Goal: Transaction & Acquisition: Book appointment/travel/reservation

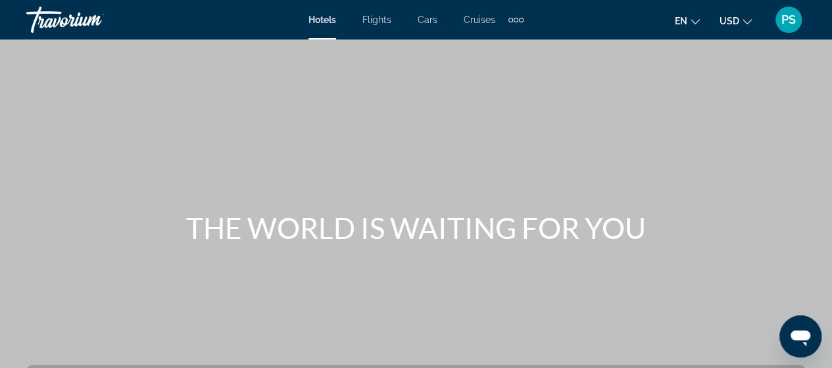
click at [483, 19] on span "Cruises" at bounding box center [480, 19] width 32 height 11
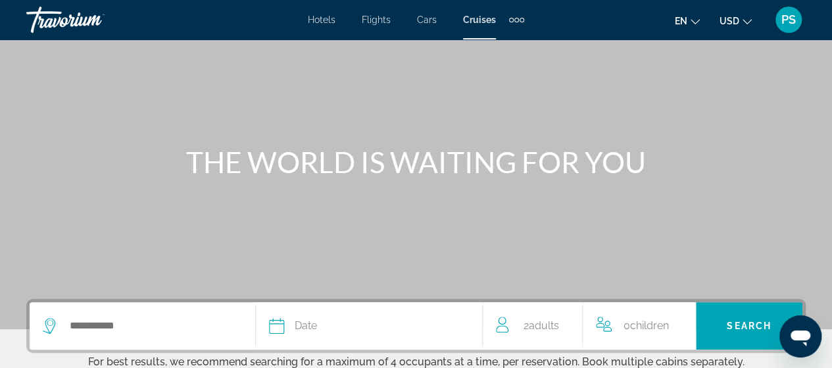
scroll to position [132, 0]
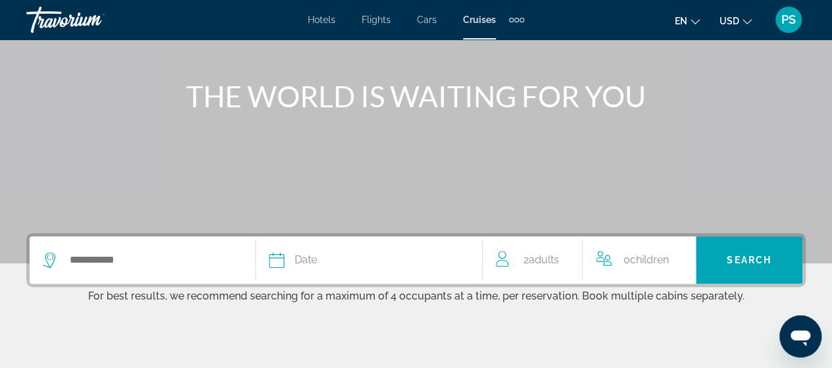
click at [298, 263] on span "Date" at bounding box center [306, 260] width 22 height 18
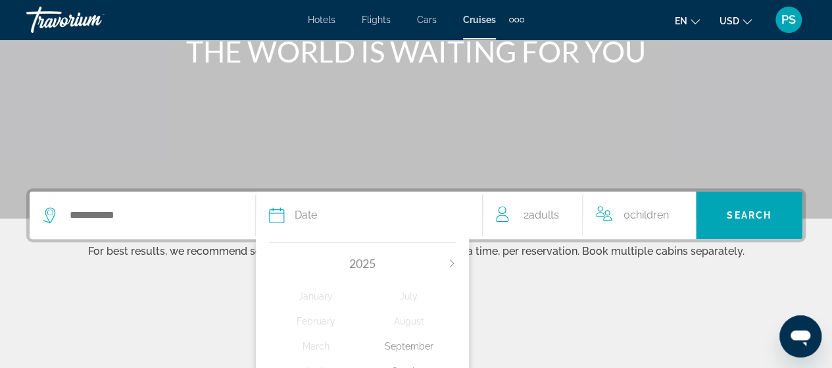
scroll to position [321, 0]
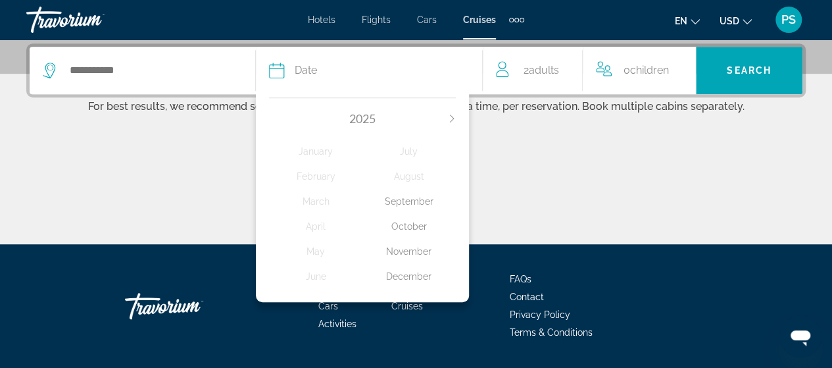
click at [410, 253] on div "November" at bounding box center [408, 251] width 93 height 24
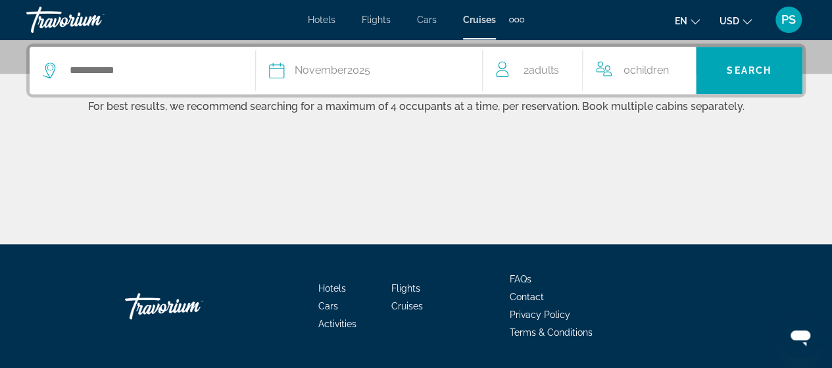
click at [525, 76] on span "2 Adult Adults" at bounding box center [541, 70] width 36 height 18
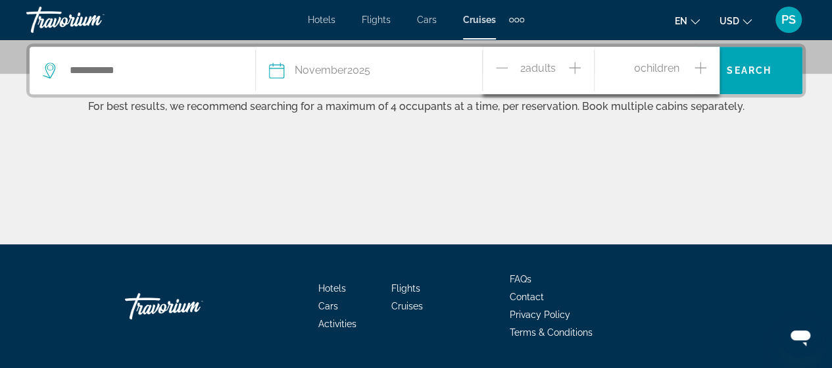
click at [689, 64] on div "0 Child Children" at bounding box center [657, 70] width 99 height 23
click at [696, 68] on icon "Increment children" at bounding box center [700, 68] width 12 height 16
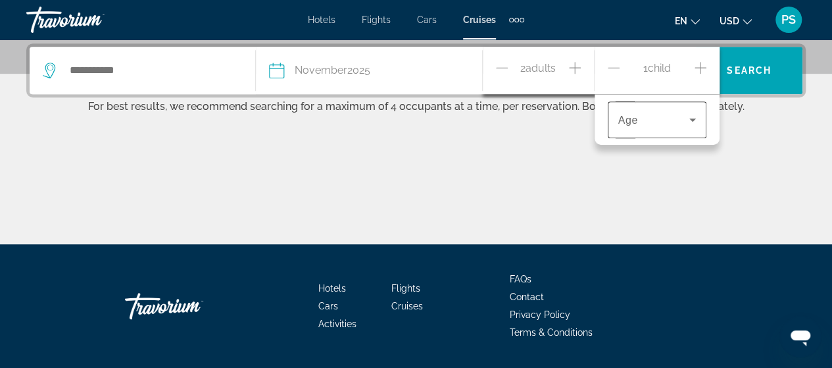
click at [660, 121] on span "Travelers: 2 adults, 1 child" at bounding box center [653, 120] width 71 height 16
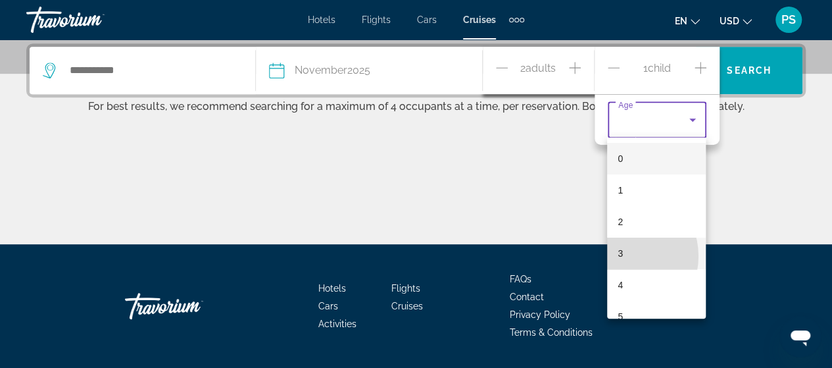
click at [621, 257] on span "3" at bounding box center [619, 253] width 5 height 16
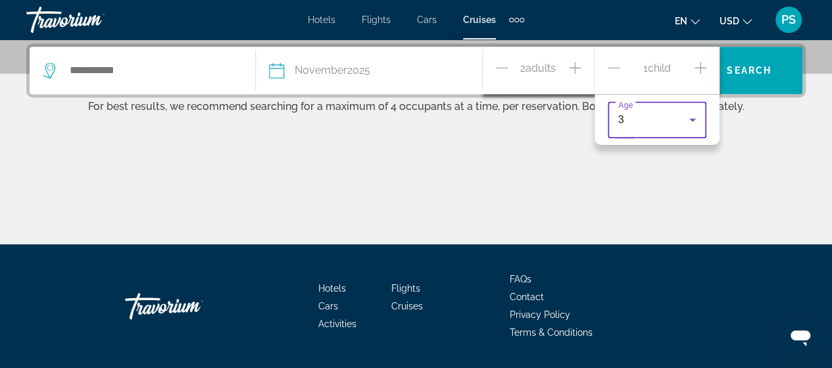
click at [774, 162] on div "Main content" at bounding box center [415, 194] width 779 height 99
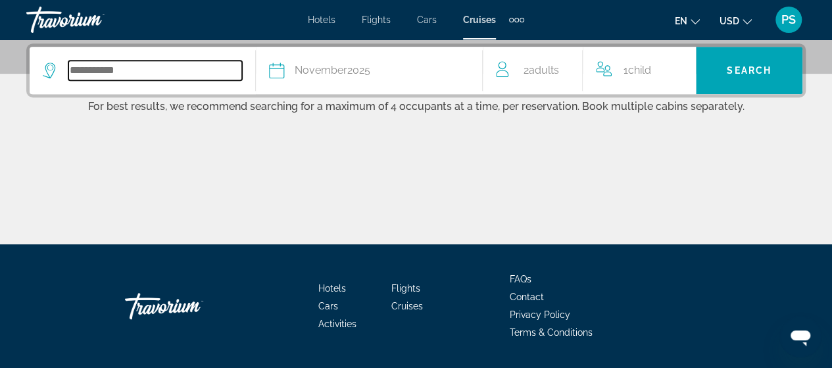
click at [124, 77] on input "Search widget" at bounding box center [155, 70] width 174 height 20
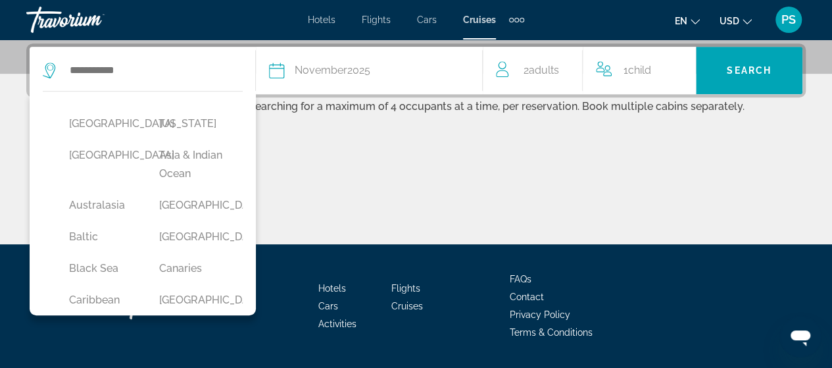
click at [393, 145] on div "Main content" at bounding box center [415, 194] width 779 height 99
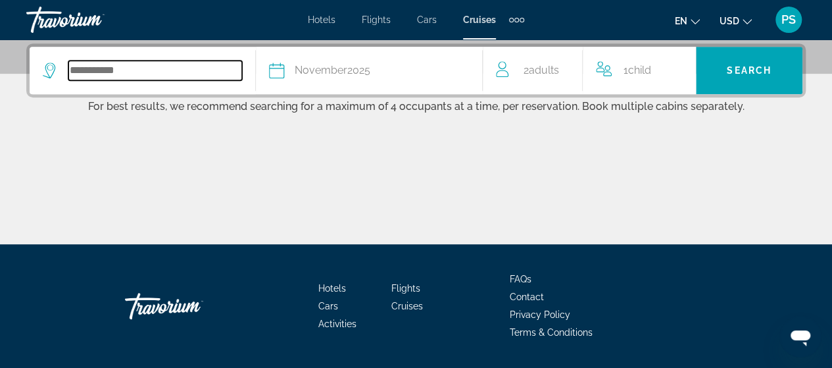
click at [120, 67] on input "Search widget" at bounding box center [155, 70] width 174 height 20
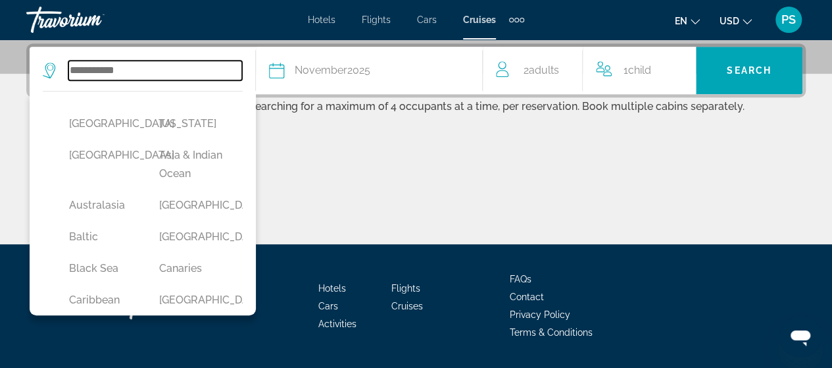
click at [126, 62] on input "Search widget" at bounding box center [155, 70] width 174 height 20
click at [135, 70] on input "Search widget" at bounding box center [155, 70] width 174 height 20
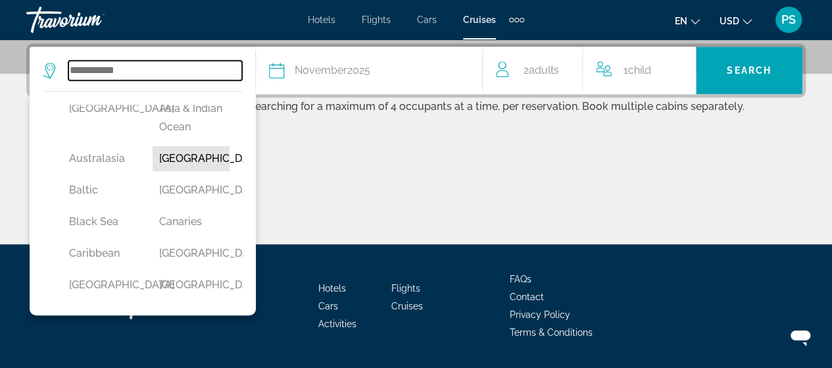
scroll to position [66, 0]
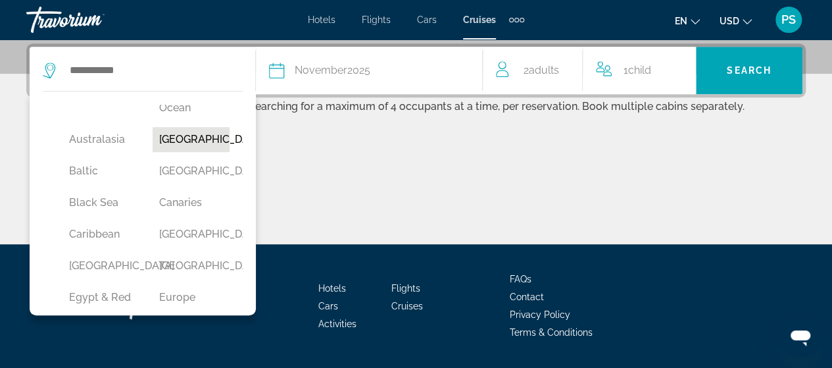
click at [183, 152] on button "Bahamas" at bounding box center [191, 139] width 77 height 25
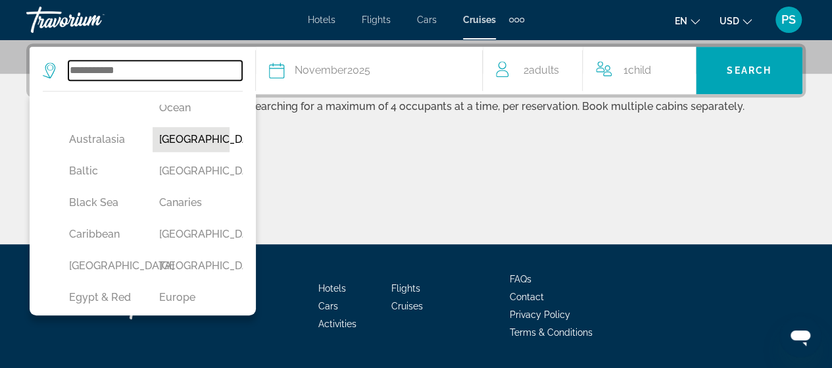
type input "*******"
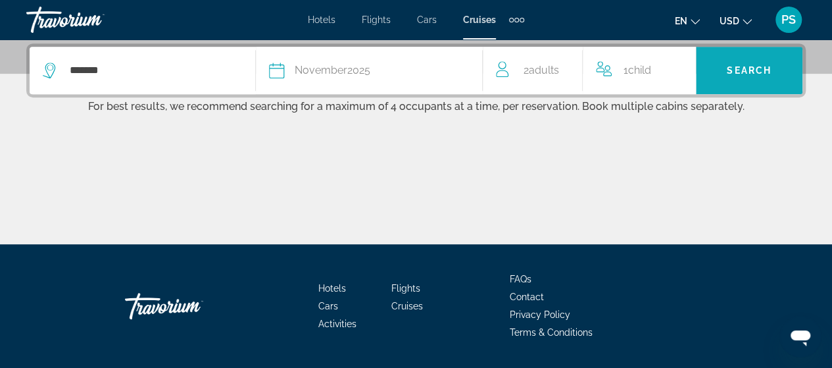
click at [750, 69] on span "Search" at bounding box center [749, 70] width 45 height 11
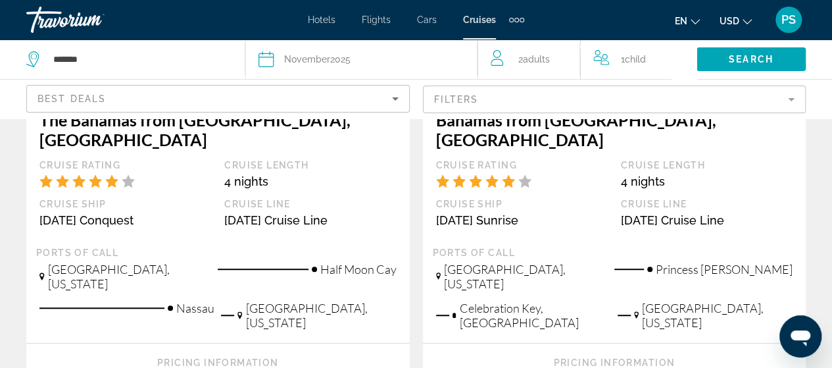
scroll to position [395, 0]
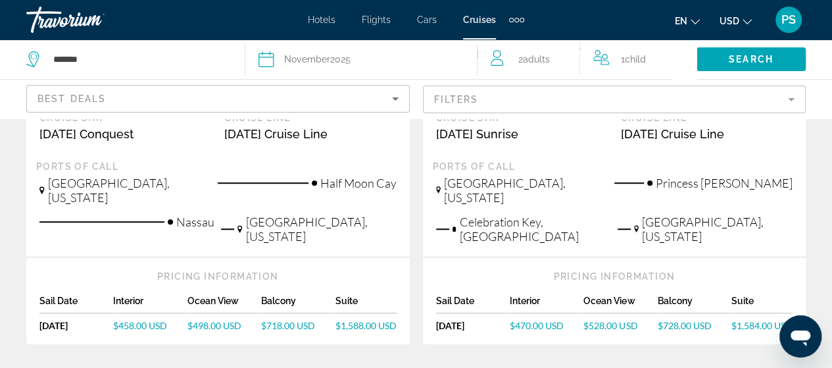
click at [150, 320] on span "$458.00 USD" at bounding box center [140, 325] width 54 height 11
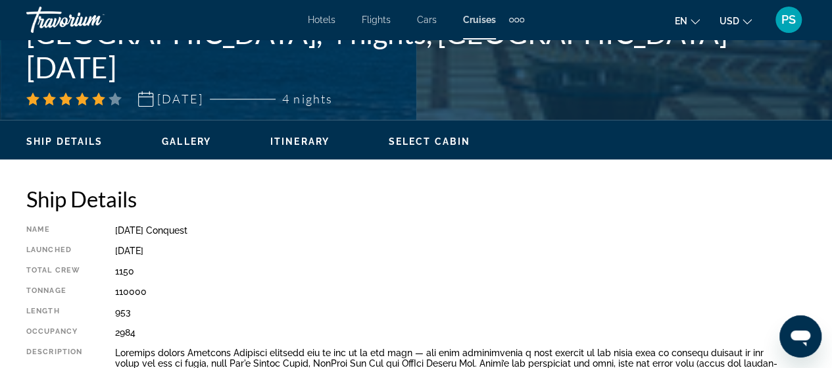
scroll to position [592, 0]
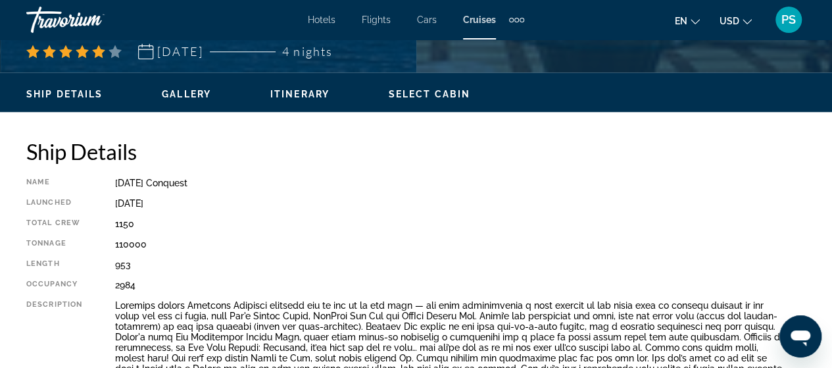
click at [197, 105] on div "Ship Details Gallery Itinerary Select Cabin" at bounding box center [416, 92] width 832 height 41
click at [197, 95] on span "Gallery" at bounding box center [186, 94] width 49 height 11
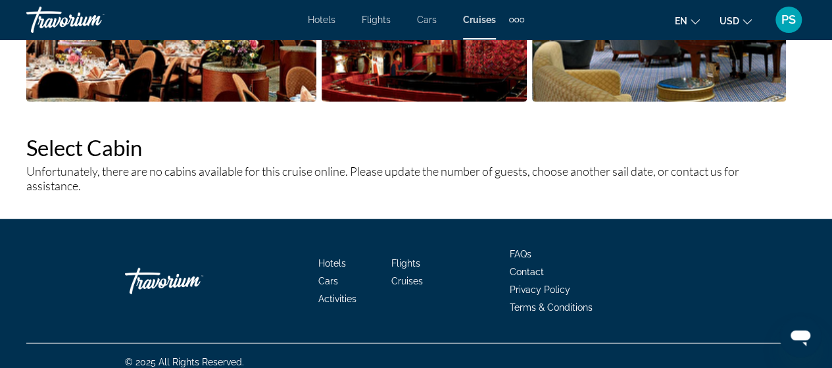
scroll to position [1609, 0]
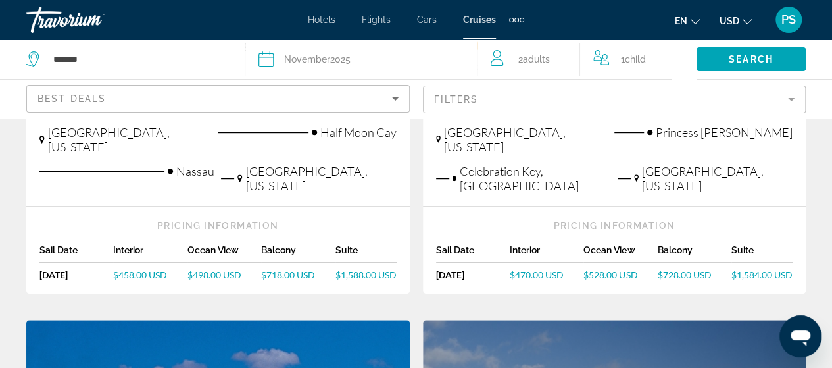
scroll to position [460, 0]
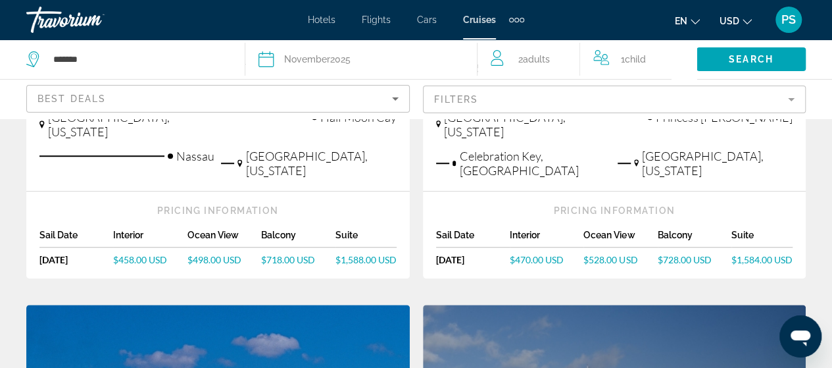
click at [218, 254] on span "$498.00 USD" at bounding box center [214, 259] width 54 height 11
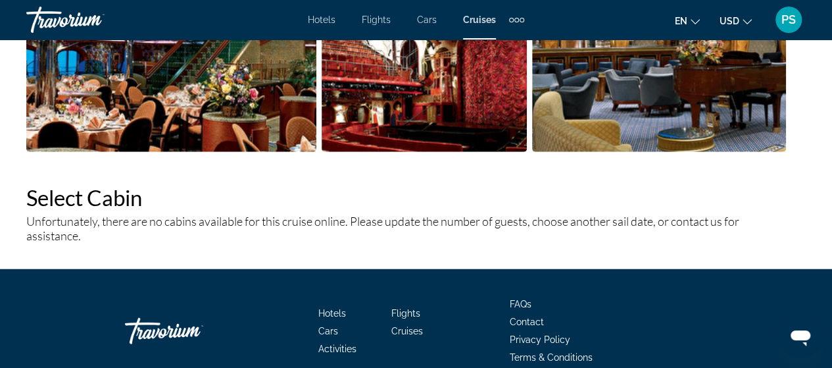
scroll to position [1609, 0]
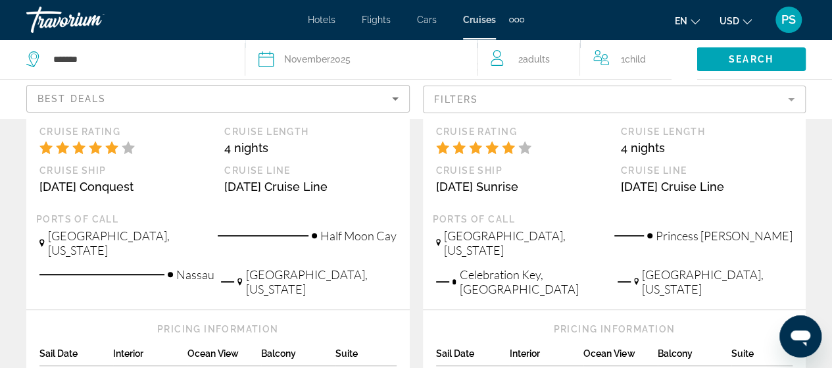
scroll to position [329, 0]
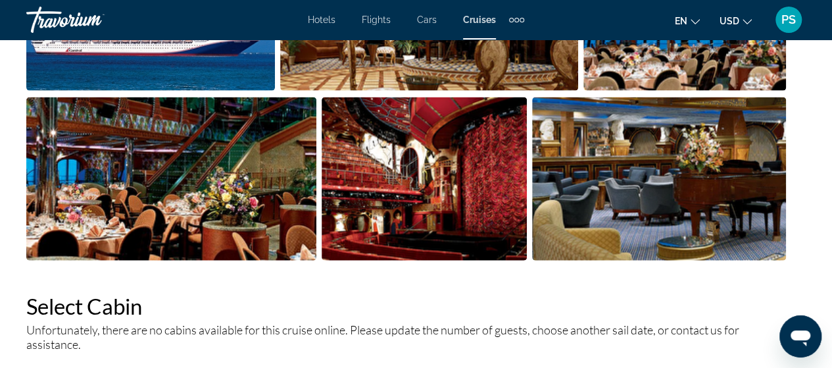
scroll to position [1609, 0]
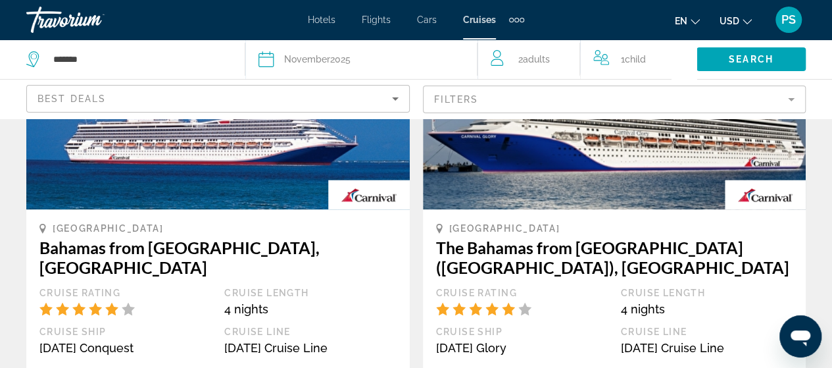
scroll to position [921, 0]
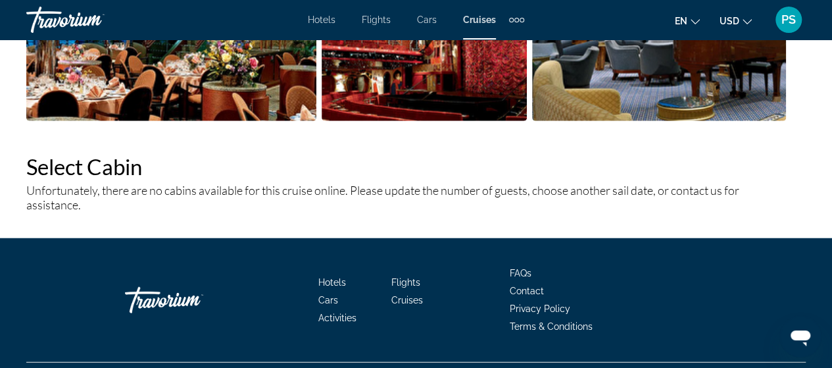
scroll to position [1609, 0]
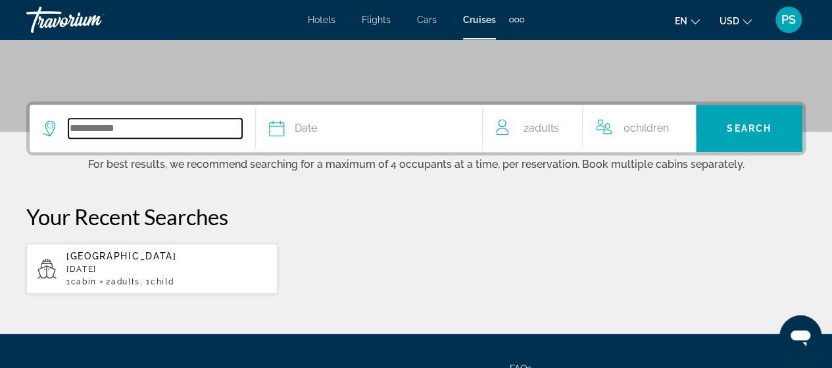
click at [143, 128] on input "Search widget" at bounding box center [155, 128] width 174 height 20
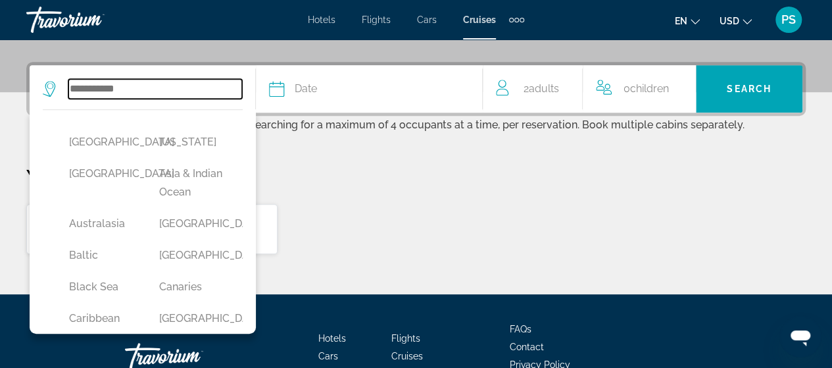
scroll to position [321, 0]
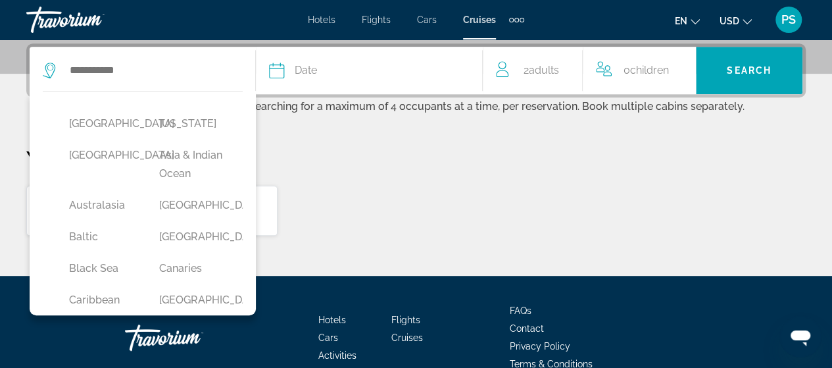
click at [360, 89] on button "Date January February March April May June July August September October Novemb…" at bounding box center [368, 70] width 199 height 47
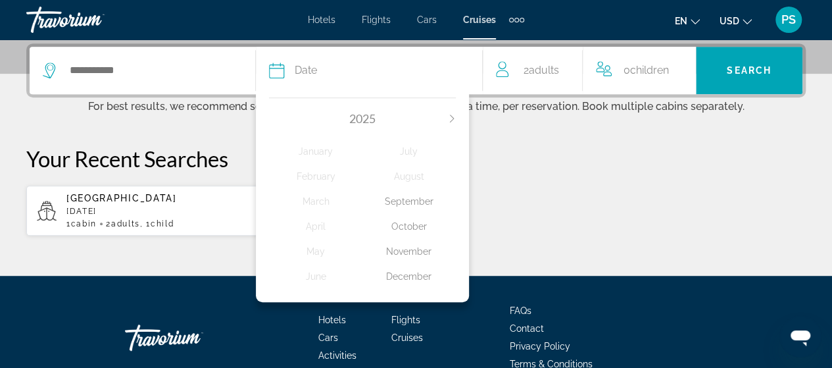
click at [404, 247] on div "November" at bounding box center [408, 251] width 93 height 24
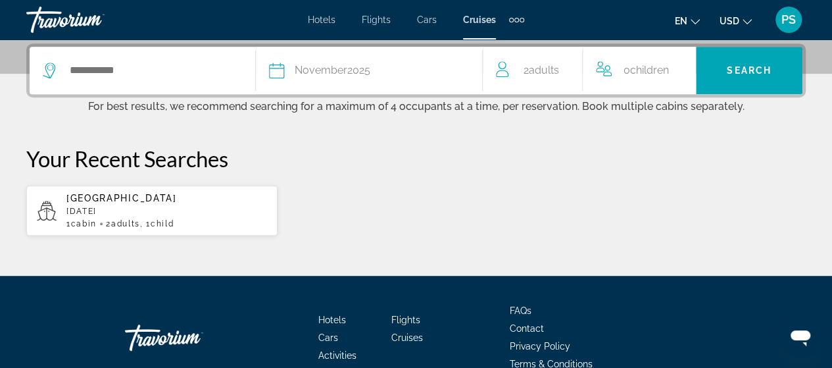
click at [594, 73] on div "0 Child Children" at bounding box center [639, 70] width 113 height 47
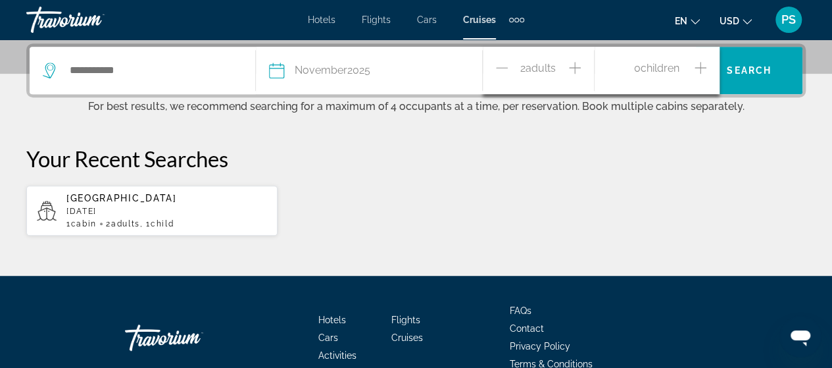
click at [700, 76] on button "Increment children" at bounding box center [700, 70] width 12 height 23
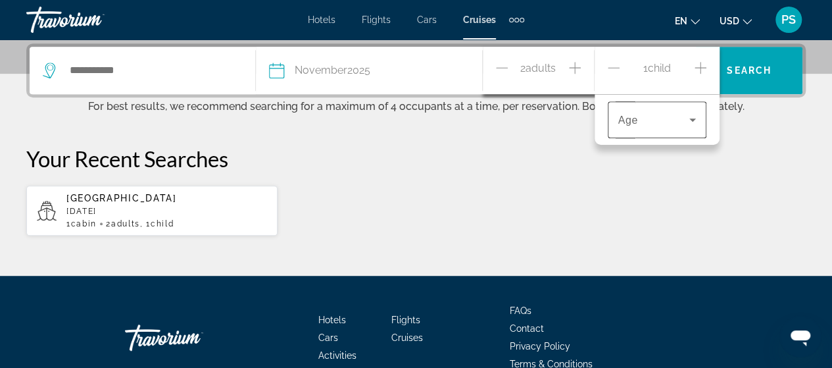
click at [679, 108] on div "Travelers: 2 adults, 1 child" at bounding box center [657, 119] width 78 height 37
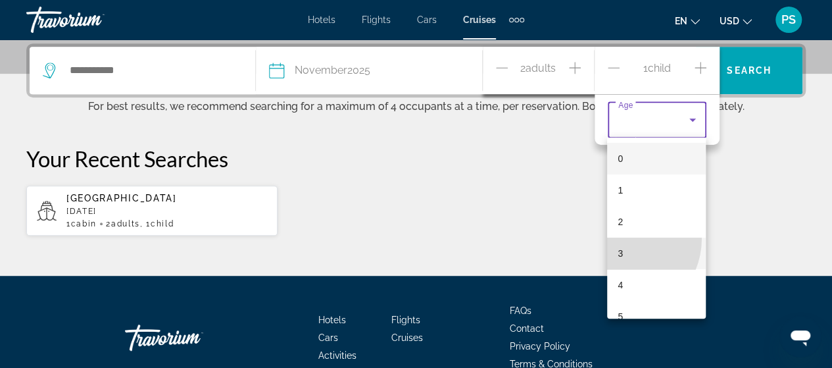
click at [618, 241] on mat-option "3" at bounding box center [656, 253] width 99 height 32
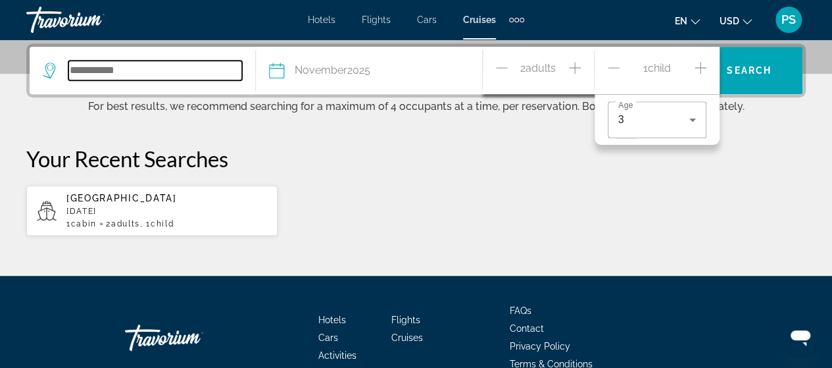
click at [159, 66] on input "Search widget" at bounding box center [155, 70] width 174 height 20
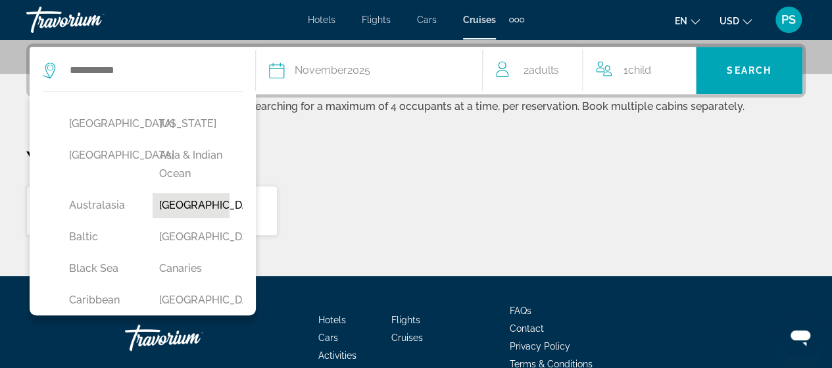
click at [178, 218] on button "Bahamas" at bounding box center [191, 205] width 77 height 25
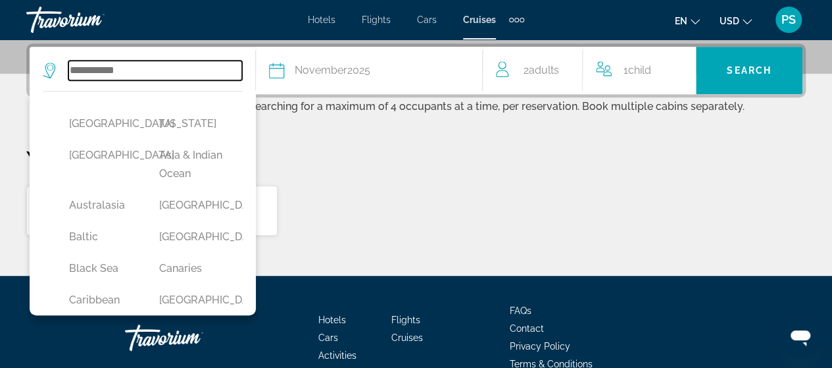
type input "*******"
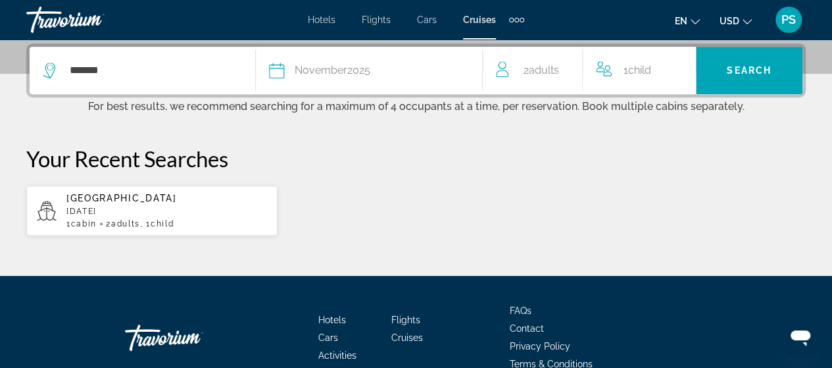
click at [742, 73] on span "Search" at bounding box center [749, 70] width 45 height 11
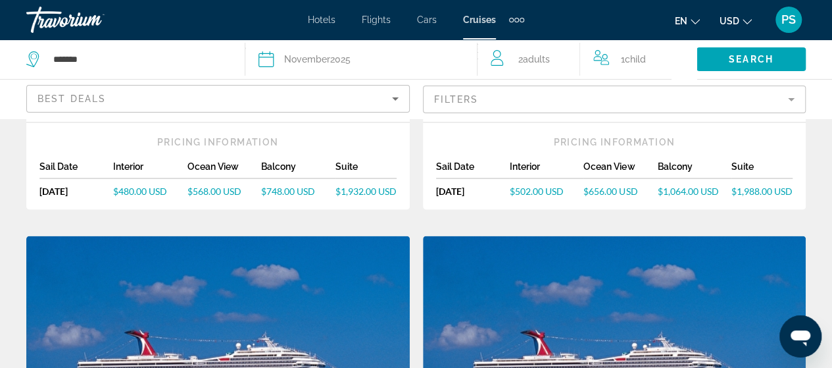
scroll to position [1052, 0]
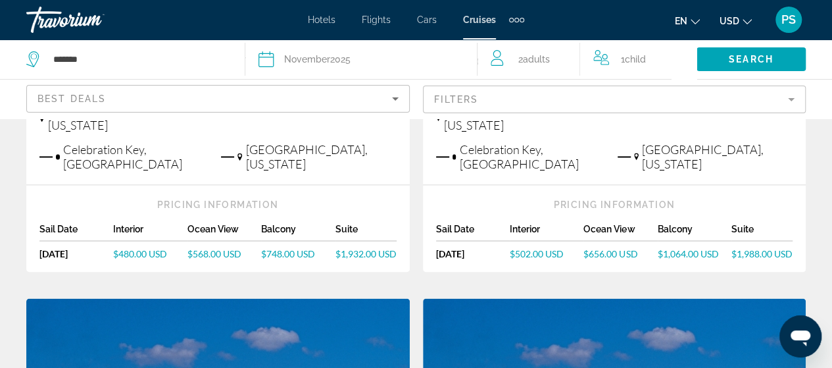
click at [541, 106] on mat-form-field "Filters" at bounding box center [614, 99] width 383 height 28
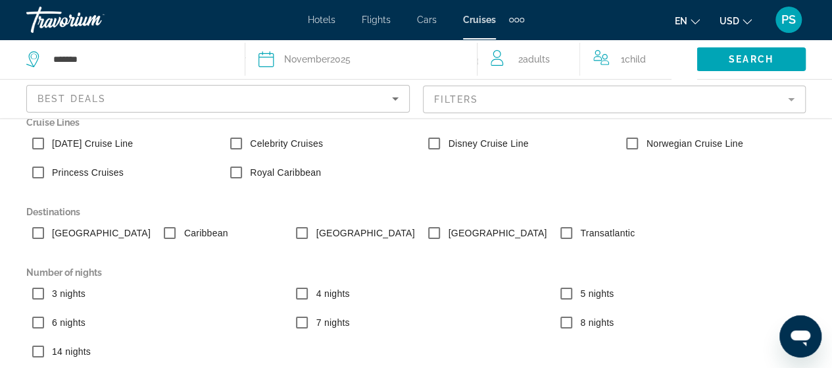
scroll to position [28, 0]
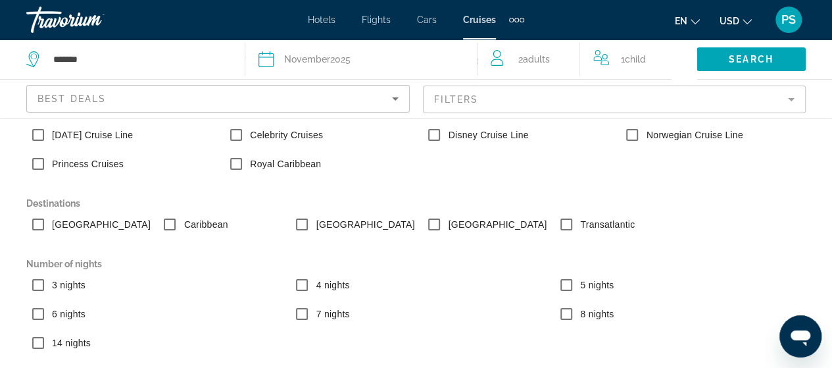
click at [538, 95] on mat-form-field "Filters" at bounding box center [614, 99] width 383 height 28
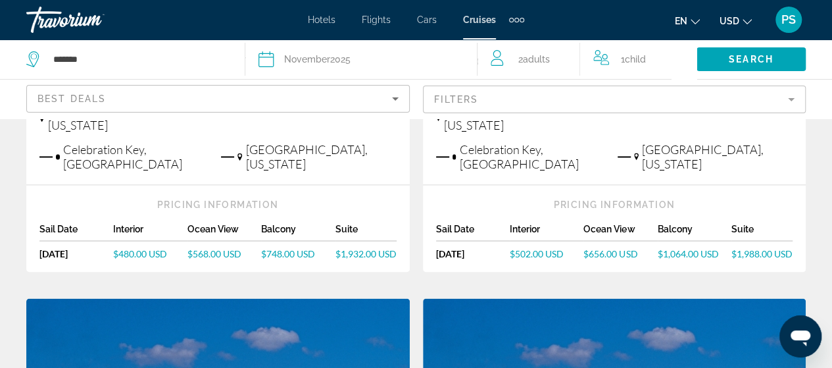
click at [249, 107] on div "Best Deals" at bounding box center [217, 103] width 361 height 37
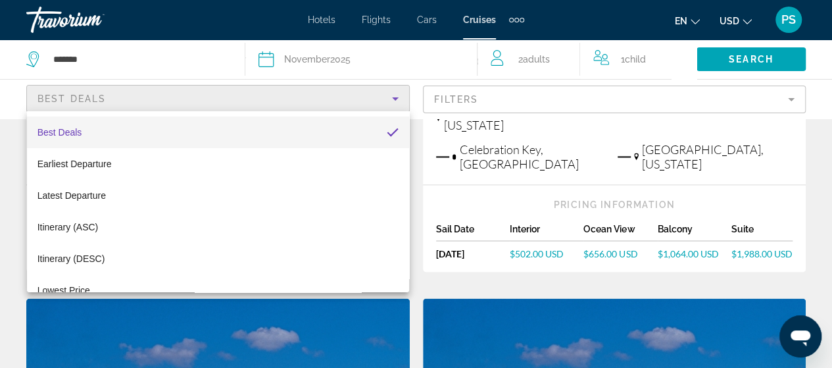
click at [247, 103] on div at bounding box center [416, 184] width 832 height 368
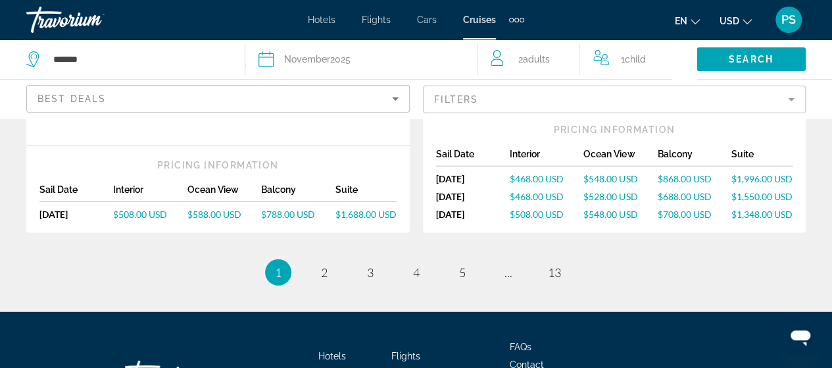
scroll to position [1669, 0]
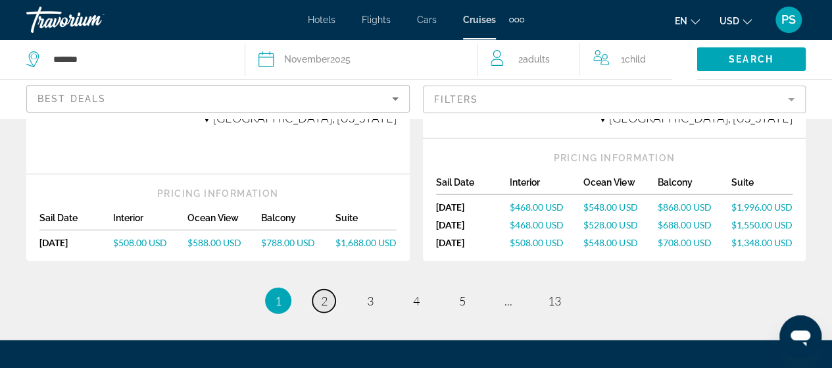
click at [315, 289] on link "page 2" at bounding box center [323, 300] width 23 height 23
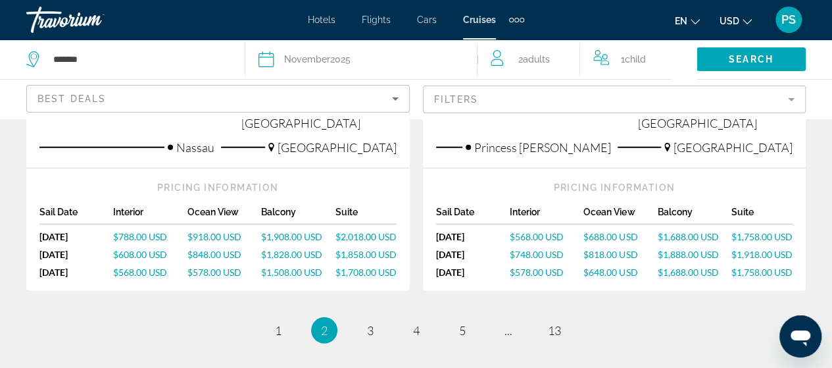
scroll to position [1770, 0]
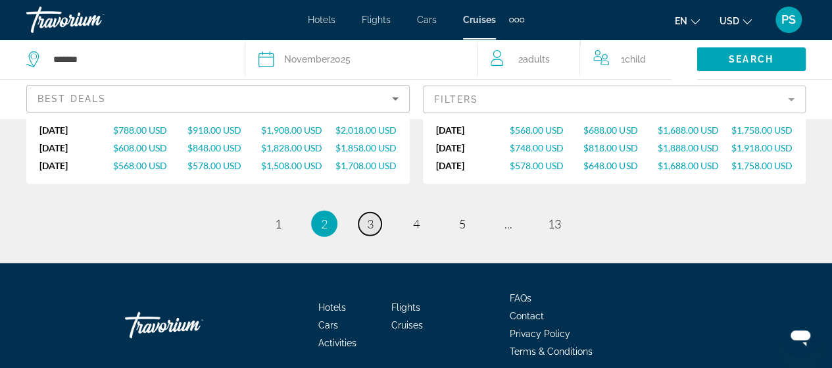
click at [365, 212] on link "page 3" at bounding box center [369, 223] width 23 height 23
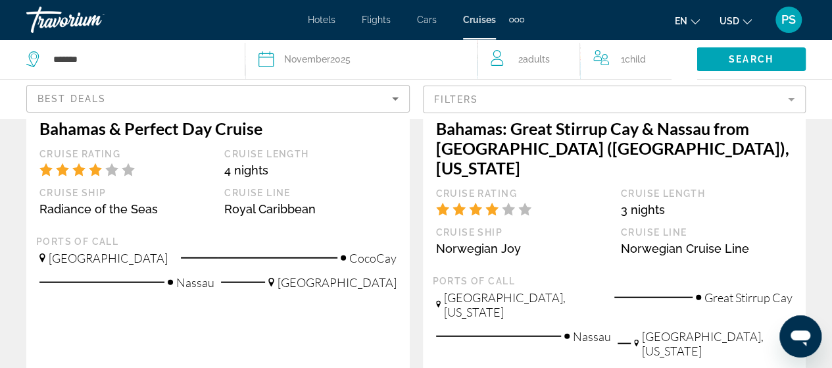
scroll to position [1644, 0]
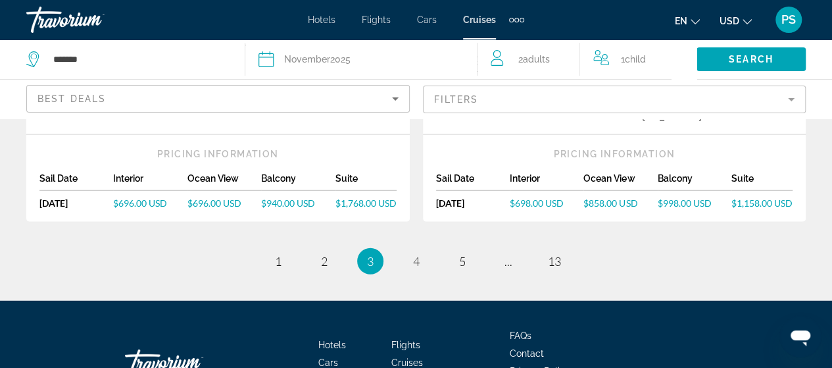
click at [414, 248] on li "page 4" at bounding box center [416, 261] width 26 height 26
click at [410, 250] on link "page 4" at bounding box center [415, 261] width 23 height 23
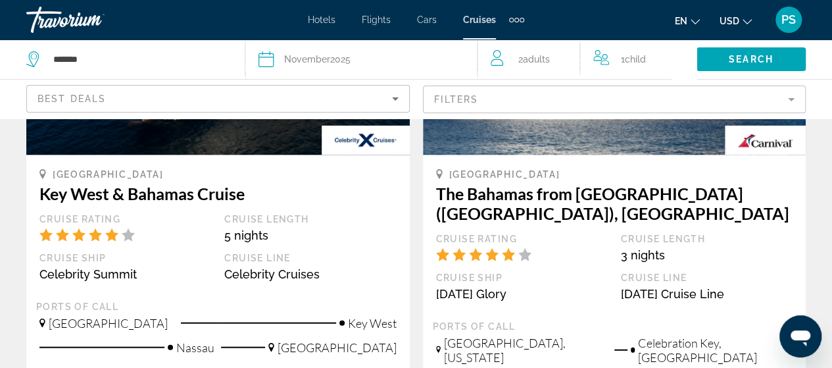
scroll to position [1644, 0]
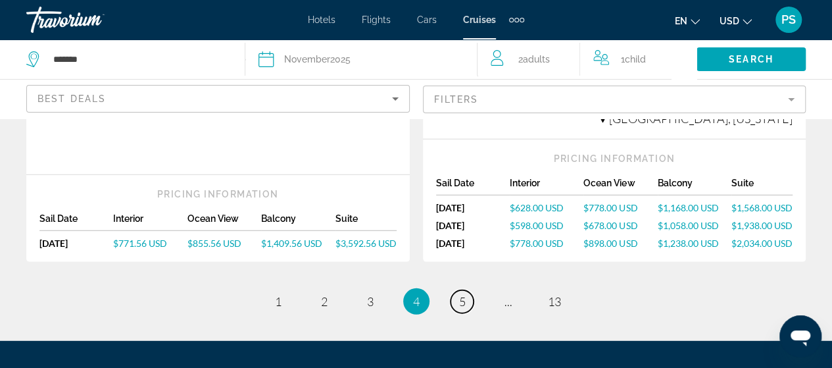
click at [463, 294] on span "5" at bounding box center [462, 301] width 7 height 14
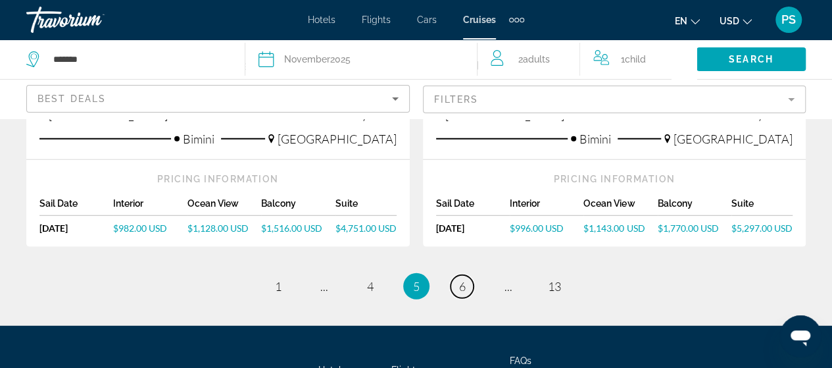
scroll to position [1710, 0]
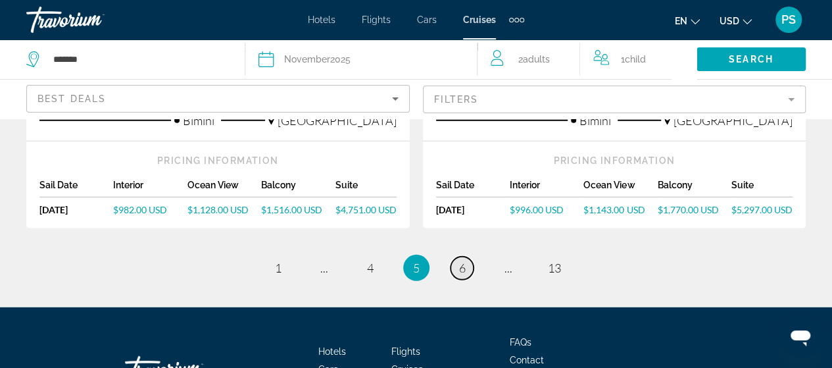
click at [456, 256] on link "page 6" at bounding box center [461, 267] width 23 height 23
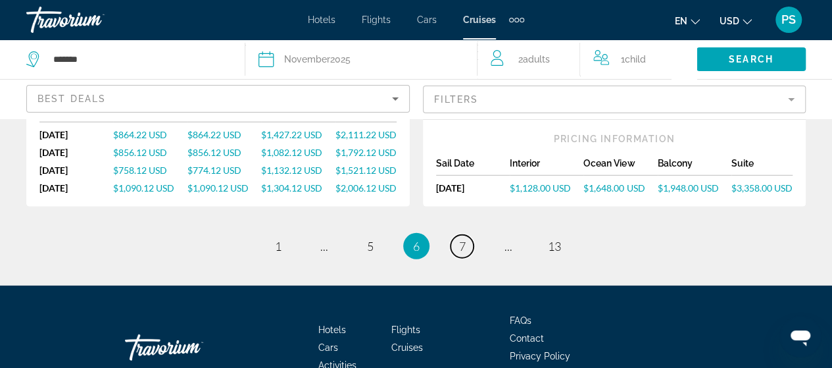
scroll to position [1775, 0]
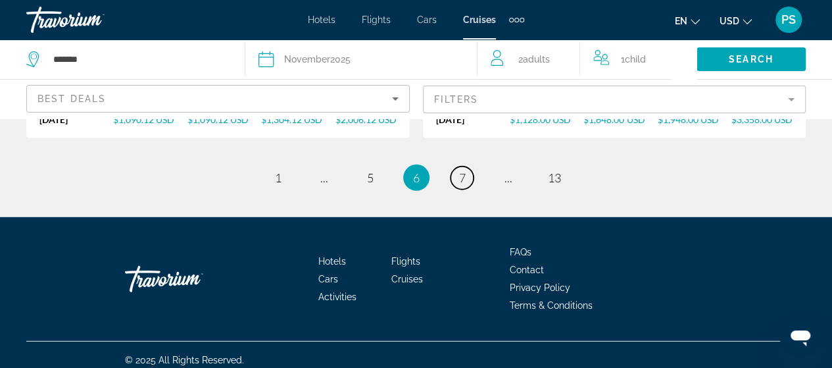
click at [459, 189] on link "page 7" at bounding box center [461, 177] width 23 height 23
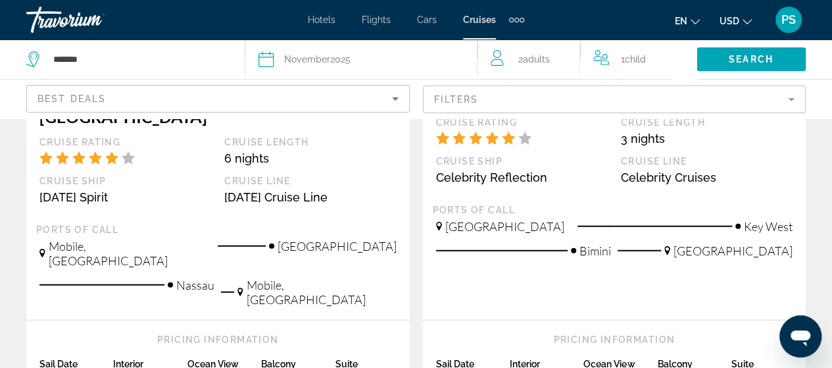
scroll to position [1578, 0]
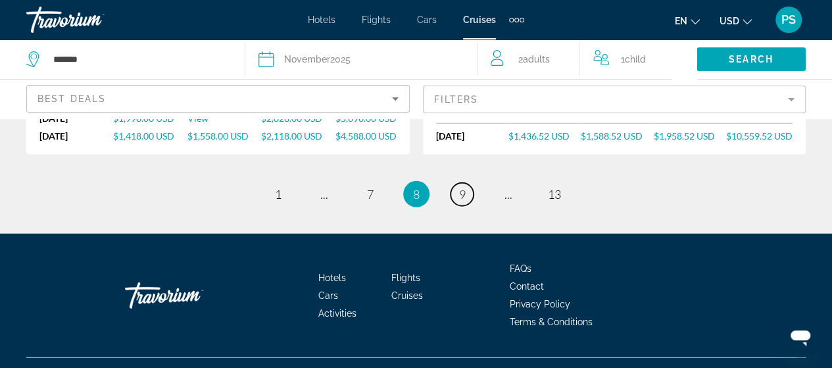
scroll to position [1781, 0]
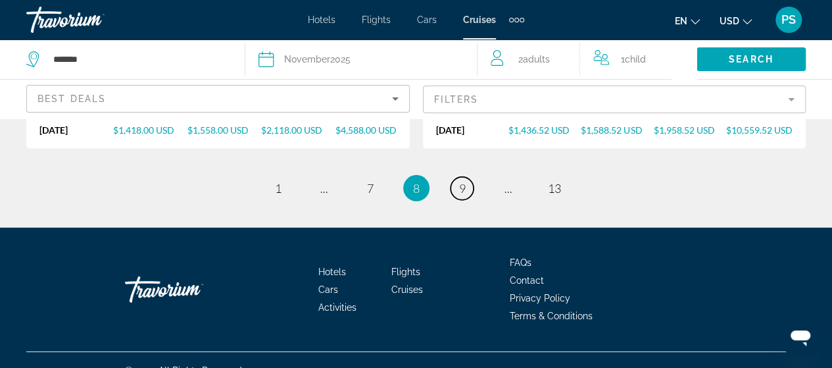
click at [463, 181] on span "9" at bounding box center [462, 188] width 7 height 14
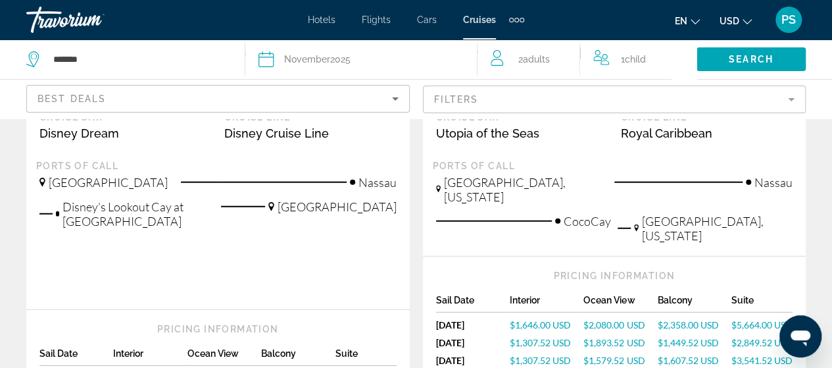
scroll to position [1819, 0]
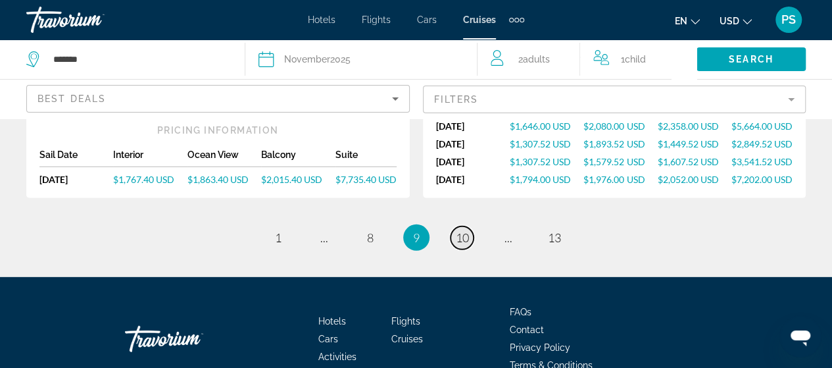
click at [462, 230] on span "10" at bounding box center [462, 237] width 13 height 14
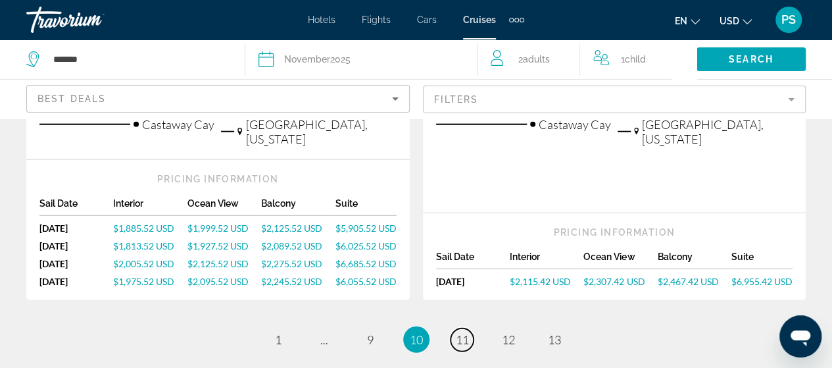
scroll to position [1710, 0]
click at [462, 331] on span "11" at bounding box center [462, 338] width 13 height 14
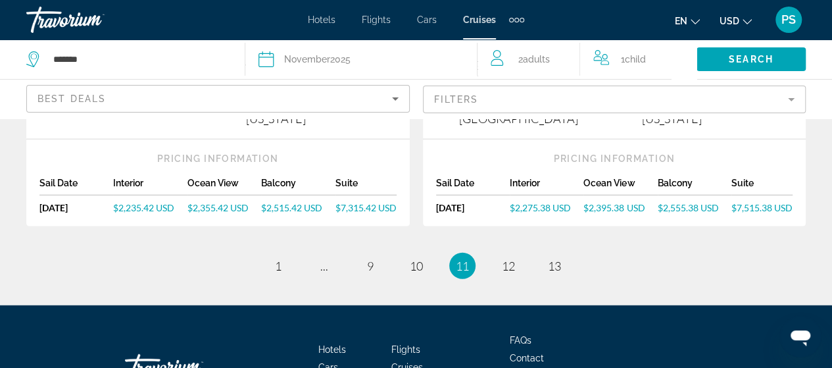
scroll to position [1644, 0]
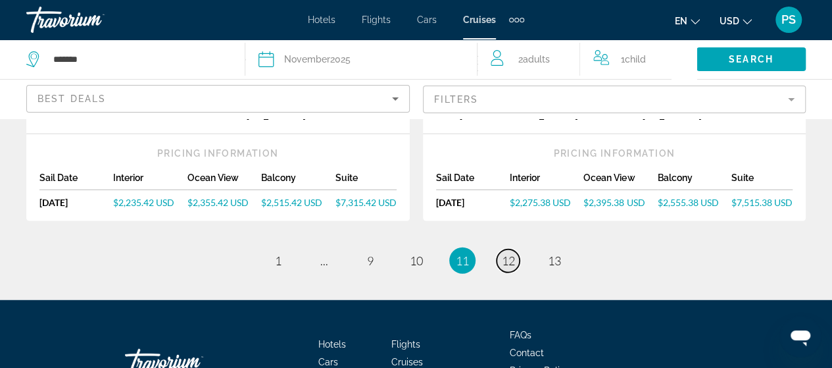
click at [500, 249] on link "page 12" at bounding box center [507, 260] width 23 height 23
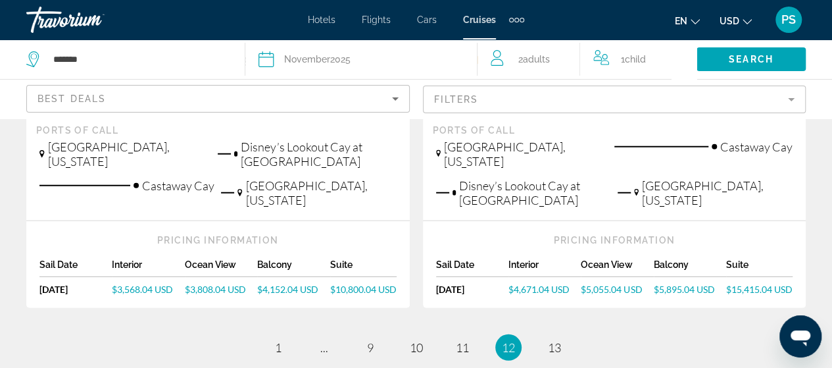
scroll to position [1775, 0]
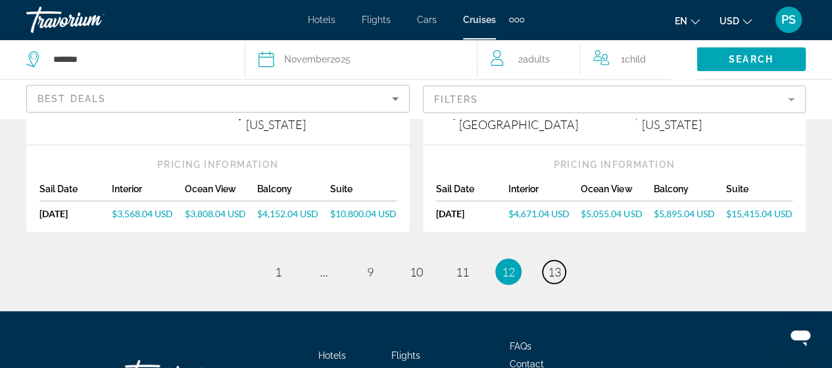
click at [552, 264] on span "13" at bounding box center [554, 271] width 13 height 14
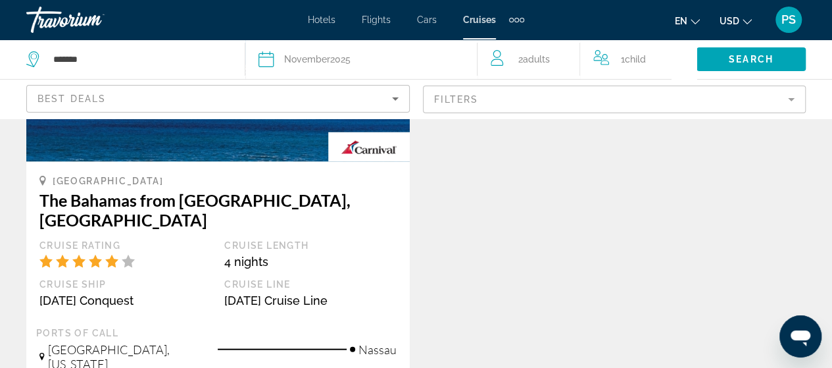
scroll to position [1381, 0]
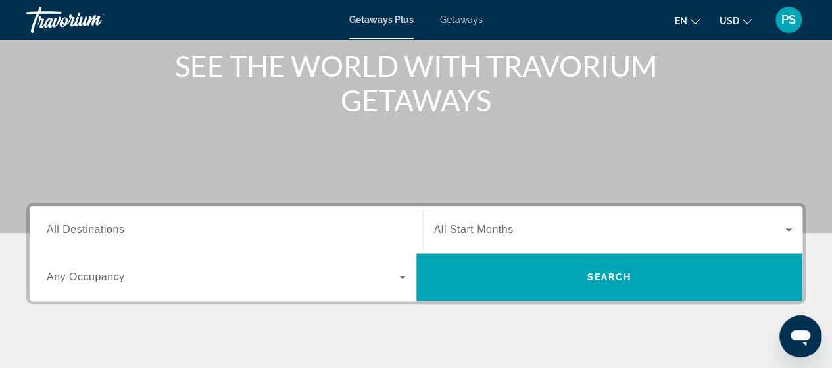
scroll to position [263, 0]
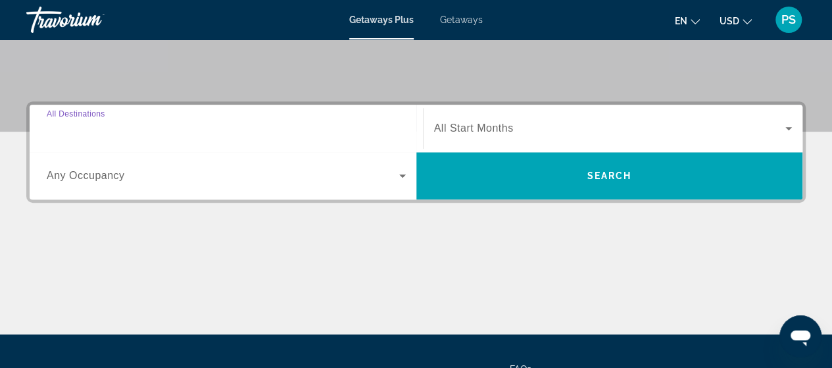
click at [324, 135] on input "Destination All Destinations" at bounding box center [226, 129] width 359 height 16
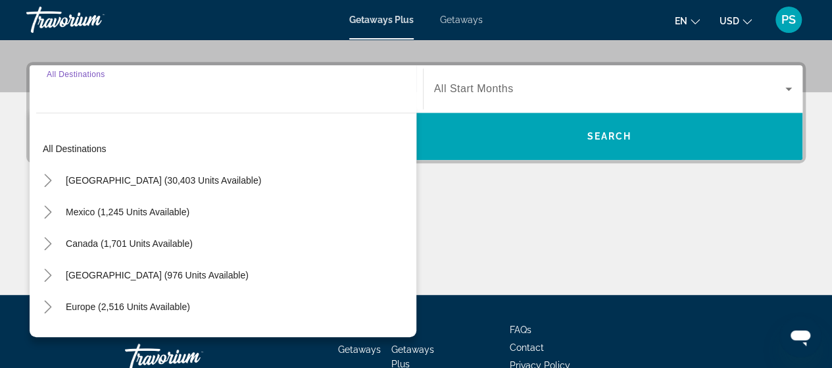
scroll to position [321, 0]
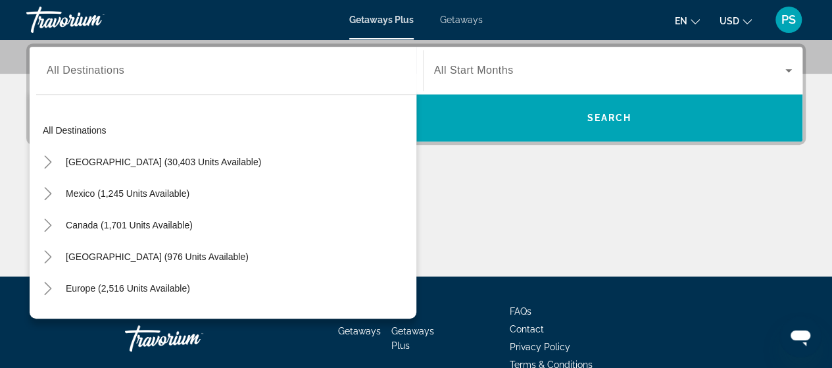
click at [535, 212] on div "Main content" at bounding box center [415, 227] width 779 height 99
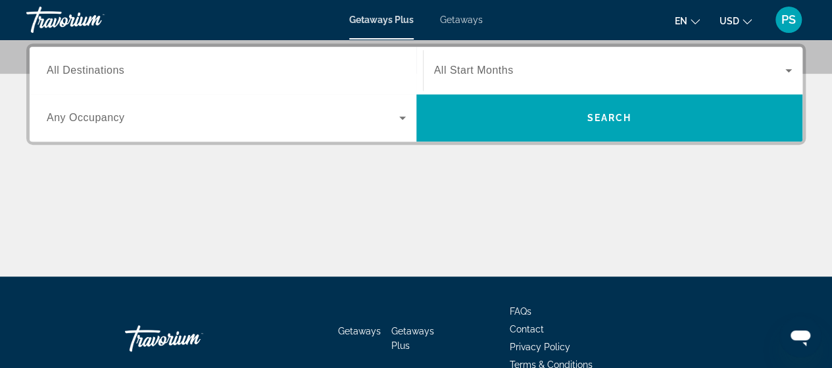
click at [323, 114] on span "Search widget" at bounding box center [223, 118] width 352 height 16
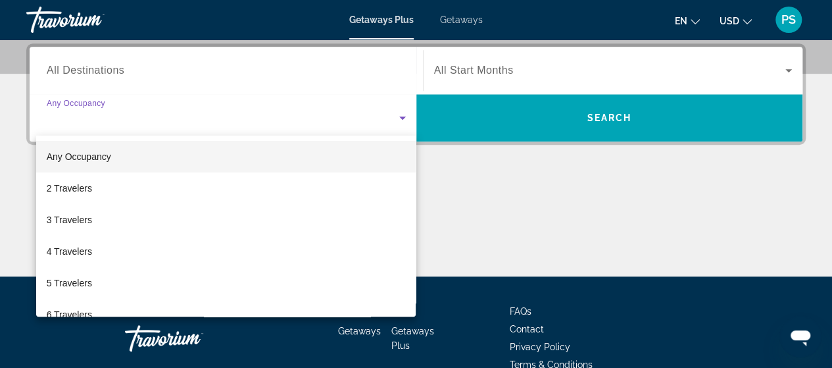
click at [323, 116] on div at bounding box center [416, 184] width 832 height 368
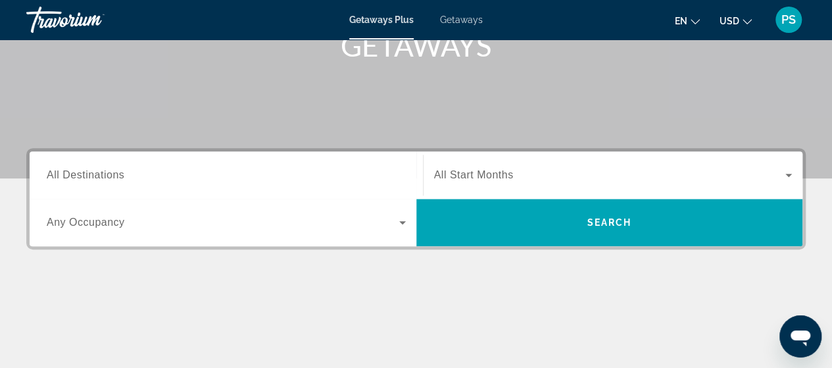
scroll to position [124, 0]
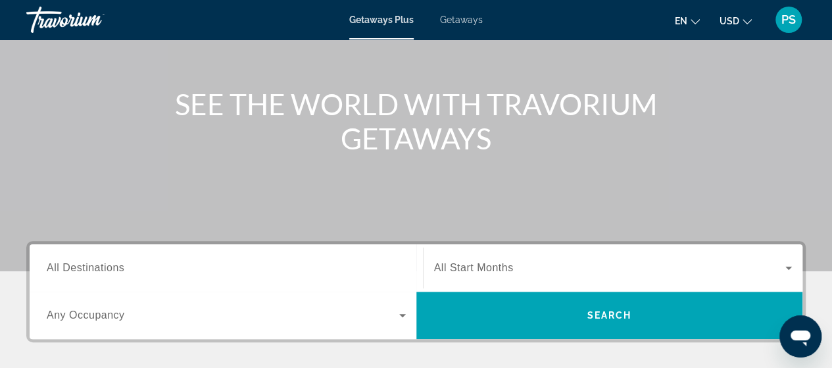
click at [462, 15] on span "Getaways" at bounding box center [461, 19] width 43 height 11
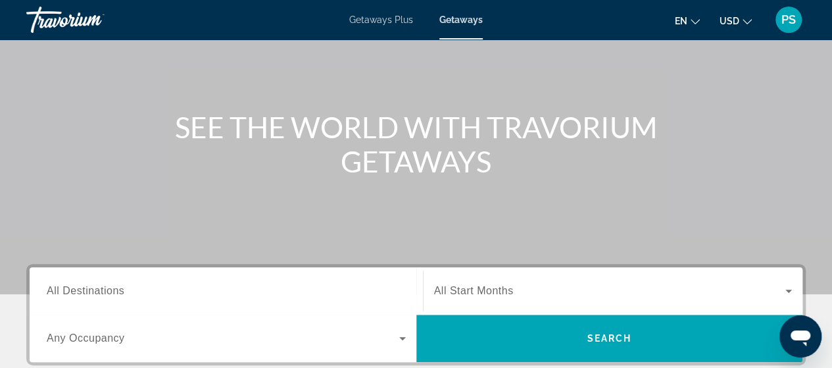
scroll to position [263, 0]
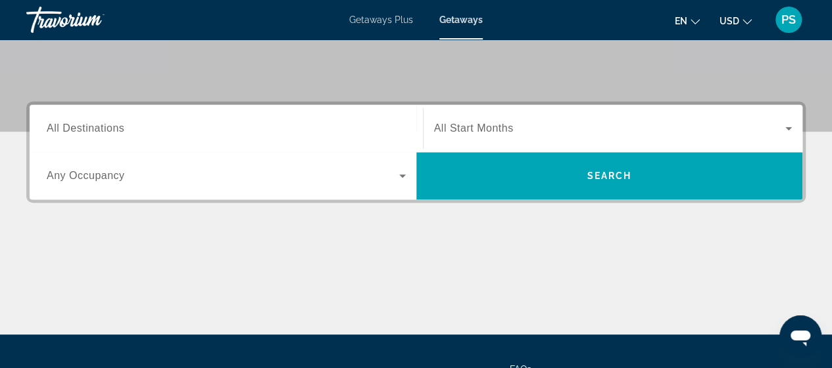
click at [350, 132] on input "Destination All Destinations" at bounding box center [226, 129] width 359 height 16
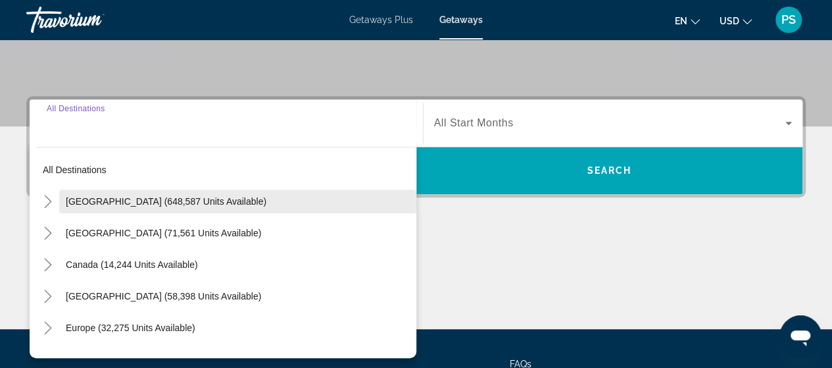
scroll to position [189, 0]
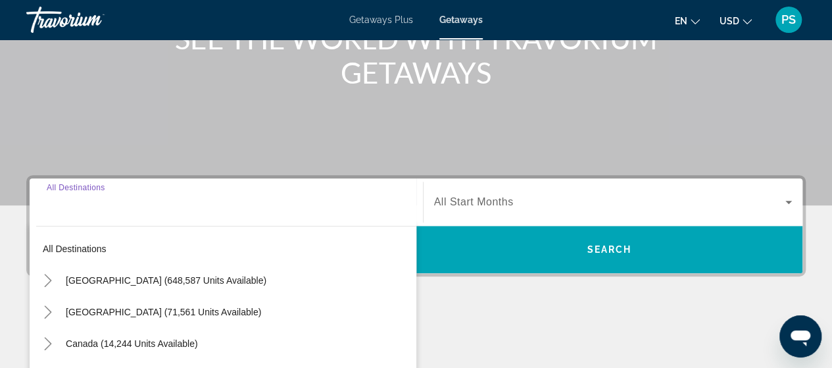
click at [556, 331] on div "Main content" at bounding box center [415, 358] width 779 height 99
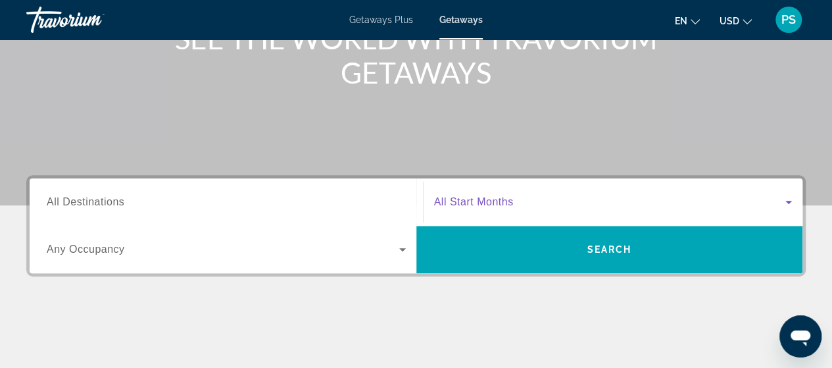
click at [537, 194] on span "Search widget" at bounding box center [610, 202] width 352 height 16
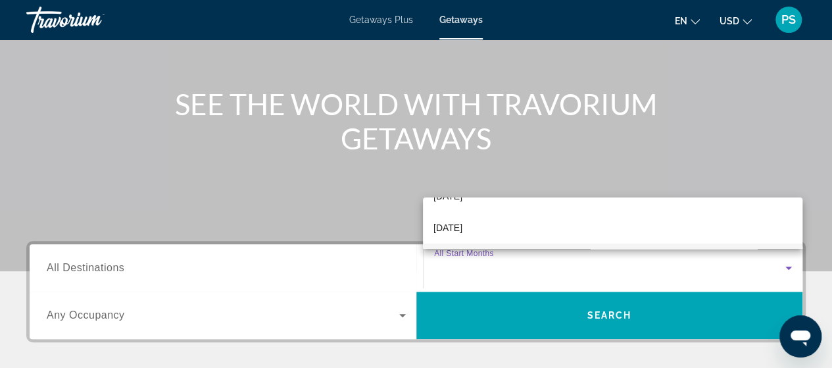
scroll to position [66, 0]
click at [462, 244] on span "[DATE]" at bounding box center [447, 247] width 29 height 16
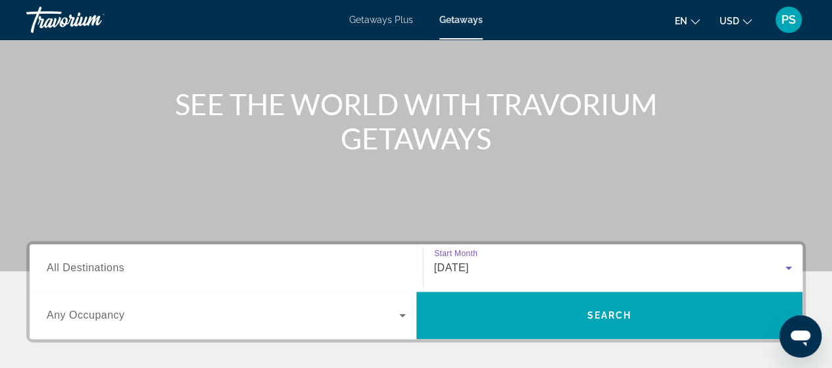
click at [259, 305] on div "Search widget" at bounding box center [226, 315] width 359 height 37
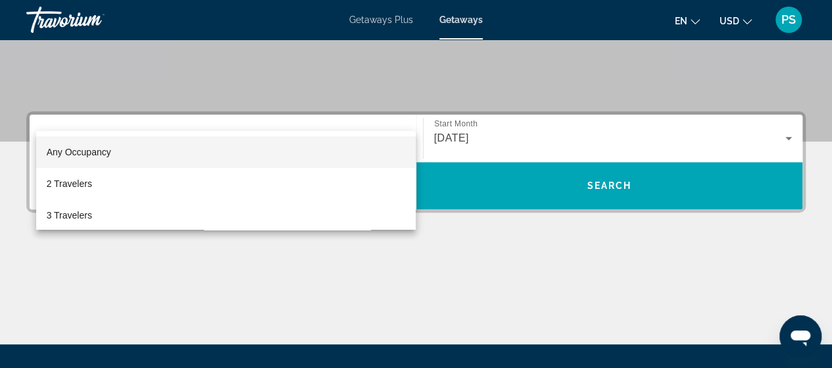
scroll to position [189, 0]
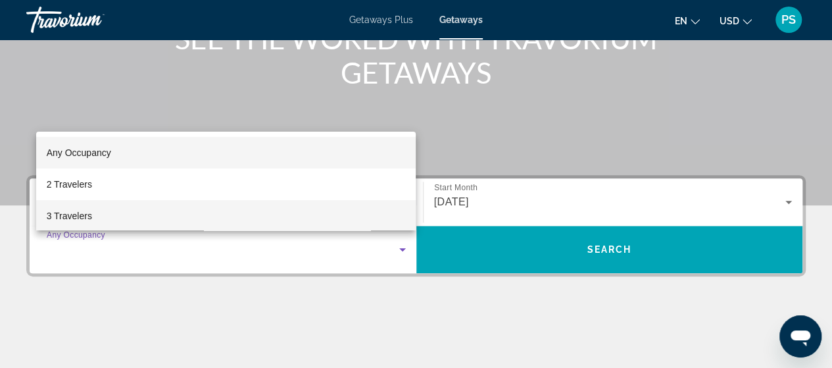
click at [143, 220] on mat-option "3 Travelers" at bounding box center [226, 216] width 380 height 32
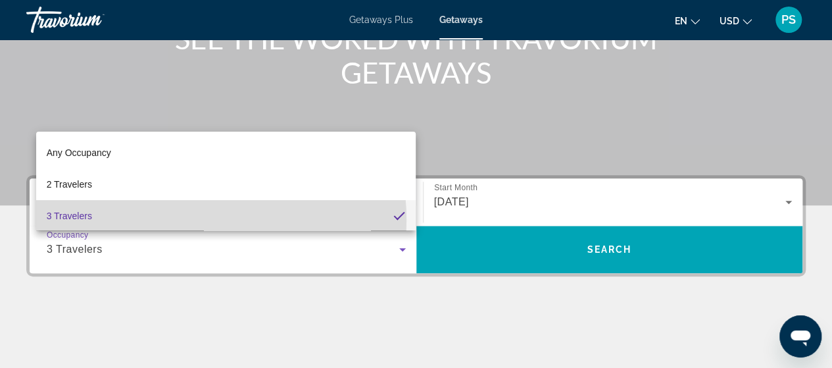
scroll to position [0, 0]
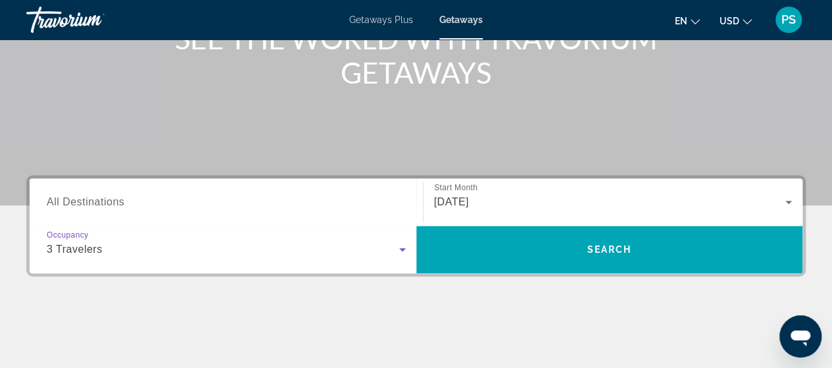
click at [150, 210] on div "Search widget" at bounding box center [226, 201] width 359 height 37
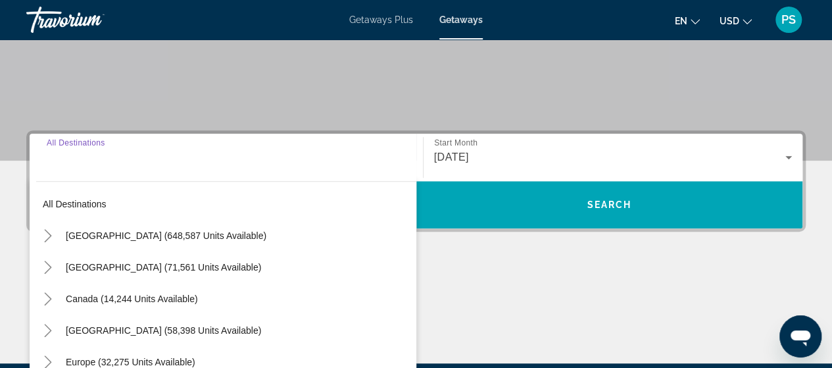
scroll to position [321, 0]
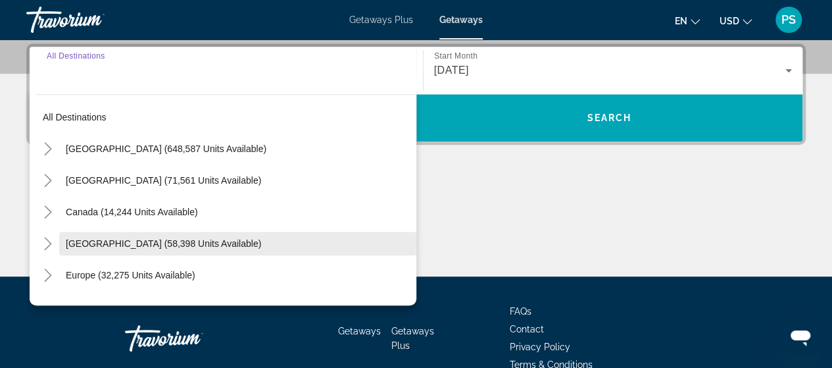
click at [176, 246] on span "[GEOGRAPHIC_DATA] (58,398 units available)" at bounding box center [163, 243] width 195 height 11
type input "**********"
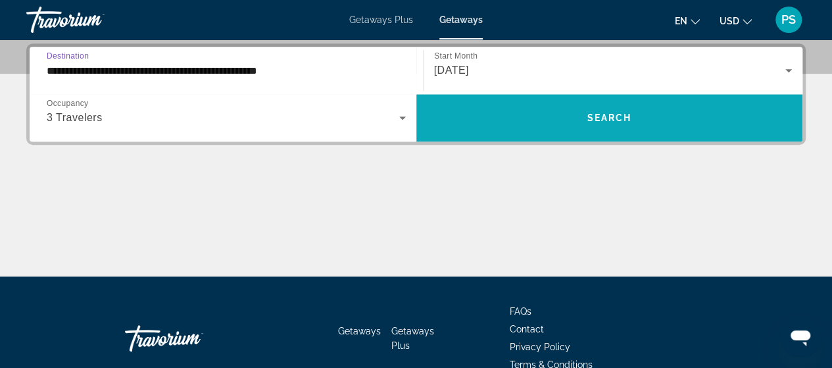
click at [484, 114] on span "Search widget" at bounding box center [609, 118] width 387 height 32
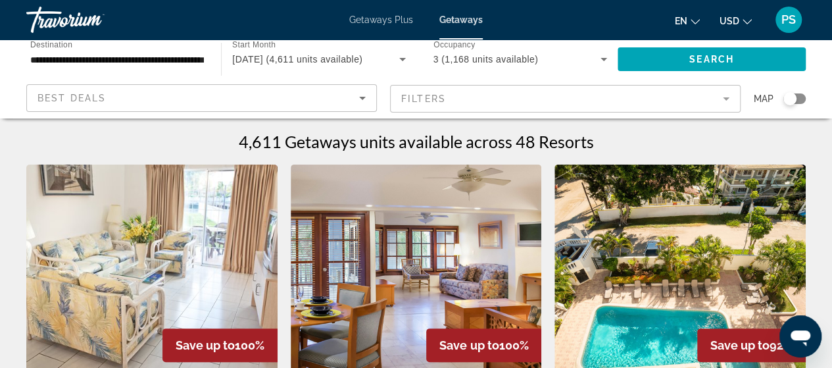
click at [174, 98] on div "Best Deals" at bounding box center [198, 98] width 322 height 16
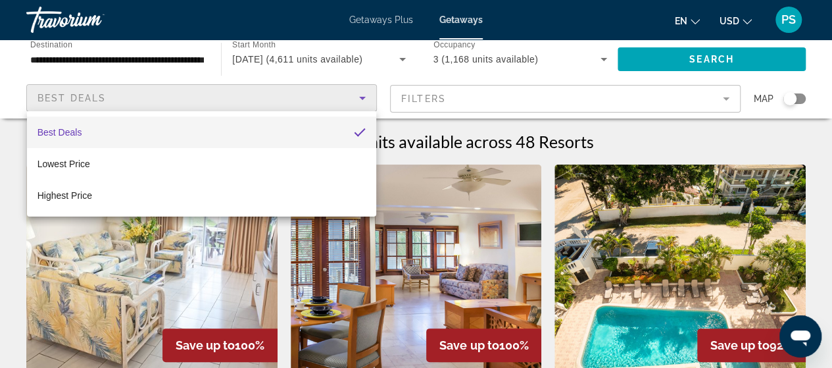
click at [175, 45] on div at bounding box center [416, 184] width 832 height 368
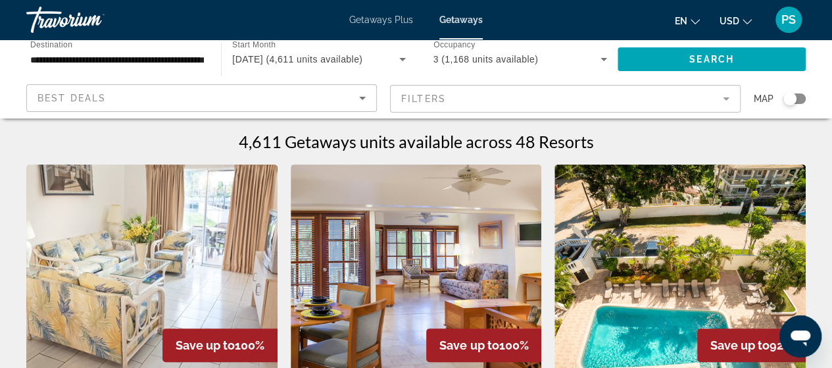
click at [109, 56] on input "**********" at bounding box center [117, 60] width 174 height 16
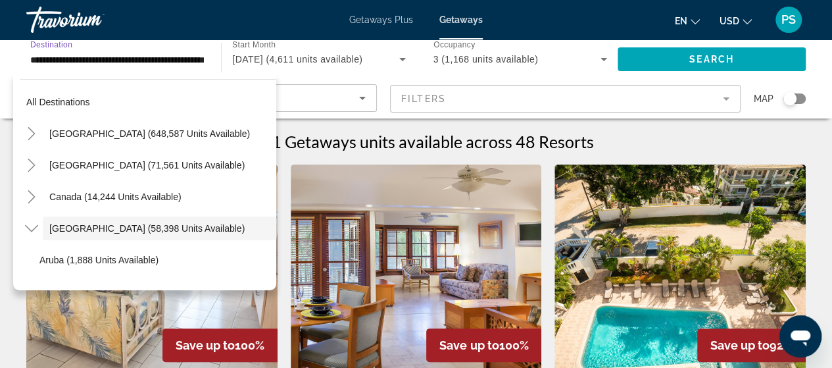
scroll to position [47, 0]
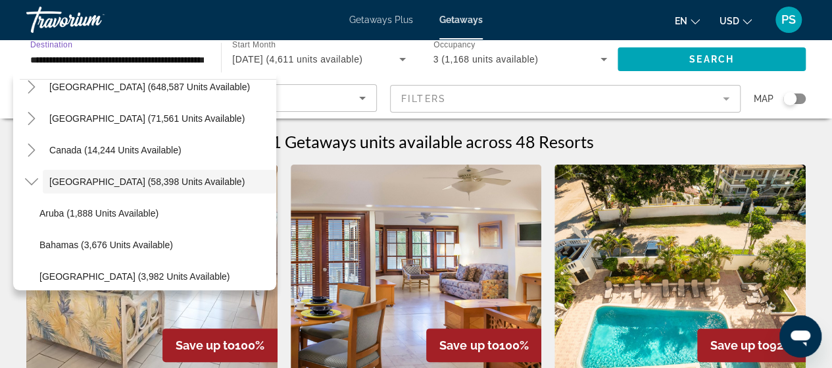
click at [124, 89] on span "[GEOGRAPHIC_DATA] (648,587 units available)" at bounding box center [149, 87] width 201 height 11
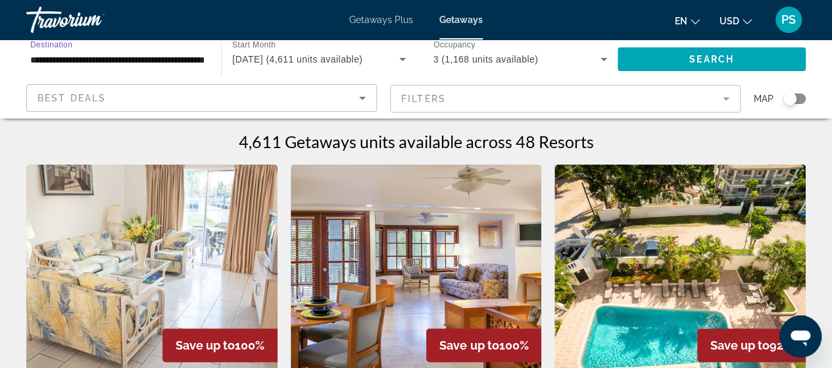
type input "**********"
click at [717, 65] on span "Search widget" at bounding box center [711, 59] width 188 height 32
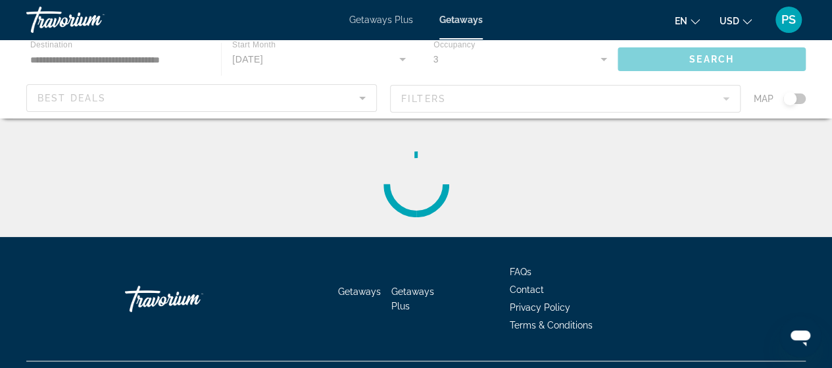
click at [321, 59] on div "Main content" at bounding box center [416, 78] width 832 height 79
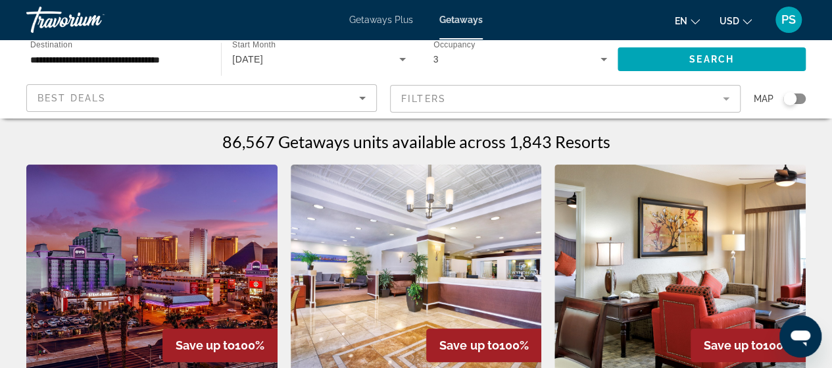
click at [320, 60] on div "[DATE]" at bounding box center [315, 59] width 166 height 16
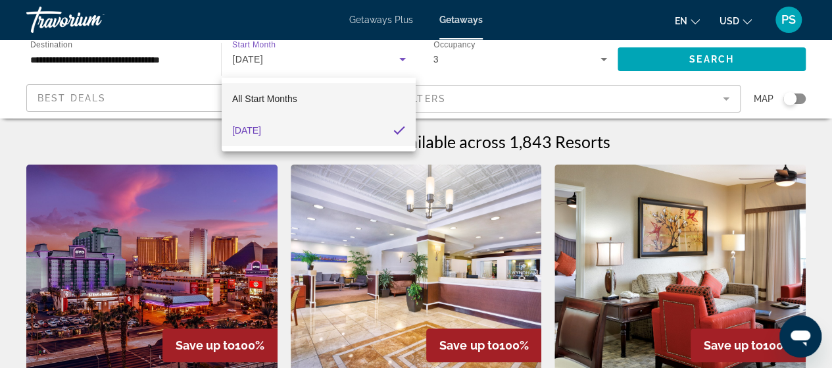
click at [276, 105] on span "All Start Months" at bounding box center [264, 99] width 65 height 16
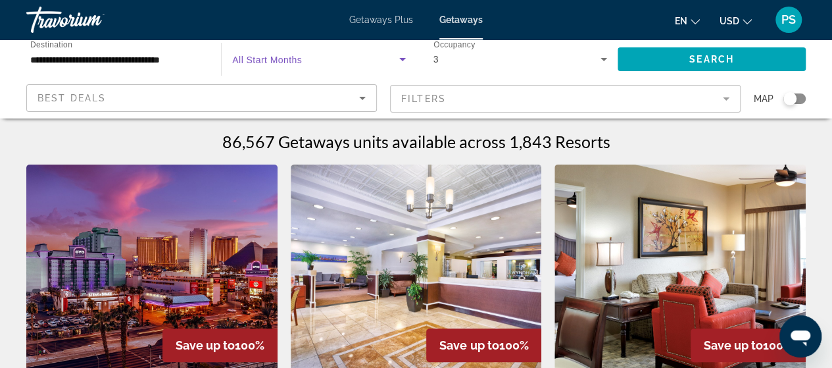
click at [301, 72] on div "Search widget" at bounding box center [318, 59] width 173 height 37
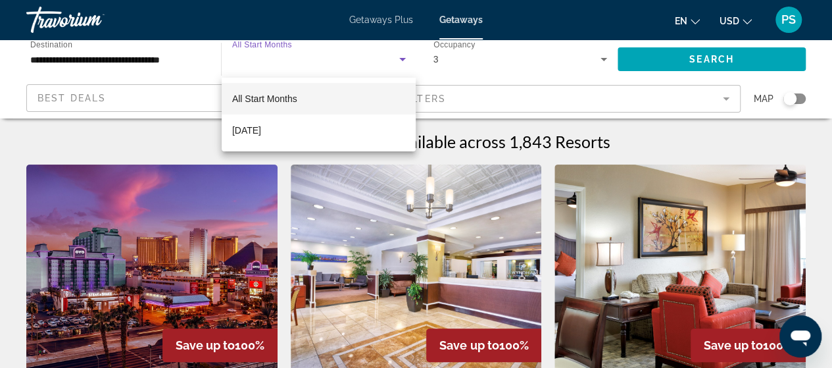
click at [723, 59] on div at bounding box center [416, 184] width 832 height 368
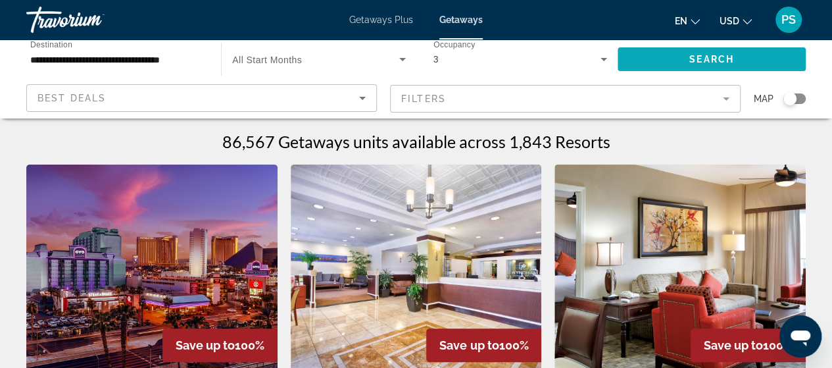
click at [716, 62] on span "Search" at bounding box center [711, 59] width 45 height 11
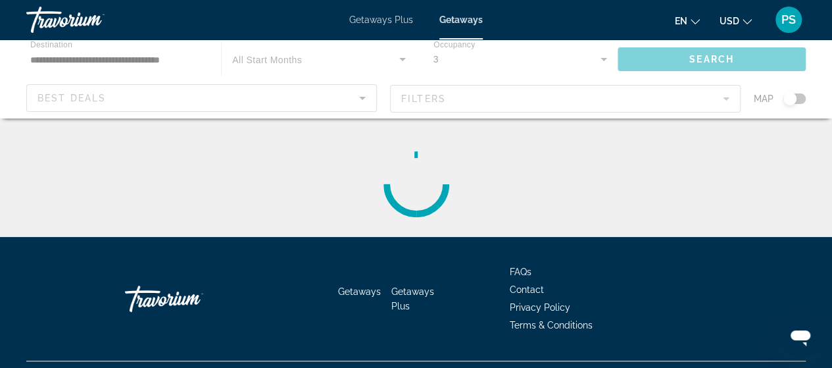
click at [506, 58] on div "Main content" at bounding box center [416, 78] width 832 height 79
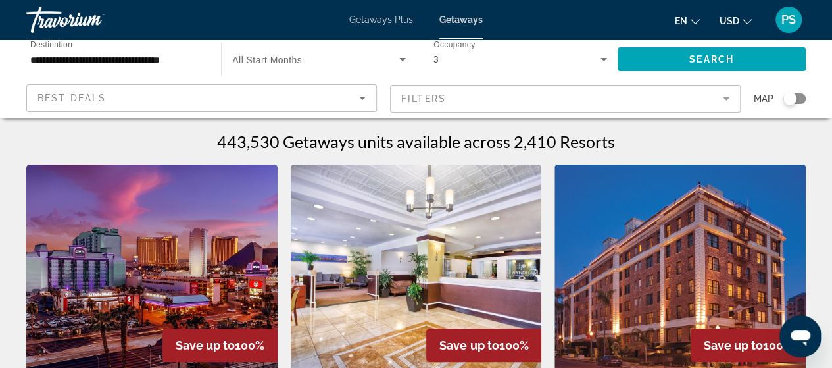
click at [475, 64] on div "3" at bounding box center [516, 59] width 167 height 16
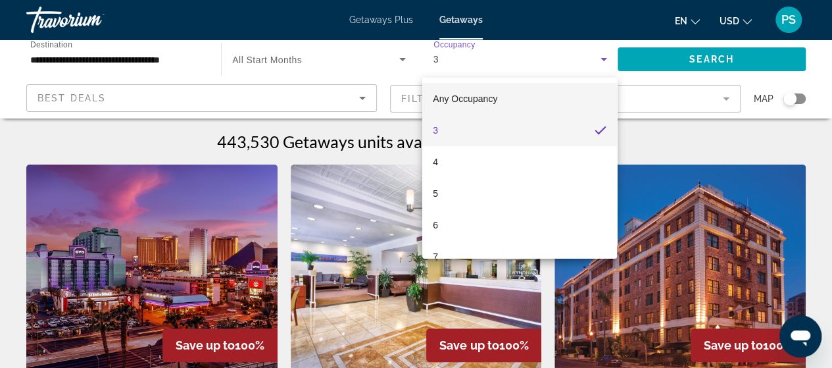
click at [546, 93] on mat-option "Any Occupancy" at bounding box center [519, 99] width 195 height 32
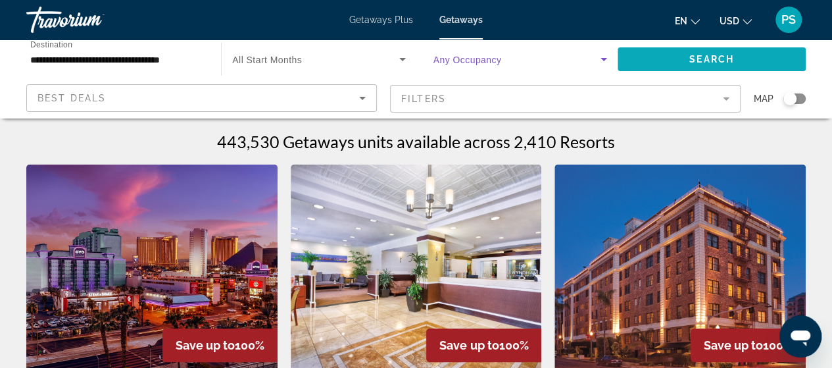
click at [733, 57] on span "Search" at bounding box center [711, 59] width 45 height 11
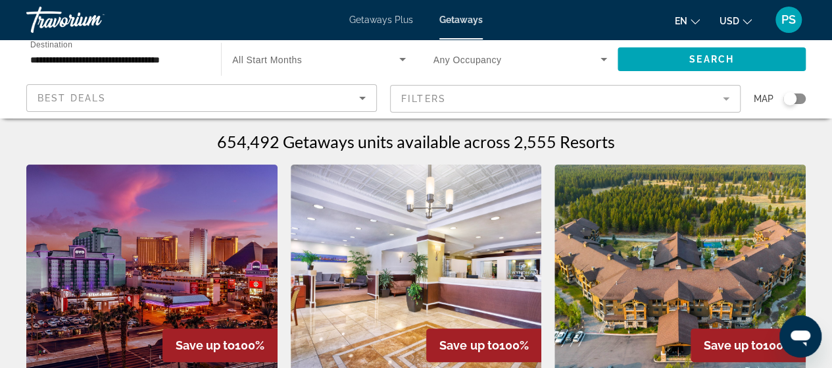
click at [486, 59] on span "Any Occupancy" at bounding box center [467, 60] width 68 height 11
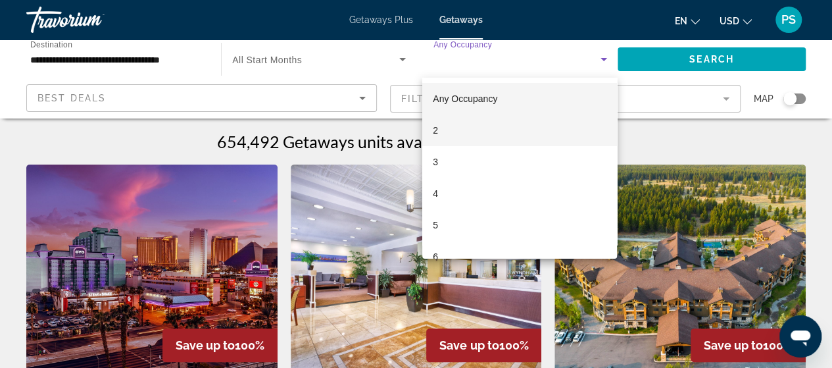
click at [474, 130] on mat-option "2" at bounding box center [519, 130] width 195 height 32
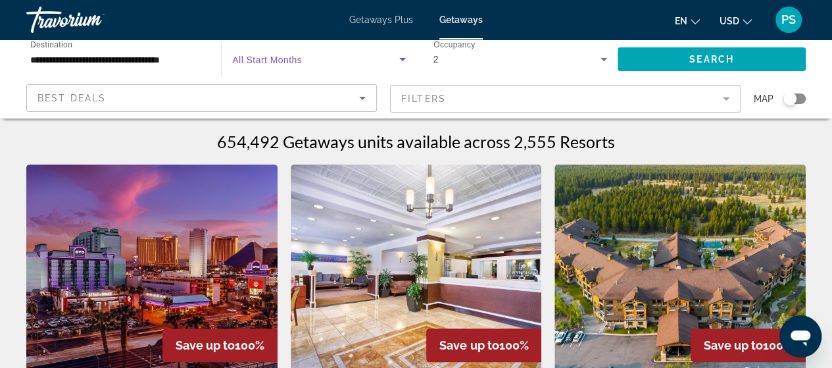
click at [322, 56] on span "Search widget" at bounding box center [315, 59] width 166 height 16
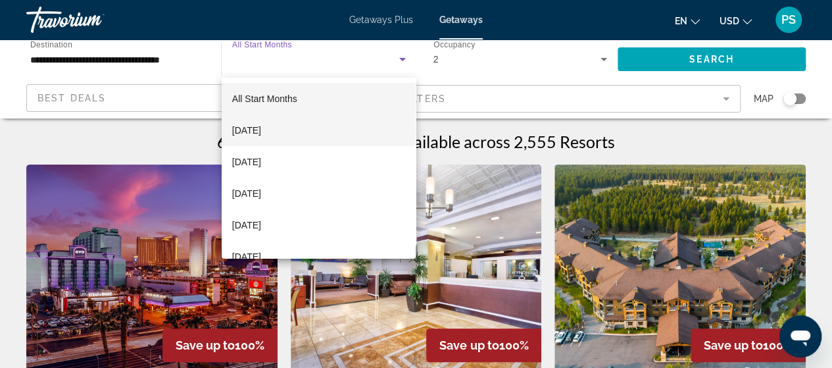
click at [301, 131] on mat-option "[DATE]" at bounding box center [319, 130] width 195 height 32
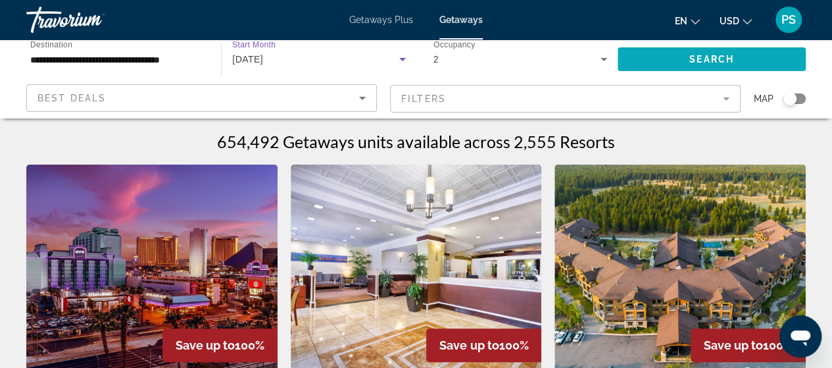
click at [692, 53] on span "Search widget" at bounding box center [711, 59] width 188 height 32
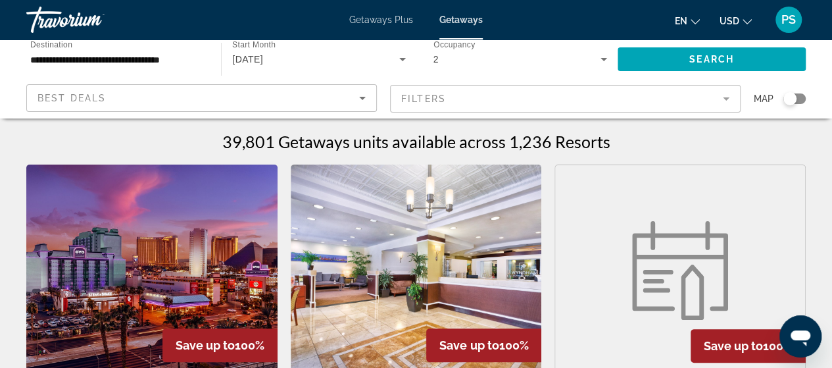
scroll to position [132, 0]
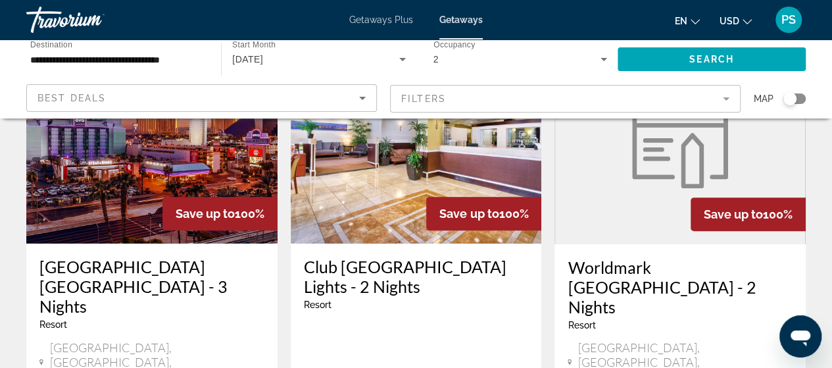
click at [426, 220] on div "Save up to 100%" at bounding box center [483, 214] width 115 height 34
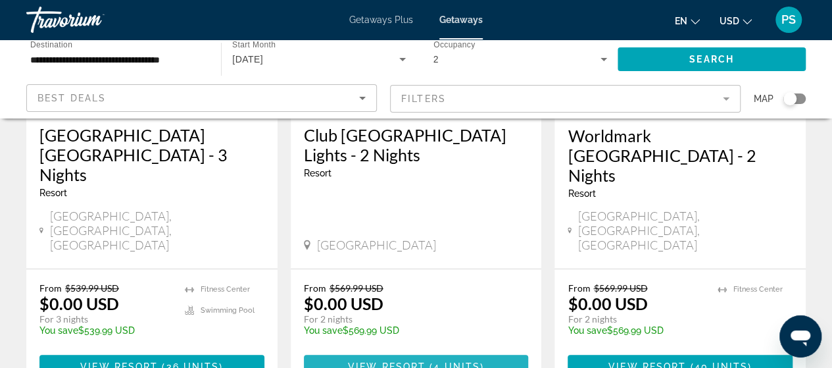
click at [362, 361] on span "View Resort" at bounding box center [387, 366] width 78 height 11
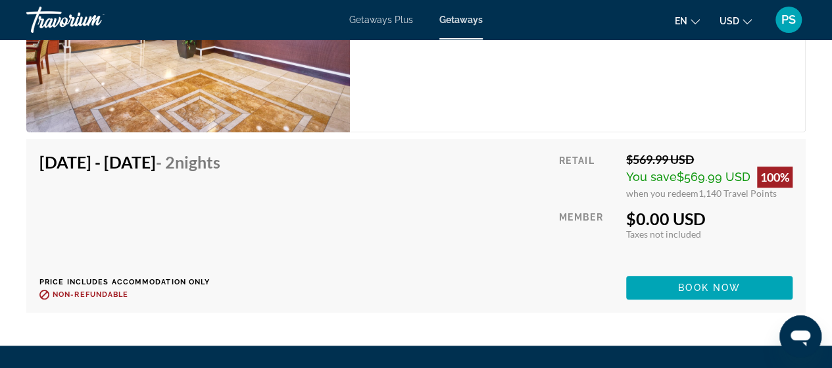
scroll to position [2433, 0]
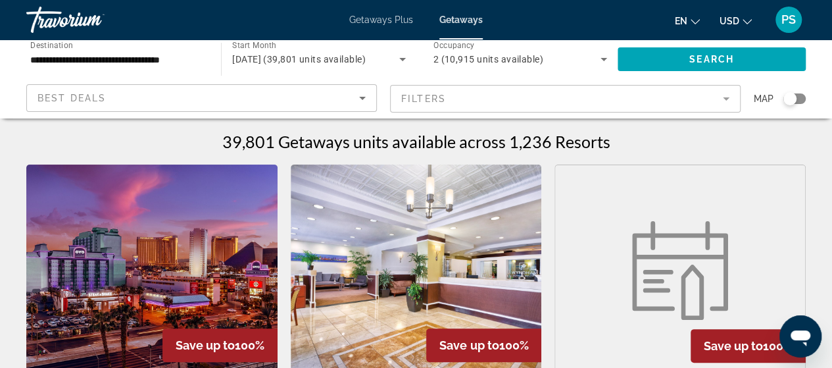
click at [476, 101] on mat-form-field "Filters" at bounding box center [565, 99] width 350 height 28
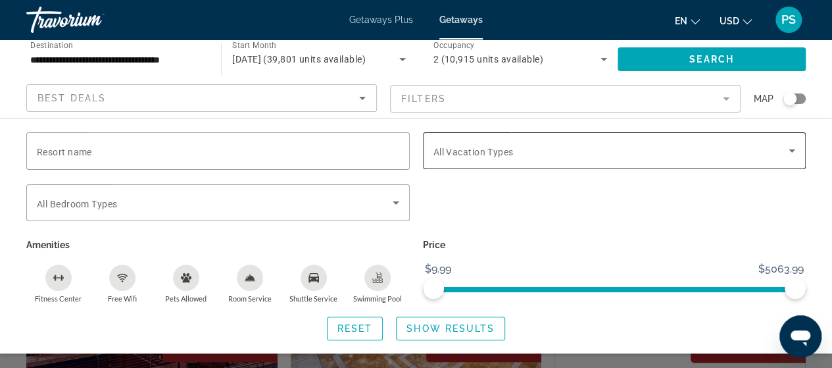
click at [496, 167] on div "Search widget" at bounding box center [614, 150] width 362 height 37
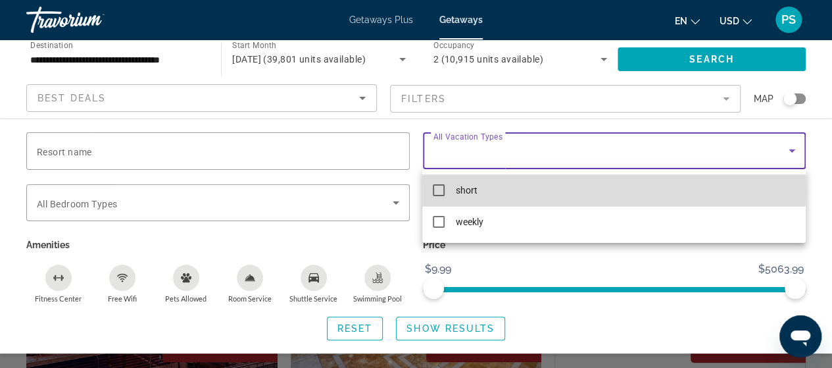
click at [497, 189] on mat-option "short" at bounding box center [613, 190] width 383 height 32
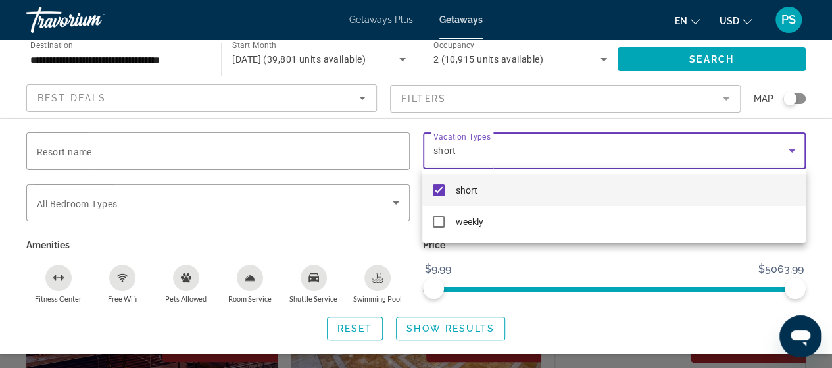
click at [270, 191] on div at bounding box center [416, 184] width 832 height 368
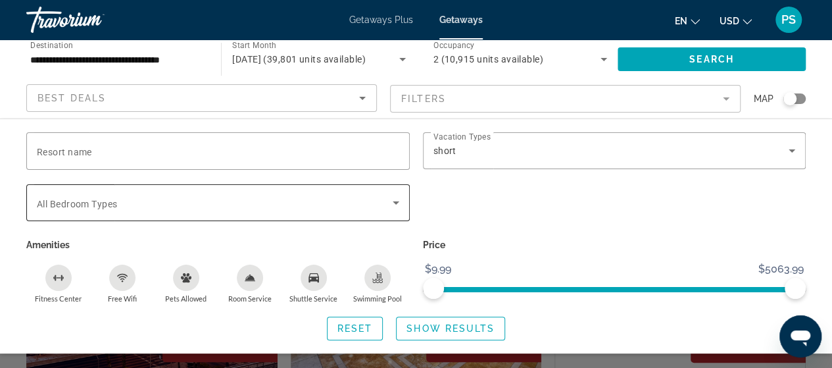
click at [270, 193] on div "Search widget" at bounding box center [218, 202] width 362 height 37
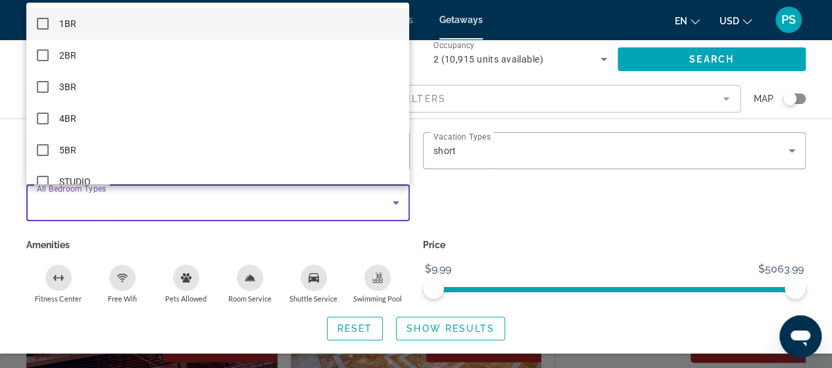
click at [287, 199] on div at bounding box center [416, 184] width 832 height 368
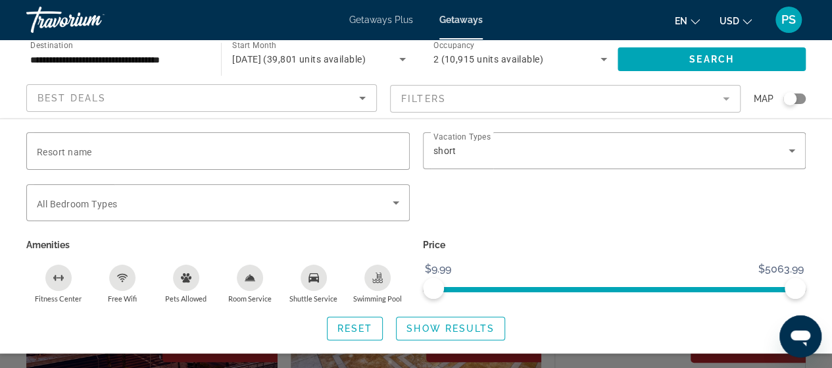
click at [245, 277] on icon "Room Service" at bounding box center [250, 277] width 11 height 11
click at [381, 286] on div "Swimming Pool" at bounding box center [377, 277] width 26 height 26
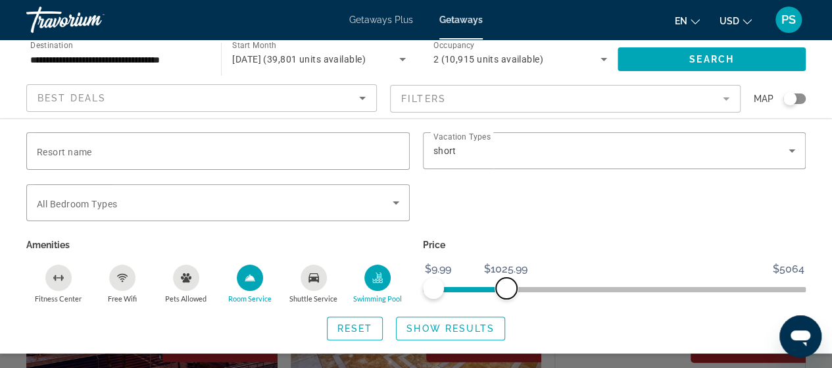
drag, startPoint x: 790, startPoint y: 289, endPoint x: 506, endPoint y: 287, distance: 284.7
click at [506, 287] on span "ngx-slider-max" at bounding box center [506, 287] width 21 height 21
click at [475, 323] on span "Show Results" at bounding box center [450, 328] width 88 height 11
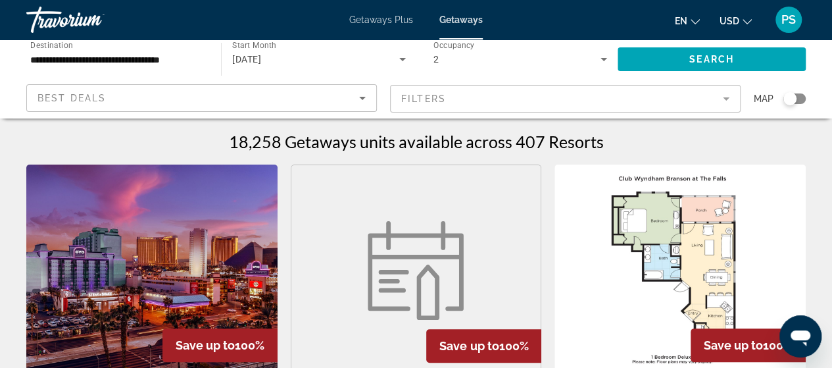
click at [304, 107] on div "Best Deals" at bounding box center [201, 103] width 328 height 37
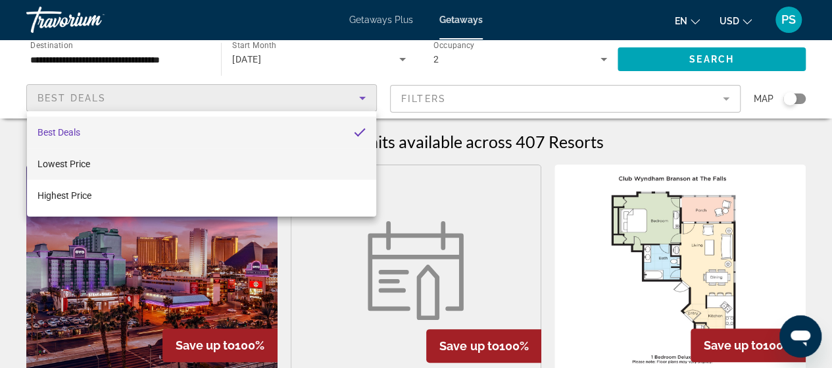
click at [281, 162] on mat-option "Lowest Price" at bounding box center [201, 164] width 349 height 32
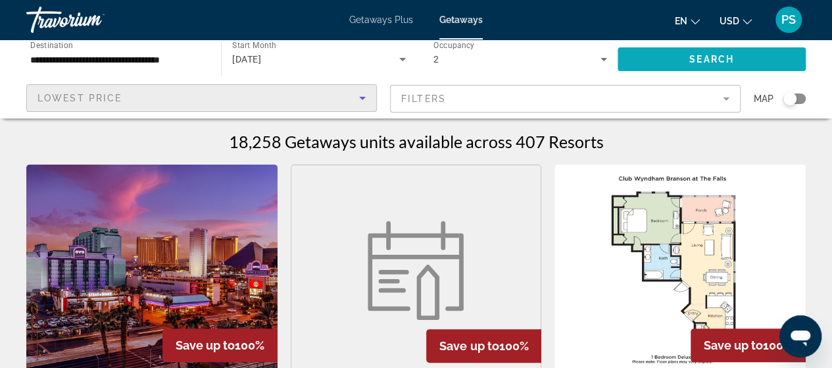
click at [735, 74] on span "Search widget" at bounding box center [711, 59] width 188 height 32
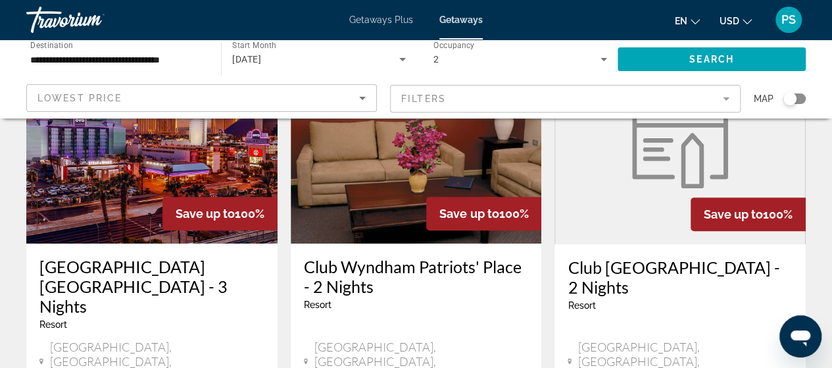
scroll to position [66, 0]
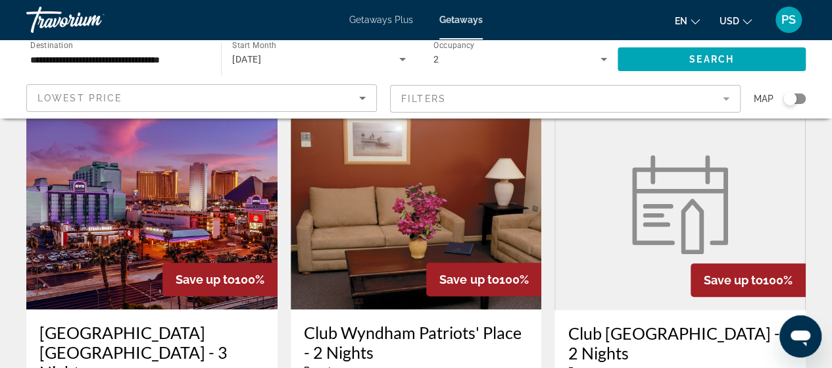
click at [813, 102] on app-map-search-filters "Lowest Price Filters Map" at bounding box center [416, 98] width 806 height 39
click at [801, 94] on div "Search widget" at bounding box center [794, 98] width 22 height 11
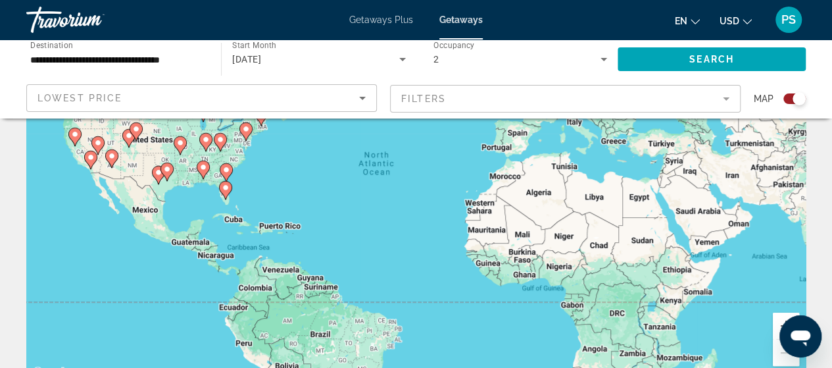
scroll to position [13, 0]
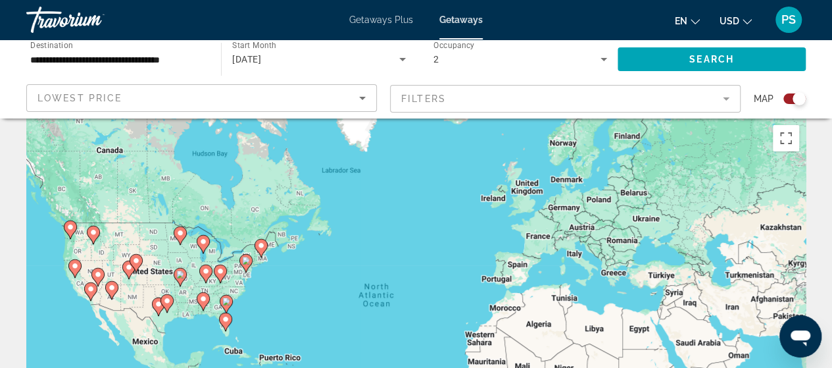
click at [479, 99] on mat-form-field "Filters" at bounding box center [565, 99] width 350 height 28
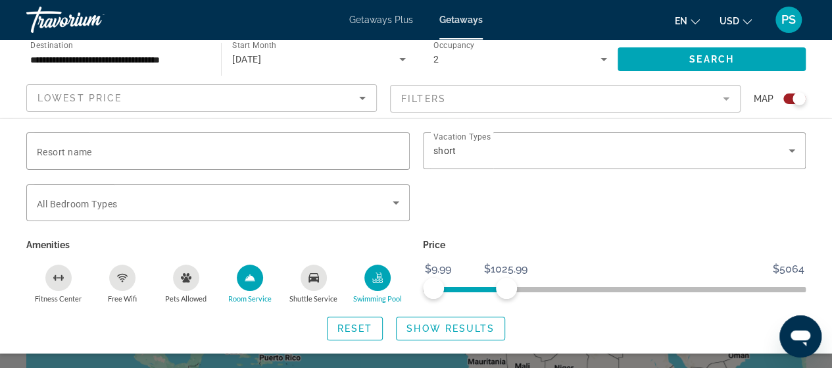
click at [792, 107] on div "Map" at bounding box center [780, 98] width 52 height 29
click at [114, 97] on span "Lowest Price" at bounding box center [79, 98] width 84 height 11
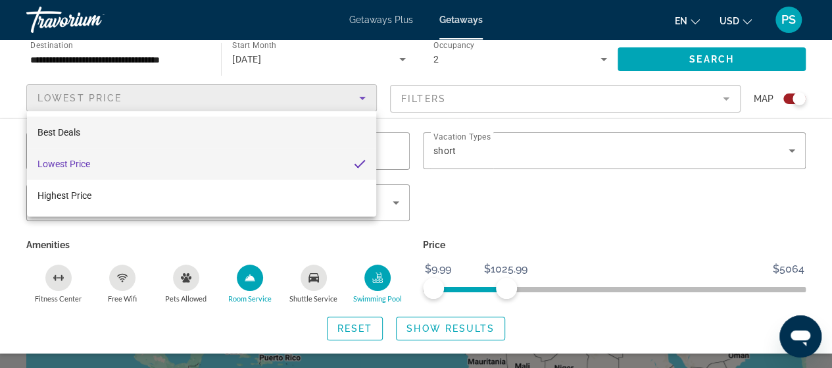
click at [120, 130] on mat-option "Best Deals" at bounding box center [201, 132] width 349 height 32
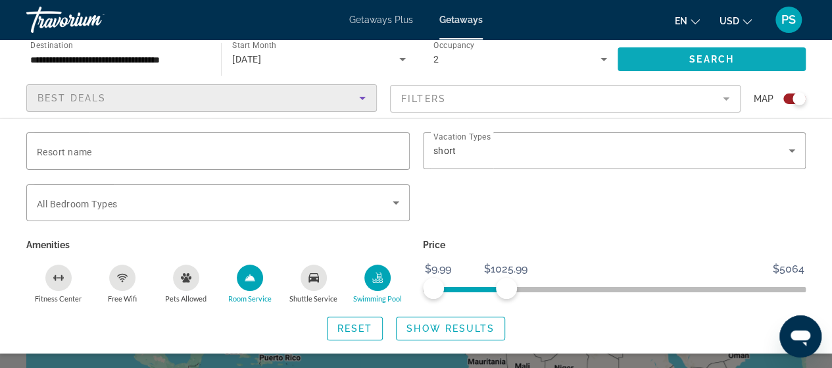
click at [678, 64] on span "Search widget" at bounding box center [711, 59] width 188 height 32
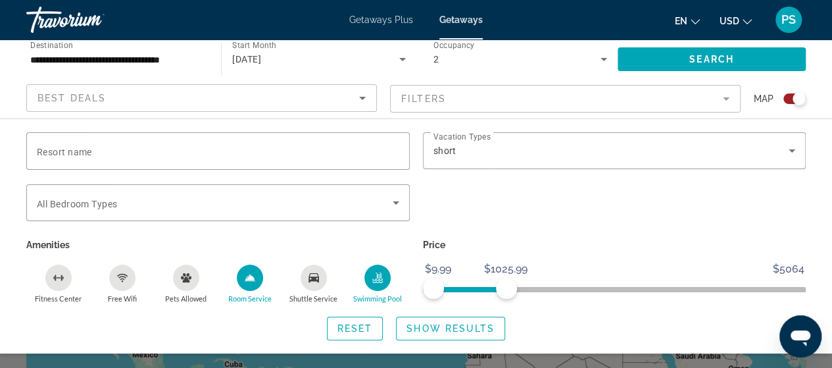
click at [433, 107] on mat-form-field "Filters" at bounding box center [565, 99] width 350 height 28
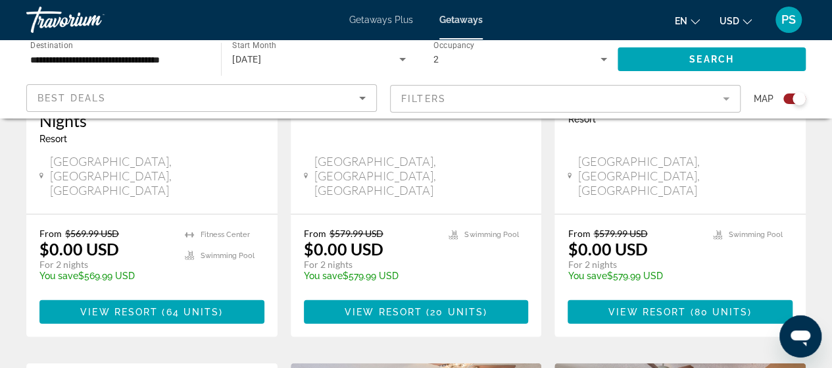
scroll to position [1381, 0]
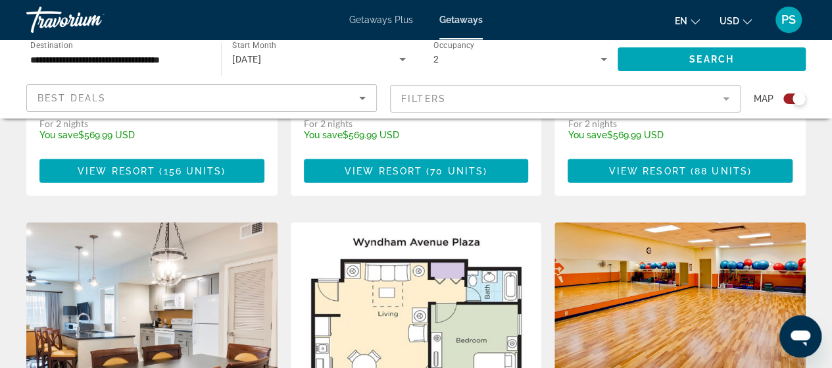
click at [473, 99] on mat-form-field "Filters" at bounding box center [565, 99] width 350 height 28
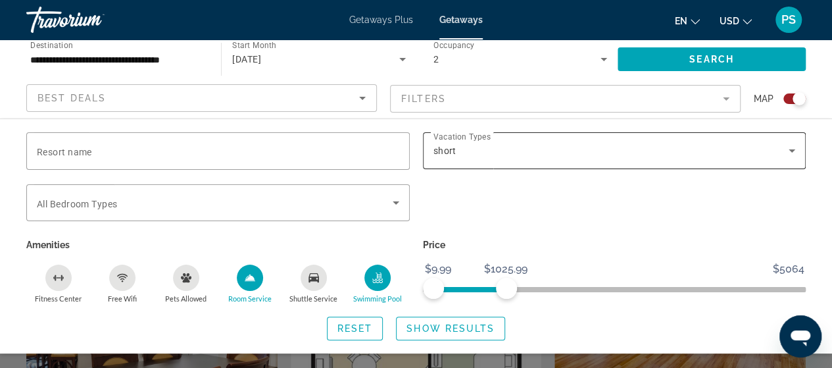
click at [478, 152] on div "short" at bounding box center [611, 151] width 356 height 16
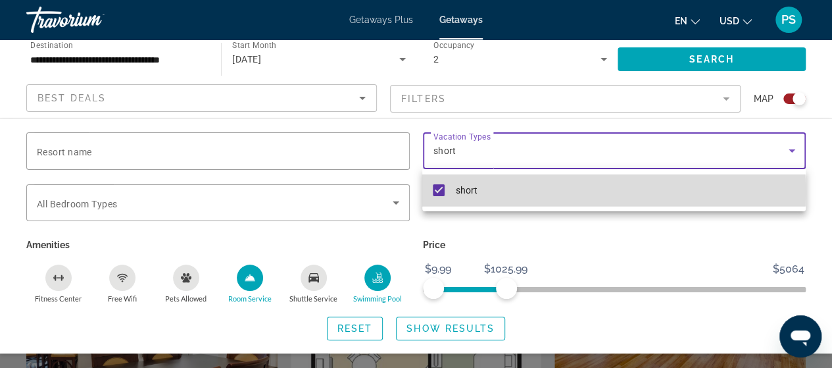
click at [454, 193] on mat-option "short" at bounding box center [613, 190] width 383 height 32
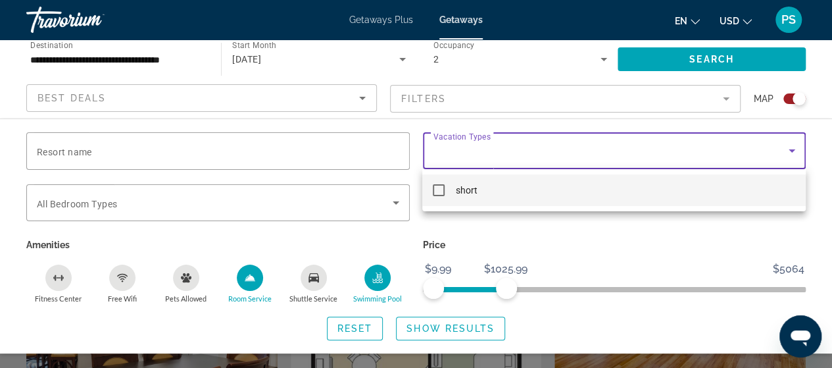
click at [710, 37] on div at bounding box center [416, 184] width 832 height 368
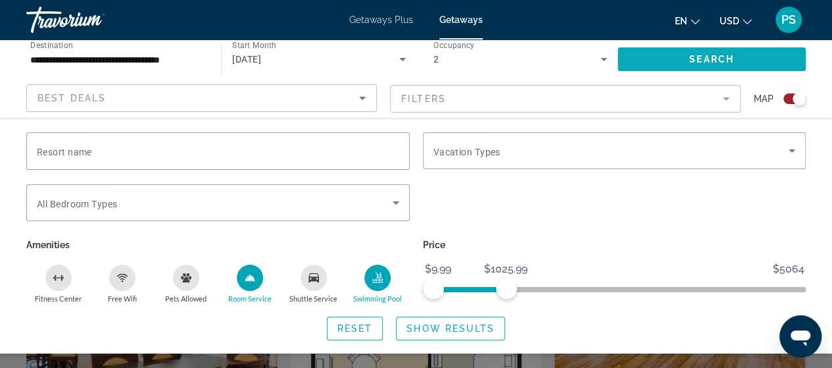
click at [708, 60] on span "Search" at bounding box center [711, 59] width 45 height 11
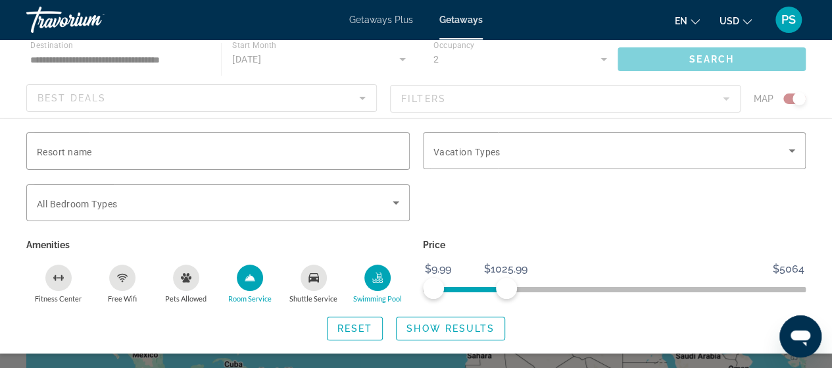
click at [558, 69] on div "Main content" at bounding box center [416, 78] width 832 height 79
click at [516, 106] on div "Main content" at bounding box center [416, 78] width 832 height 79
click at [513, 101] on div "Main content" at bounding box center [416, 78] width 832 height 79
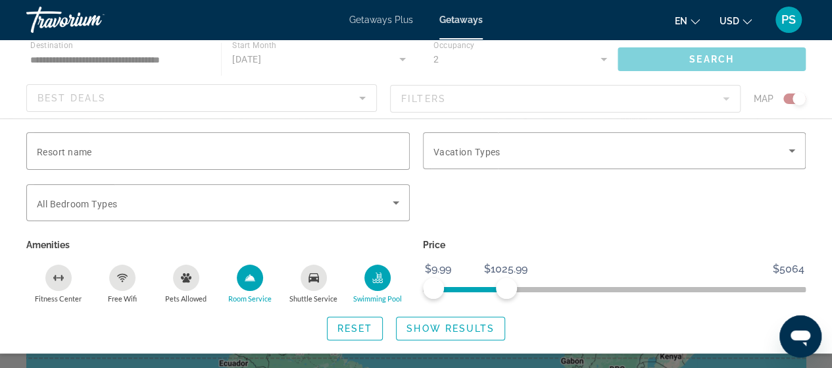
scroll to position [132, 0]
click at [644, 106] on div "Main content" at bounding box center [416, 78] width 832 height 79
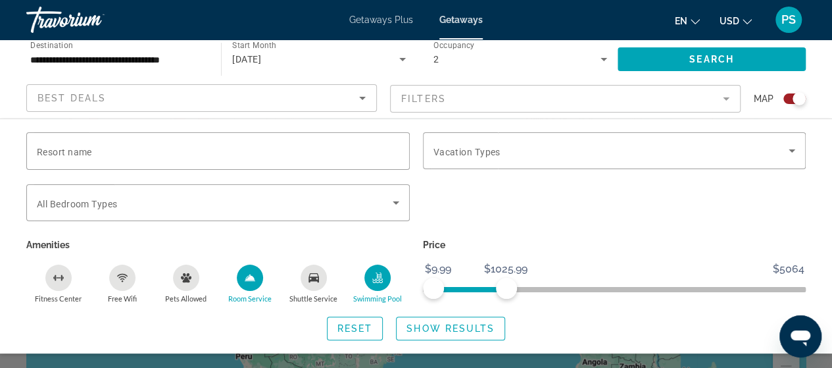
click at [539, 92] on mat-form-field "Filters" at bounding box center [565, 99] width 350 height 28
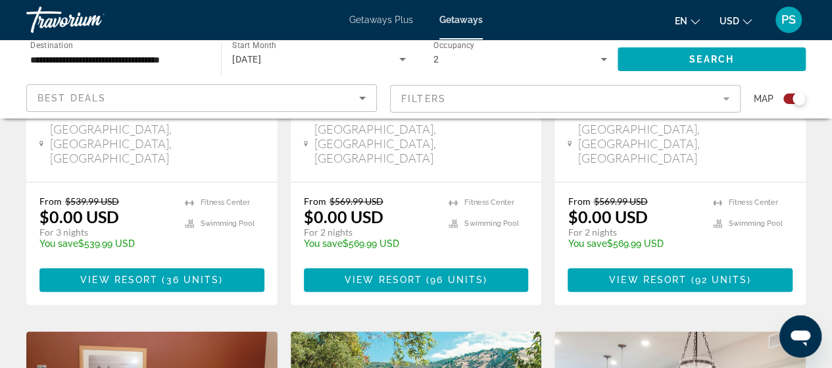
scroll to position [658, 0]
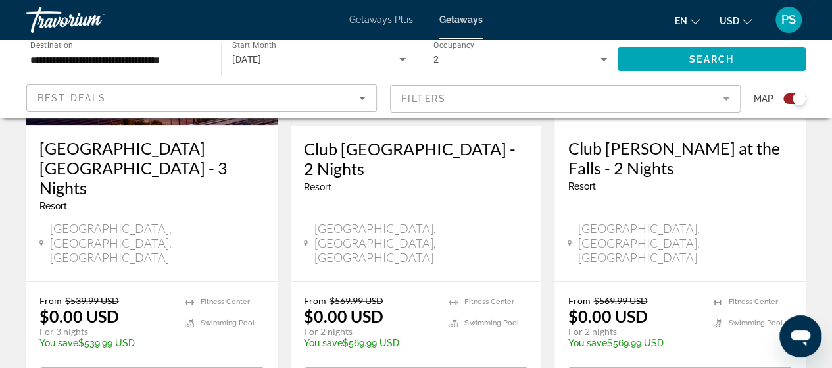
click at [473, 69] on div "2" at bounding box center [520, 59] width 174 height 37
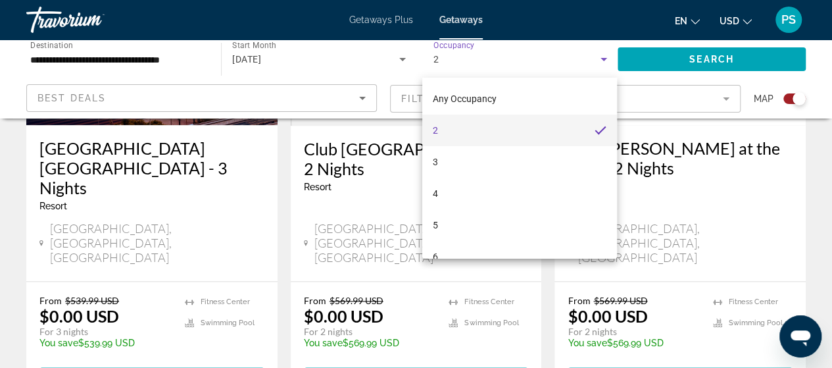
click at [663, 107] on div at bounding box center [416, 184] width 832 height 368
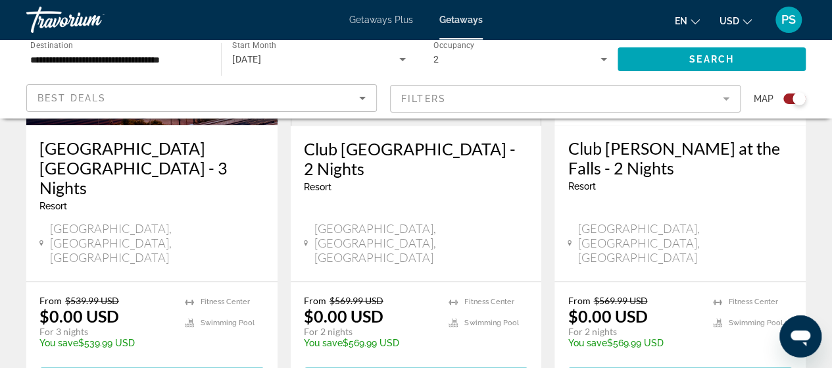
click at [660, 107] on mat-form-field "Filters" at bounding box center [565, 99] width 350 height 28
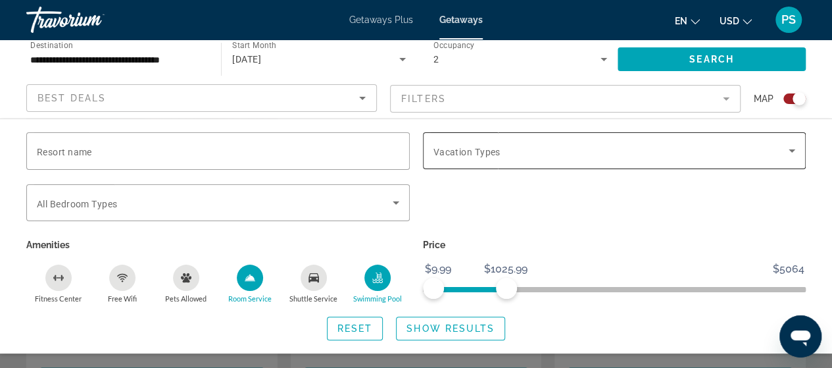
click at [460, 148] on span "Vacation Types" at bounding box center [466, 152] width 67 height 11
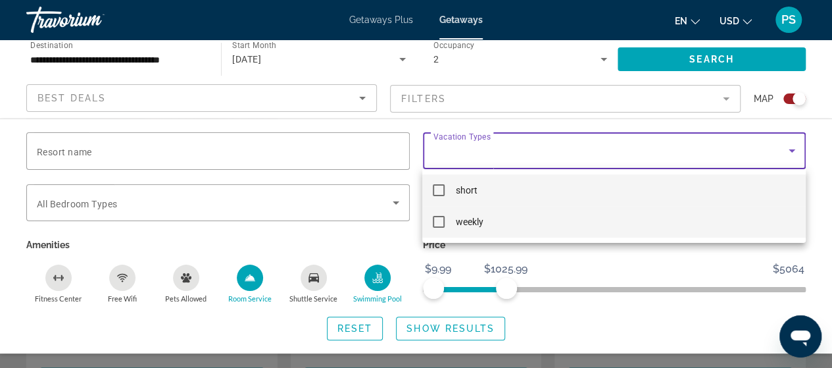
click at [461, 220] on span "weekly" at bounding box center [469, 222] width 28 height 16
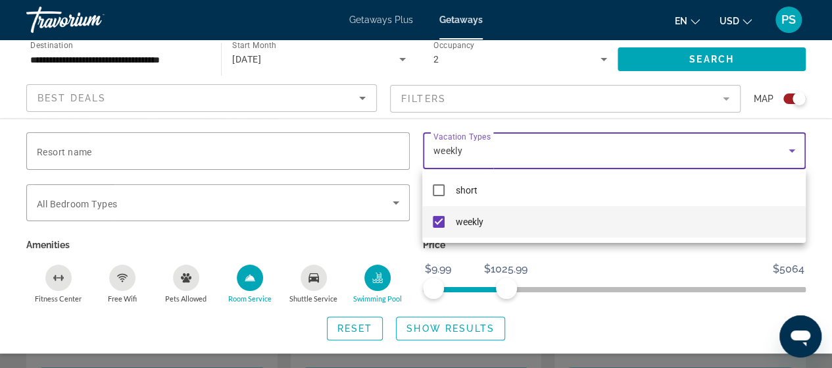
click at [696, 59] on div at bounding box center [416, 184] width 832 height 368
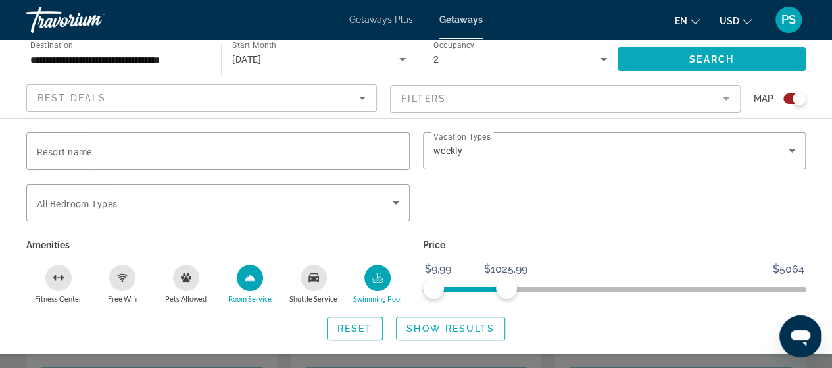
click at [683, 60] on span "Search widget" at bounding box center [711, 59] width 188 height 32
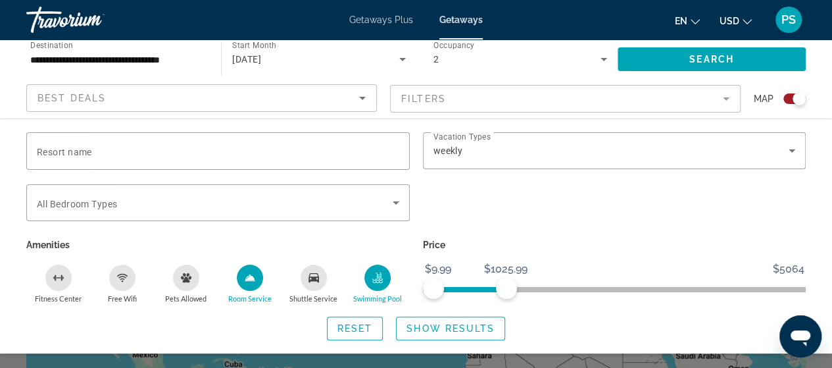
click at [502, 107] on mat-form-field "Filters" at bounding box center [565, 99] width 350 height 28
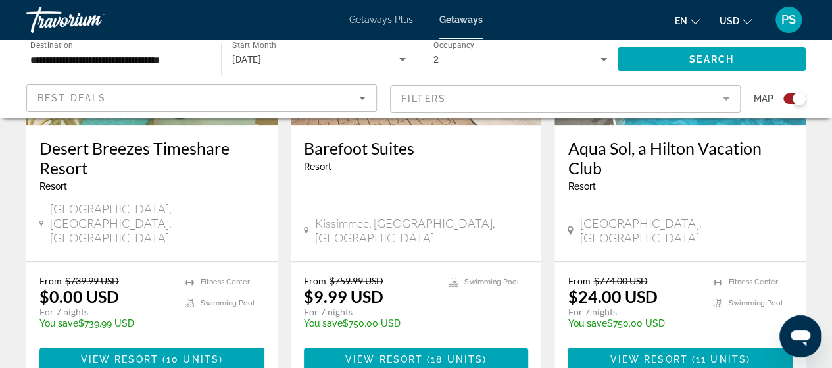
scroll to position [723, 0]
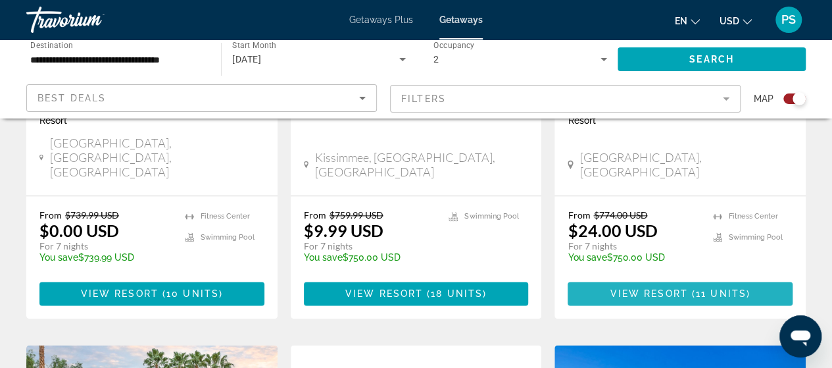
click at [687, 288] on span "View Resort" at bounding box center [649, 293] width 78 height 11
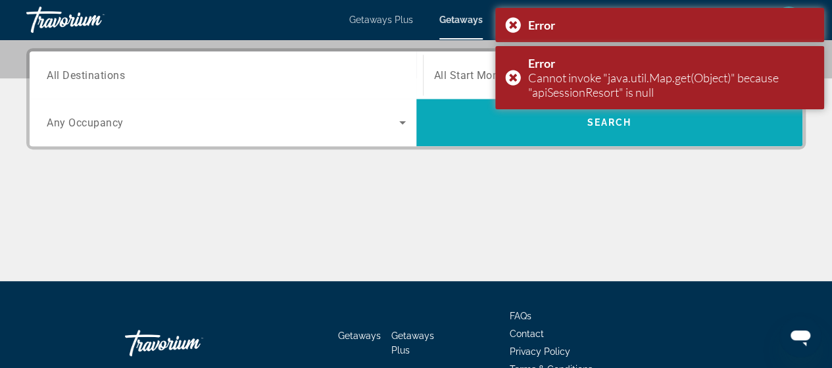
scroll to position [329, 0]
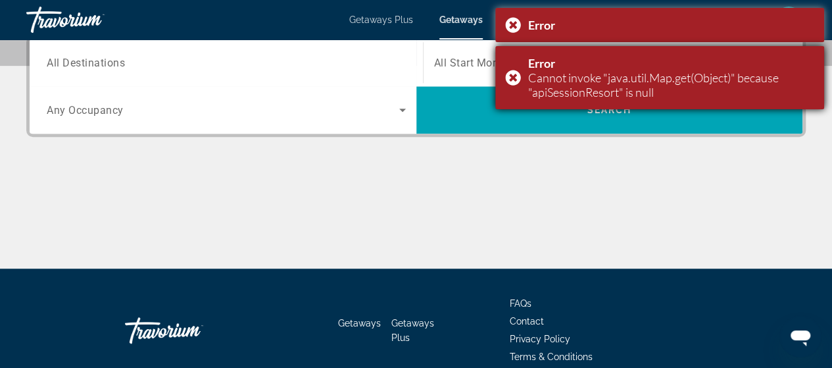
click at [708, 101] on div "Error Cannot invoke "java.util.Map.get(Object)" because "apiSessionResort" is n…" at bounding box center [659, 77] width 329 height 63
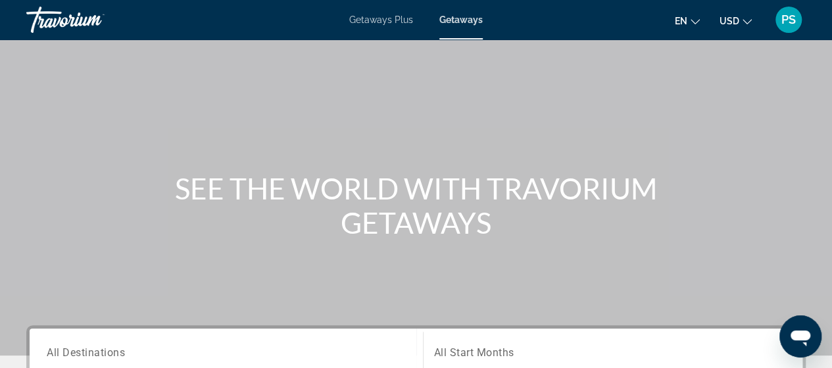
scroll to position [0, 0]
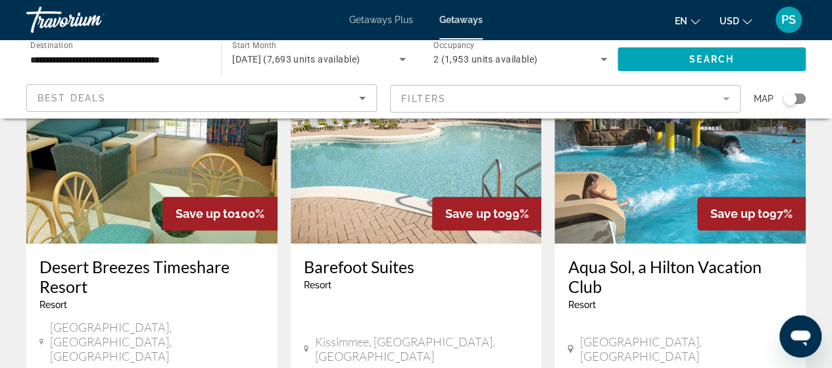
scroll to position [263, 0]
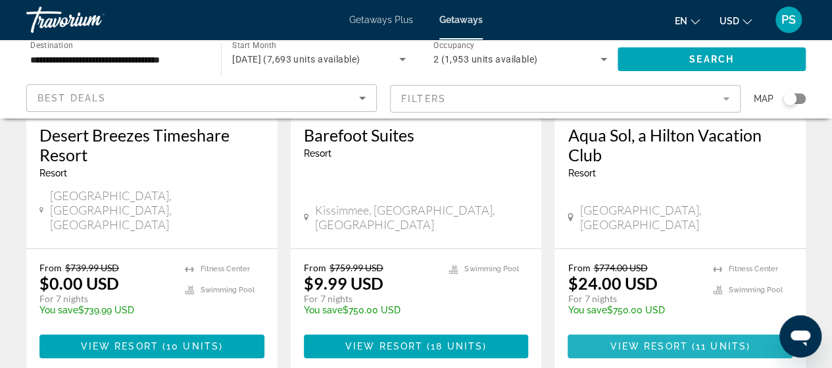
click at [667, 341] on span "View Resort" at bounding box center [649, 346] width 78 height 11
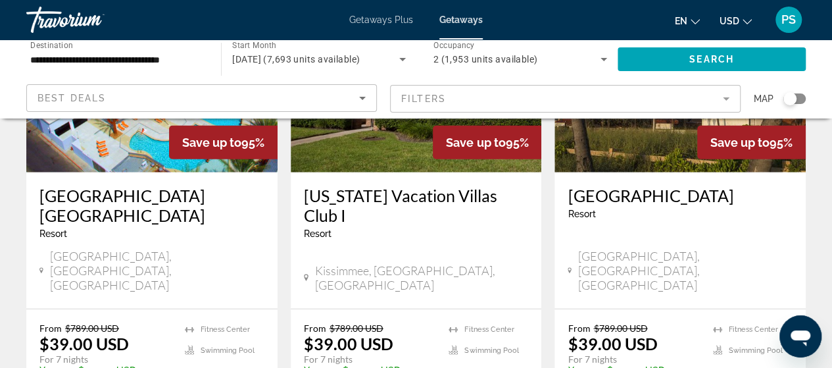
scroll to position [1775, 0]
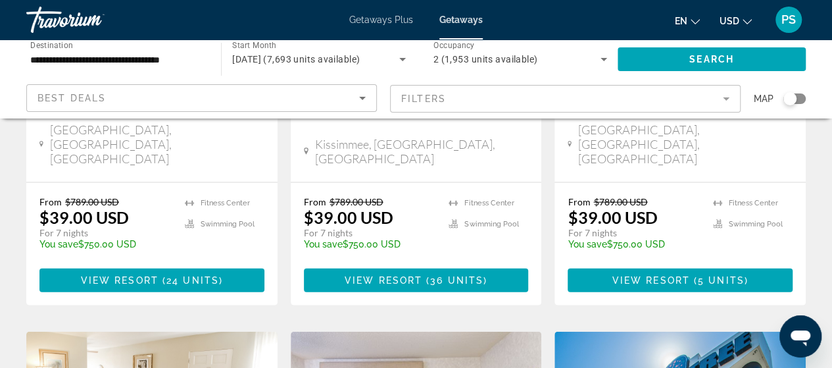
scroll to position [1447, 0]
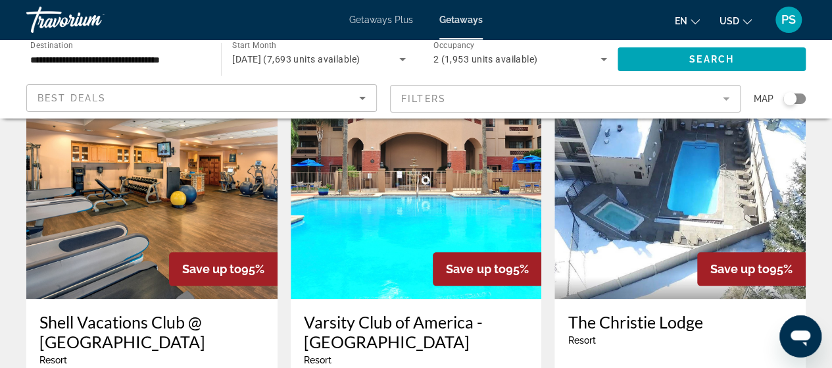
click at [802, 99] on div "Search widget" at bounding box center [794, 98] width 22 height 11
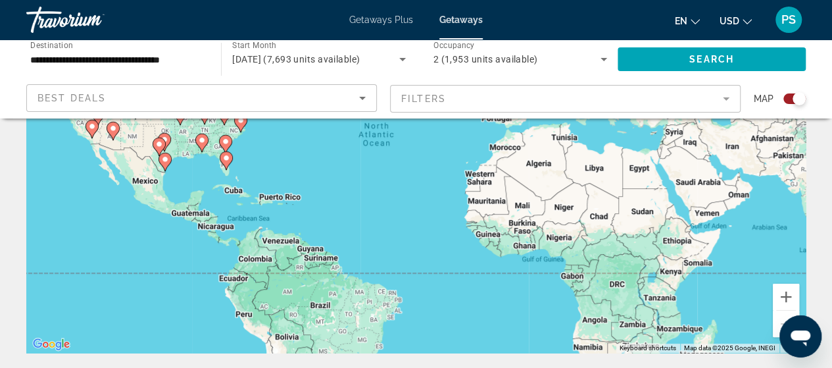
scroll to position [145, 0]
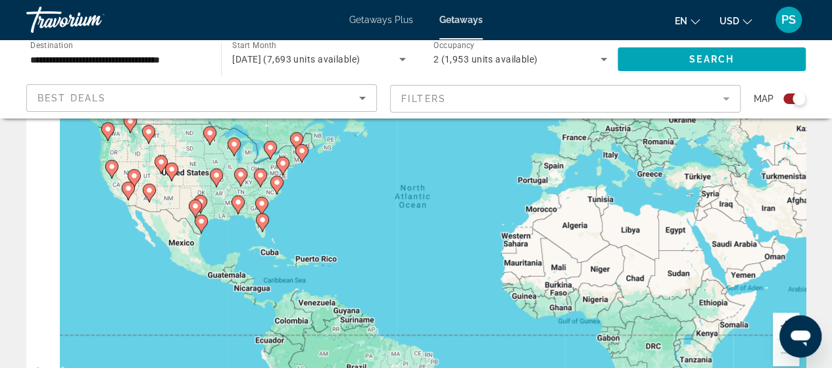
drag, startPoint x: 231, startPoint y: 187, endPoint x: 330, endPoint y: 257, distance: 120.8
click at [316, 249] on div "To navigate, press the arrow keys. To activate drag with keyboard, press Alt + …" at bounding box center [415, 184] width 779 height 395
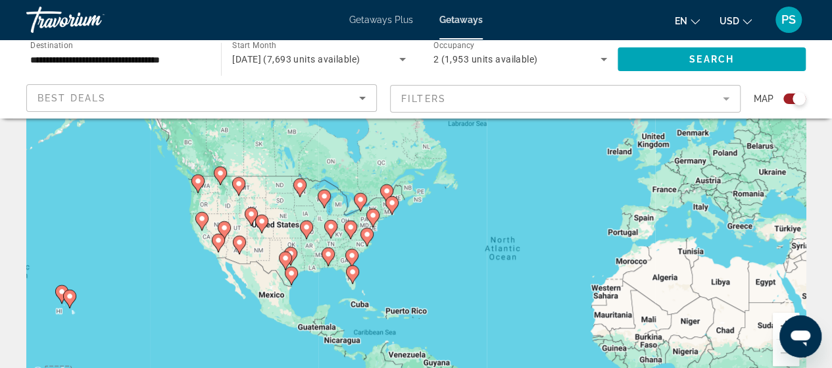
click at [350, 242] on div "To activate drag with keyboard, press Alt + Enter. Once in keyboard drag state,…" at bounding box center [415, 184] width 779 height 395
click at [349, 241] on div "To activate drag with keyboard, press Alt + Enter. Once in keyboard drag state,…" at bounding box center [415, 184] width 779 height 395
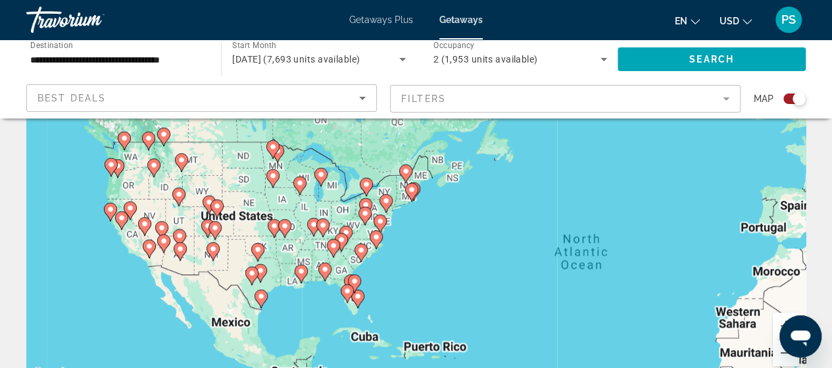
click at [416, 184] on div "Main content" at bounding box center [805, 184] width 779 height 0
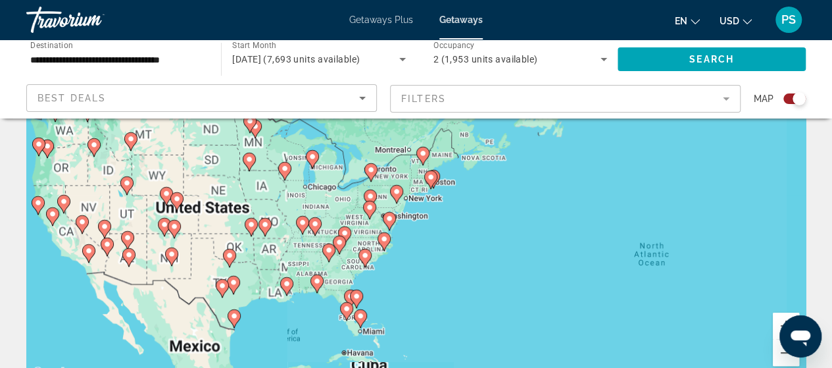
click at [347, 243] on gmp-advanced-marker "Main content" at bounding box center [344, 236] width 13 height 20
click at [343, 247] on gmp-advanced-marker "Main content" at bounding box center [339, 245] width 13 height 20
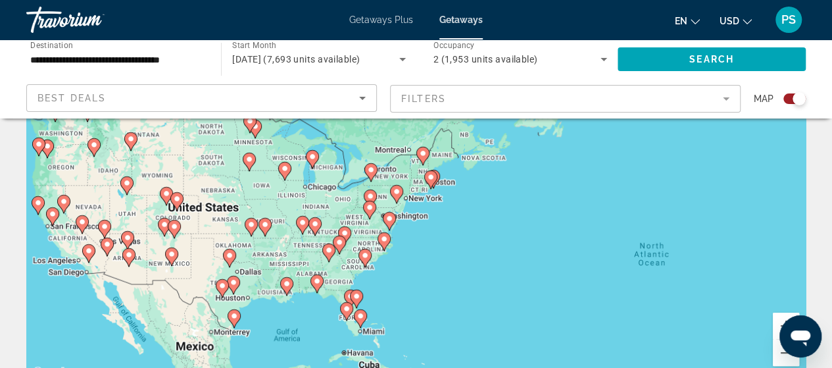
click at [335, 264] on div "To activate drag with keyboard, press Alt + Enter. Once in keyboard drag state,…" at bounding box center [415, 184] width 779 height 395
click at [335, 265] on div "To activate drag with keyboard, press Alt + Enter. Once in keyboard drag state,…" at bounding box center [415, 184] width 779 height 395
click at [338, 264] on div "To activate drag with keyboard, press Alt + Enter. Once in keyboard drag state,…" at bounding box center [415, 184] width 779 height 395
click at [339, 264] on div "To activate drag with keyboard, press Alt + Enter. Once in keyboard drag state,…" at bounding box center [415, 184] width 779 height 395
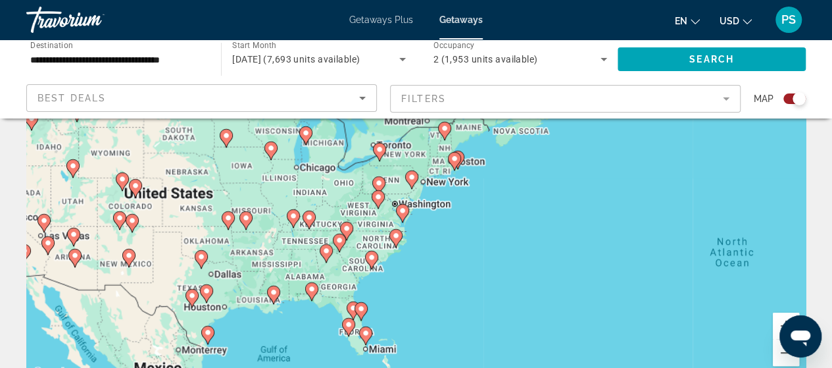
click at [348, 264] on div "To activate drag with keyboard, press Alt + Enter. Once in keyboard drag state,…" at bounding box center [415, 184] width 779 height 395
click at [347, 262] on div "To activate drag with keyboard, press Alt + Enter. Once in keyboard drag state,…" at bounding box center [415, 184] width 779 height 395
click at [345, 260] on div "To activate drag with keyboard, press Alt + Enter. Once in keyboard drag state,…" at bounding box center [415, 184] width 779 height 395
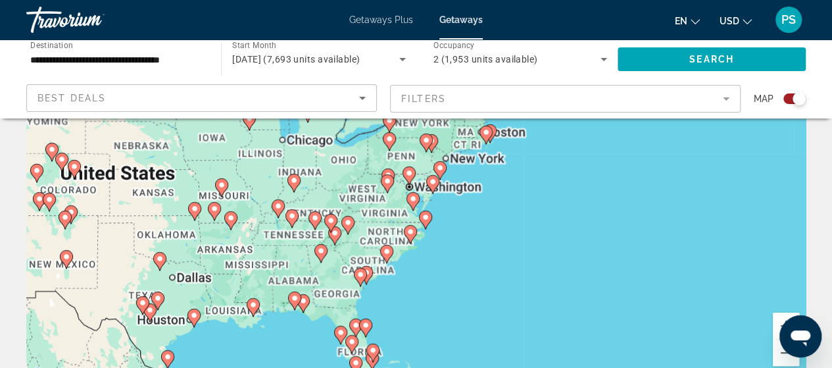
click at [345, 260] on div "To activate drag with keyboard, press Alt + Enter. Once in keyboard drag state,…" at bounding box center [415, 184] width 779 height 395
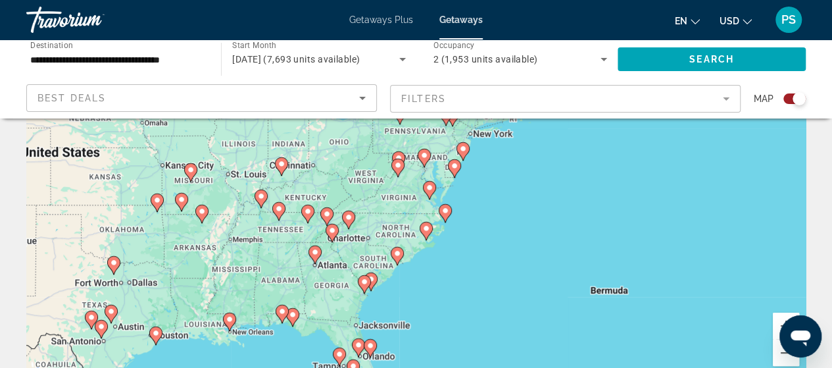
click at [339, 252] on div "To activate drag with keyboard, press Alt + Enter. Once in keyboard drag state,…" at bounding box center [415, 184] width 779 height 395
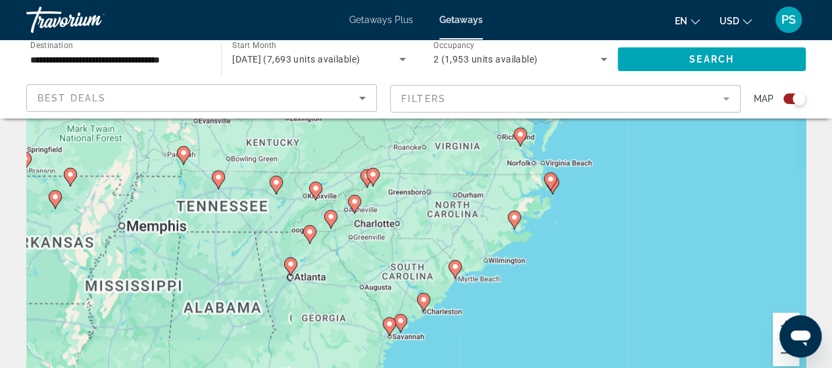
click at [326, 251] on div "To activate drag with keyboard, press Alt + Enter. Once in keyboard drag state,…" at bounding box center [415, 184] width 779 height 395
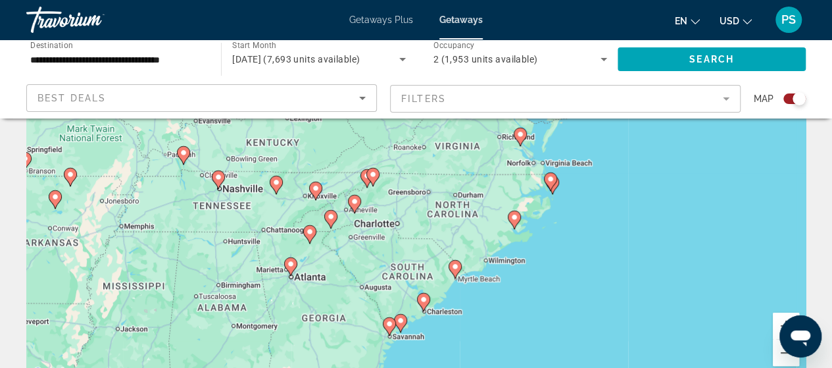
click at [326, 251] on div "To activate drag with keyboard, press Alt + Enter. Once in keyboard drag state,…" at bounding box center [415, 184] width 779 height 395
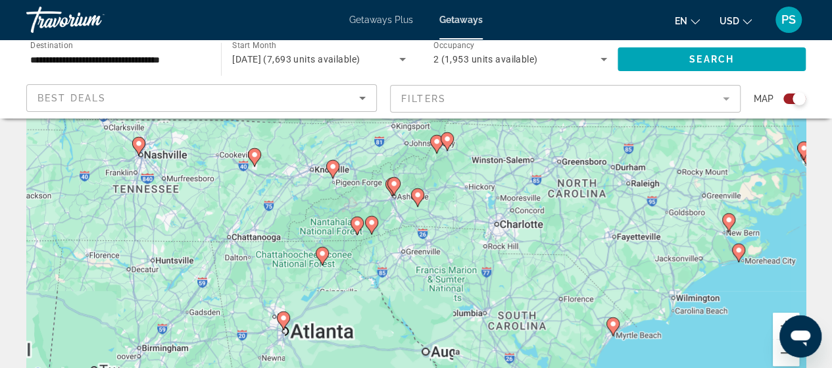
drag, startPoint x: 309, startPoint y: 241, endPoint x: 337, endPoint y: 270, distance: 40.5
click at [337, 270] on div "To activate drag with keyboard, press Alt + Enter. Once in keyboard drag state,…" at bounding box center [415, 184] width 779 height 395
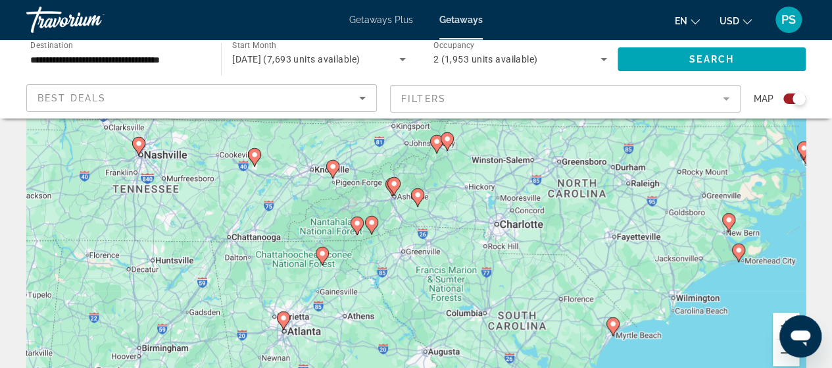
click at [333, 166] on image "Main content" at bounding box center [333, 166] width 8 height 8
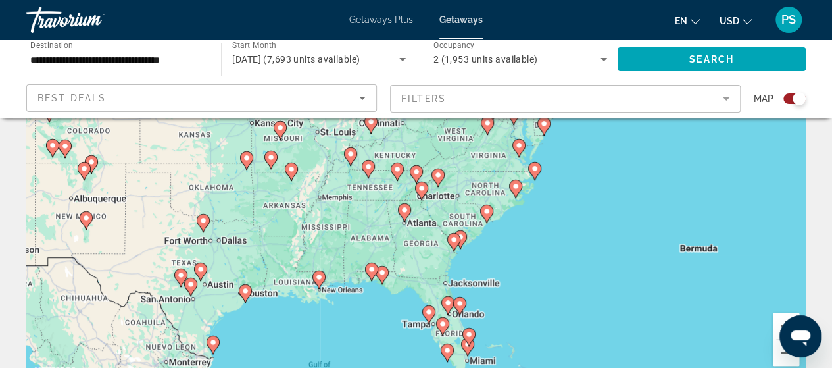
click at [421, 189] on image "Main content" at bounding box center [422, 188] width 8 height 8
click at [420, 187] on div "To activate drag with keyboard, press Alt + Enter. Once in keyboard drag state,…" at bounding box center [415, 184] width 779 height 395
click at [417, 185] on gmp-advanced-marker "Main content" at bounding box center [416, 176] width 13 height 20
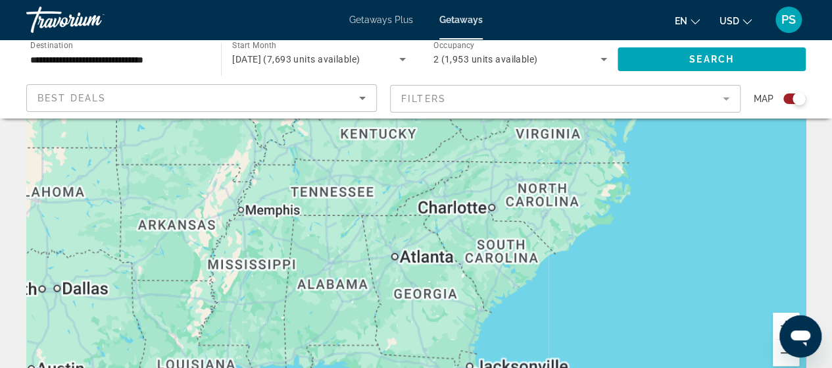
type input "**********"
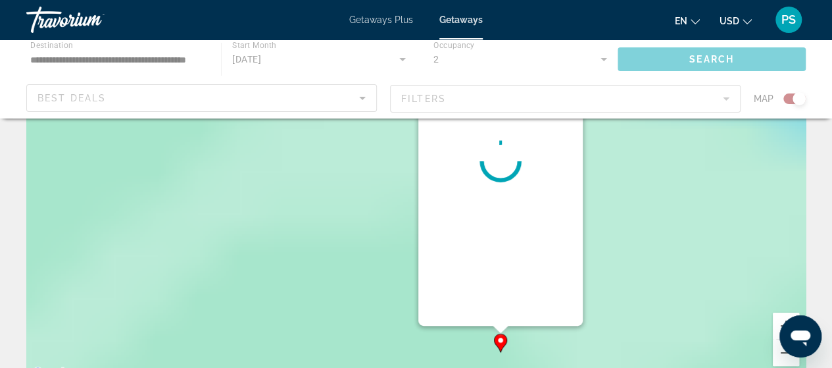
scroll to position [34, 0]
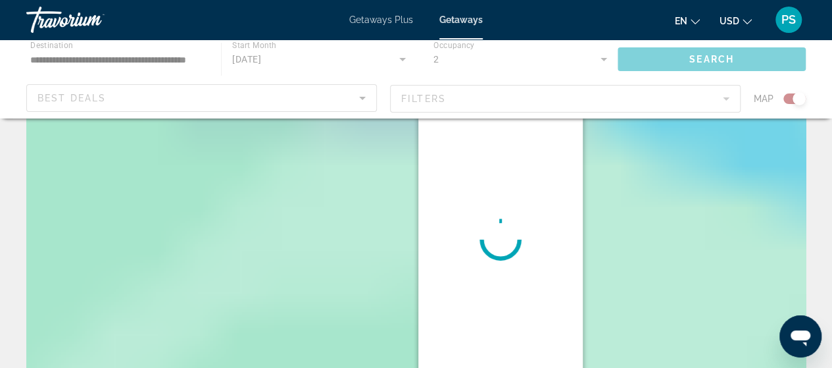
click at [414, 183] on div "To activate drag with keyboard, press Alt + Enter. Once in keyboard drag state,…" at bounding box center [415, 262] width 779 height 395
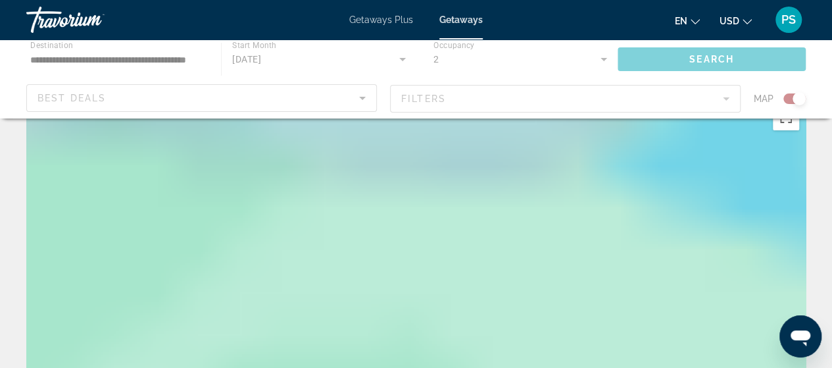
click at [414, 183] on div "To activate drag with keyboard, press Alt + Enter. Once in keyboard drag state,…" at bounding box center [415, 294] width 779 height 395
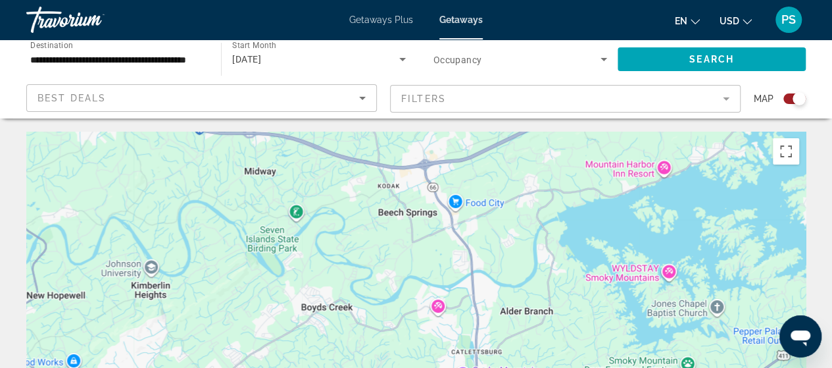
drag, startPoint x: 460, startPoint y: 270, endPoint x: 359, endPoint y: 122, distance: 179.8
click at [393, 167] on div "To activate drag with keyboard, press Alt + Enter. Once in keyboard drag state,…" at bounding box center [415, 329] width 779 height 395
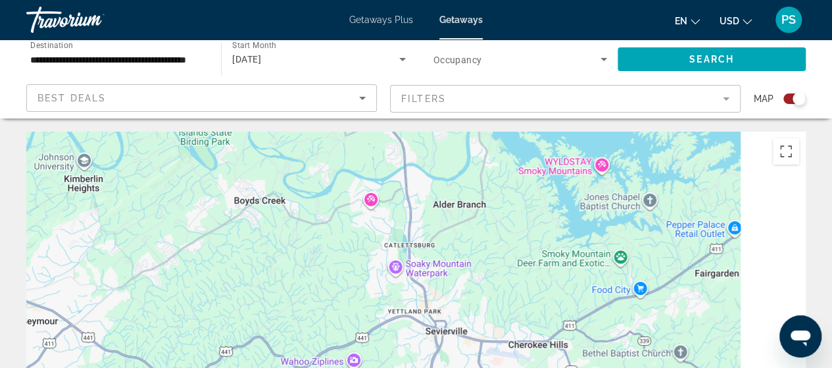
drag, startPoint x: 443, startPoint y: 238, endPoint x: 385, endPoint y: 136, distance: 116.9
click at [385, 136] on div "To activate drag with keyboard, press Alt + Enter. Once in keyboard drag state,…" at bounding box center [415, 329] width 779 height 395
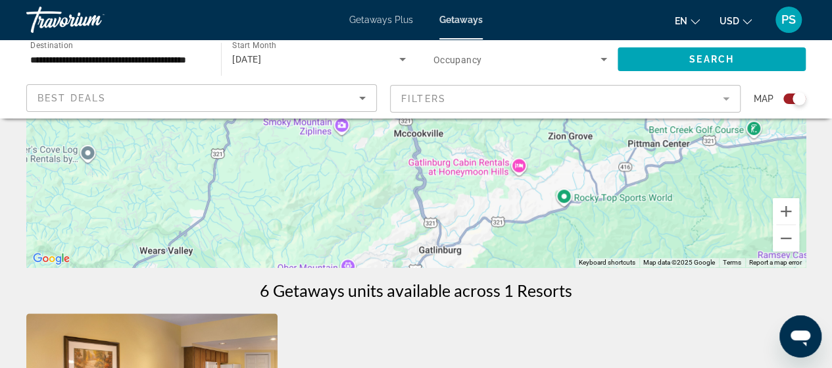
scroll to position [263, 0]
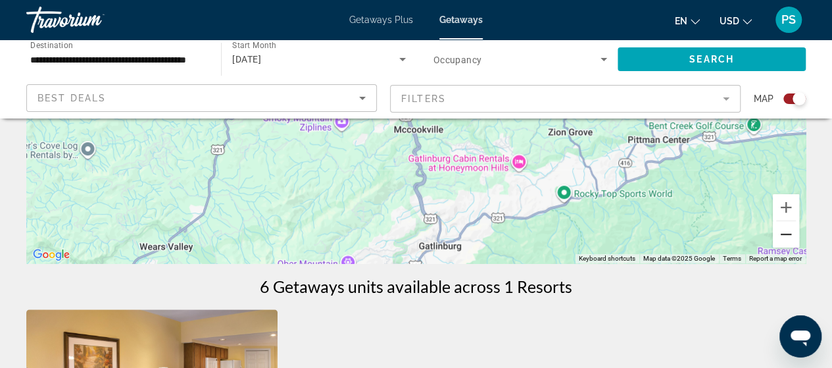
click at [790, 239] on button "Zoom out" at bounding box center [786, 234] width 26 height 26
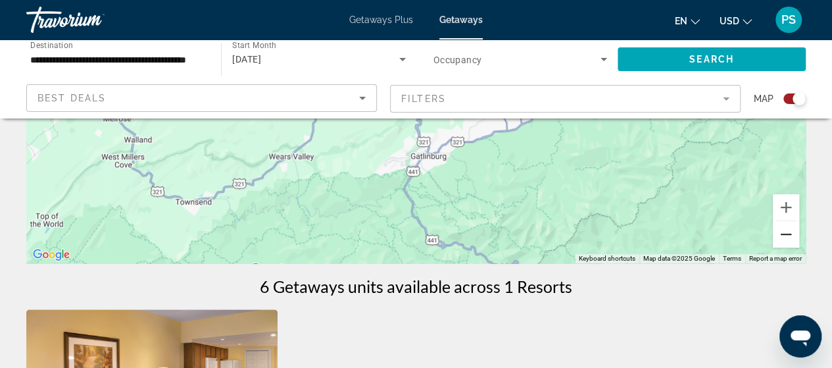
click at [789, 239] on button "Zoom out" at bounding box center [786, 234] width 26 height 26
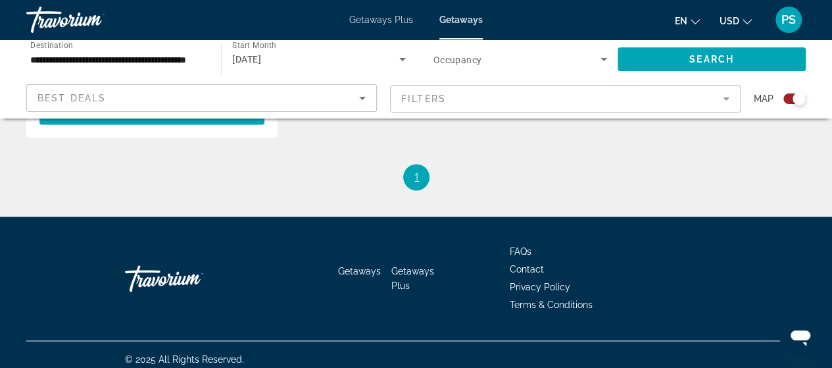
drag, startPoint x: 493, startPoint y: 195, endPoint x: 539, endPoint y: 381, distance: 192.2
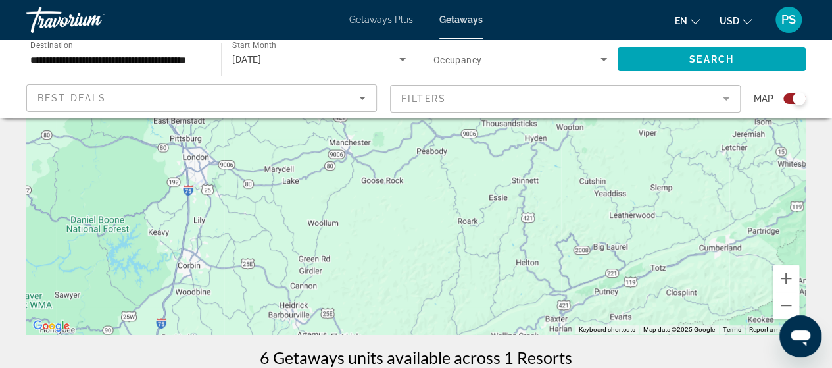
scroll to position [197, 0]
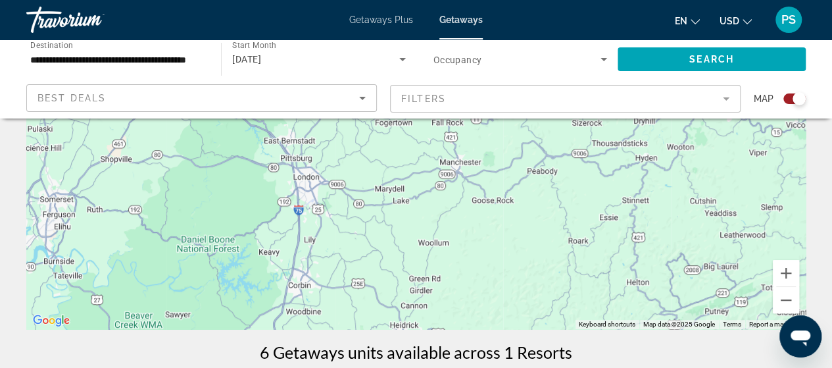
drag, startPoint x: 427, startPoint y: 211, endPoint x: 526, endPoint y: 213, distance: 98.7
click at [527, 214] on div "Main content" at bounding box center [415, 131] width 779 height 395
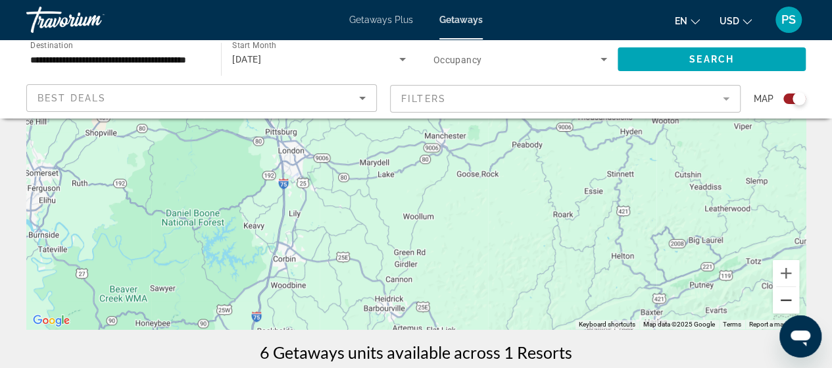
click at [784, 303] on button "Zoom out" at bounding box center [786, 300] width 26 height 26
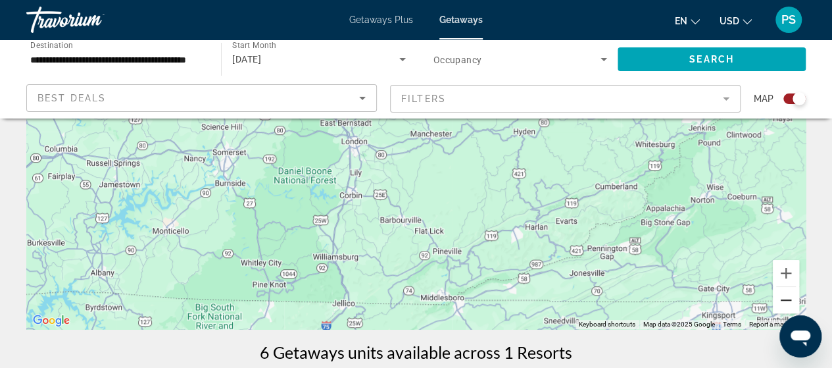
click at [783, 303] on button "Zoom out" at bounding box center [786, 300] width 26 height 26
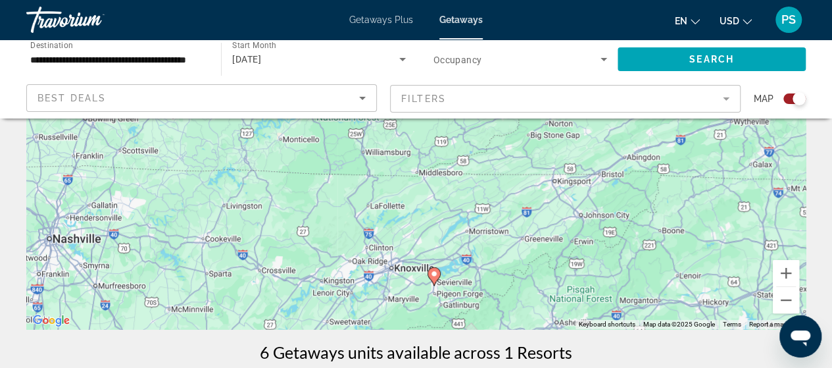
drag, startPoint x: 521, startPoint y: 215, endPoint x: 508, endPoint y: 156, distance: 60.8
click at [508, 157] on div "To activate drag with keyboard, press Alt + Enter. Once in keyboard drag state,…" at bounding box center [415, 131] width 779 height 395
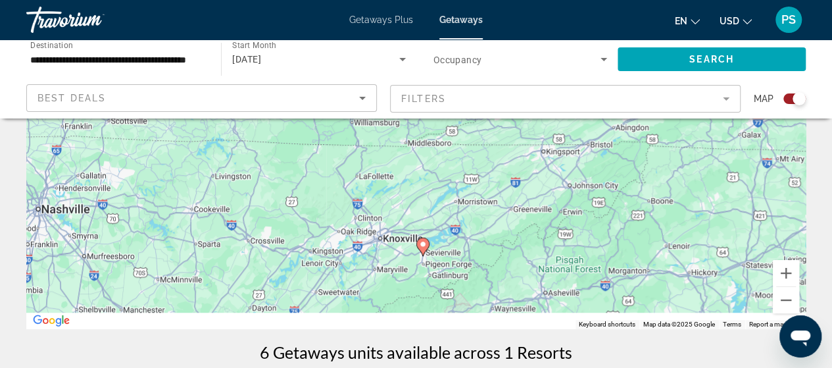
drag, startPoint x: 537, startPoint y: 302, endPoint x: 526, endPoint y: 258, distance: 45.9
click at [526, 258] on div "To activate drag with keyboard, press Alt + Enter. Once in keyboard drag state,…" at bounding box center [415, 131] width 779 height 395
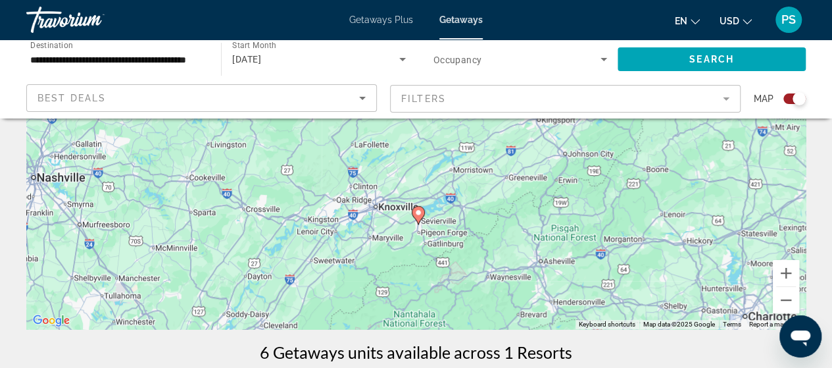
click at [421, 214] on image "Main content" at bounding box center [418, 212] width 8 height 8
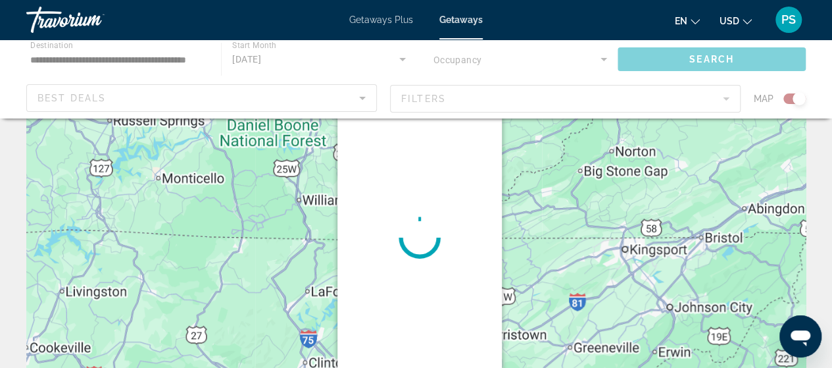
scroll to position [0, 0]
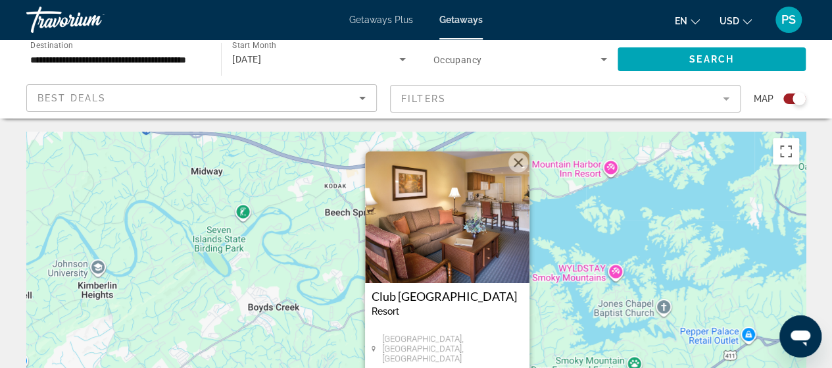
click at [435, 232] on img "Main content" at bounding box center [447, 217] width 164 height 132
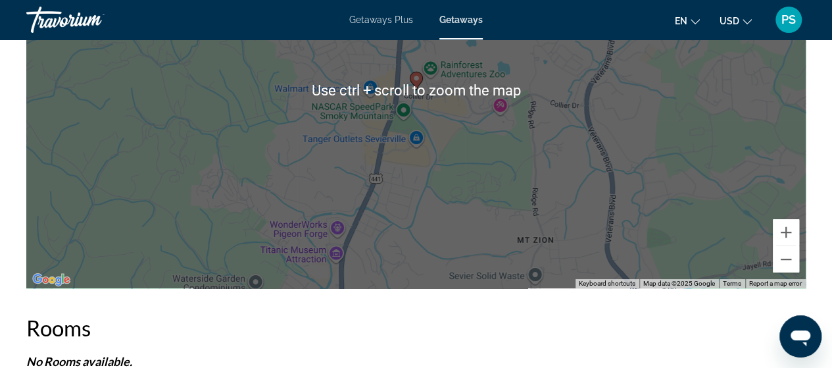
scroll to position [2359, 0]
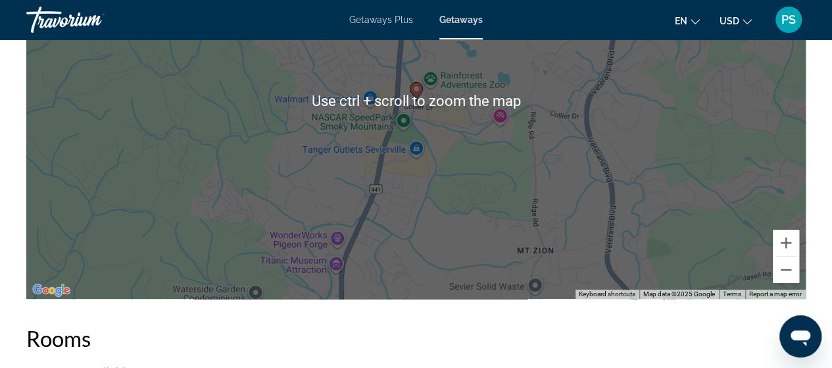
click at [418, 93] on icon "Main content" at bounding box center [416, 91] width 12 height 17
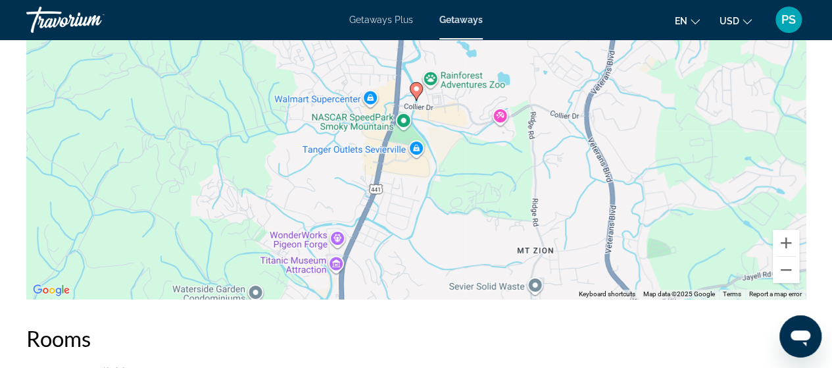
click at [420, 93] on icon "Main content" at bounding box center [416, 91] width 13 height 18
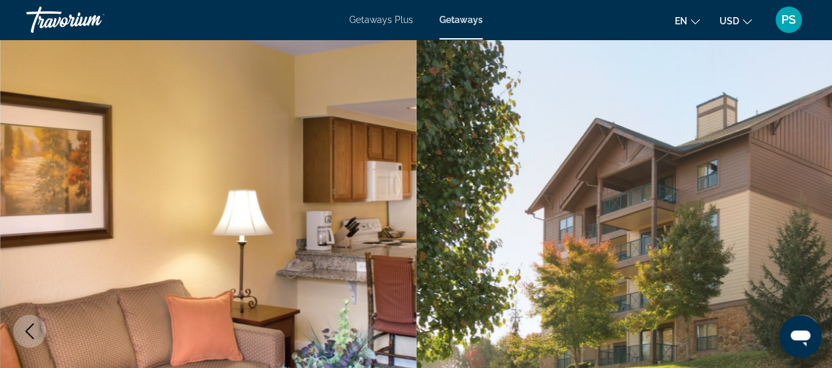
scroll to position [0, 0]
